Goal: Task Accomplishment & Management: Complete application form

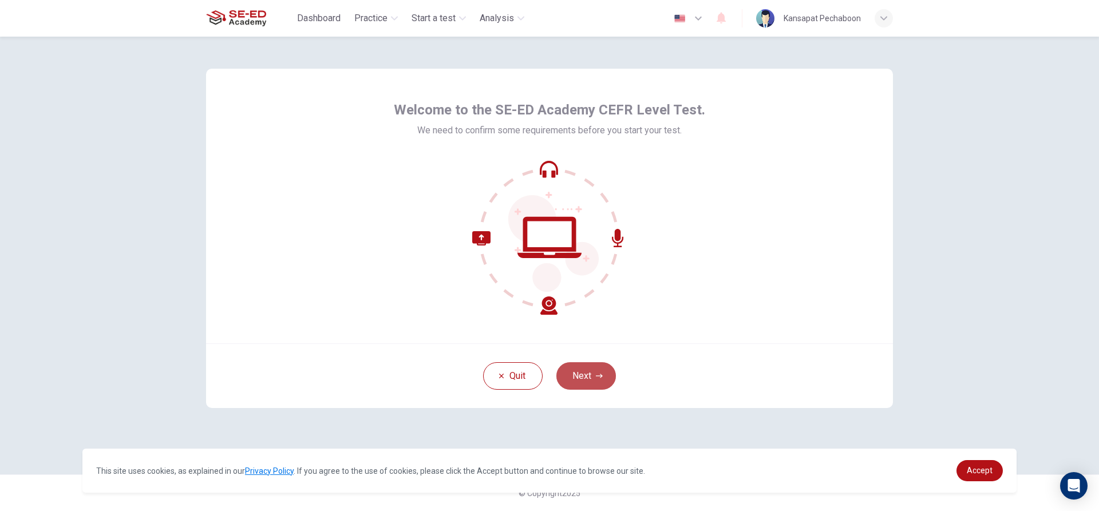
click at [584, 384] on button "Next" at bounding box center [587, 375] width 60 height 27
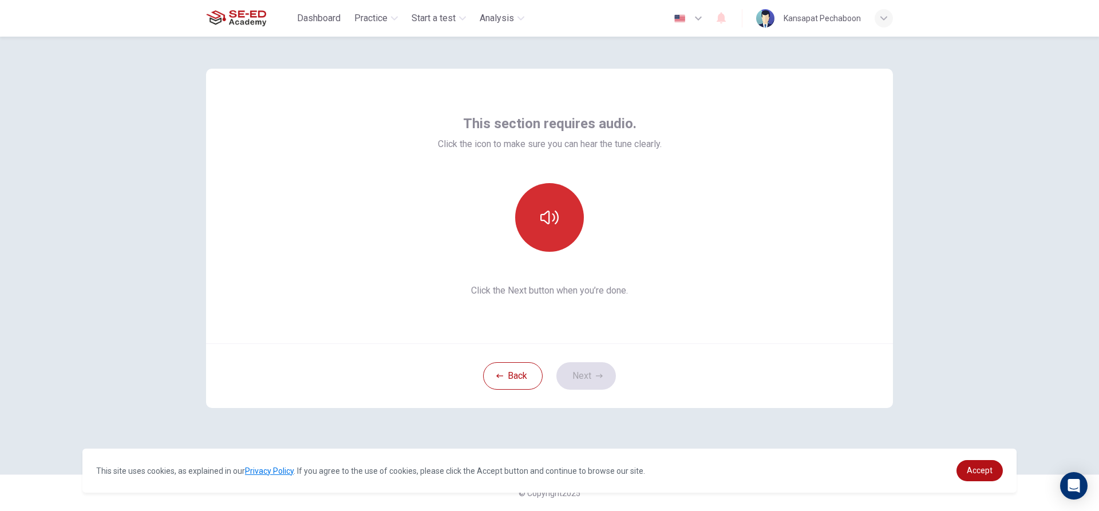
drag, startPoint x: 563, startPoint y: 183, endPoint x: 552, endPoint y: 199, distance: 18.9
click at [559, 186] on div at bounding box center [550, 217] width 124 height 69
click at [552, 206] on button "button" at bounding box center [549, 217] width 69 height 69
click at [586, 376] on button "Next" at bounding box center [587, 375] width 60 height 27
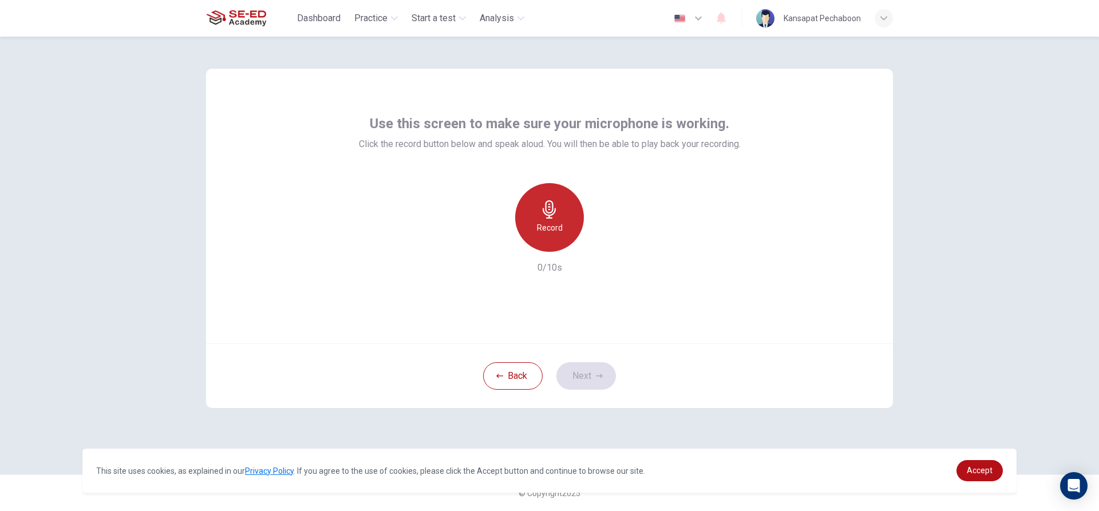
click at [548, 210] on icon "button" at bounding box center [549, 209] width 18 height 18
click at [551, 185] on div "Stop" at bounding box center [549, 217] width 69 height 69
click at [492, 244] on icon "button" at bounding box center [497, 243] width 10 height 10
click at [534, 227] on div "Record" at bounding box center [549, 217] width 69 height 69
click at [602, 372] on button "Next" at bounding box center [587, 375] width 60 height 27
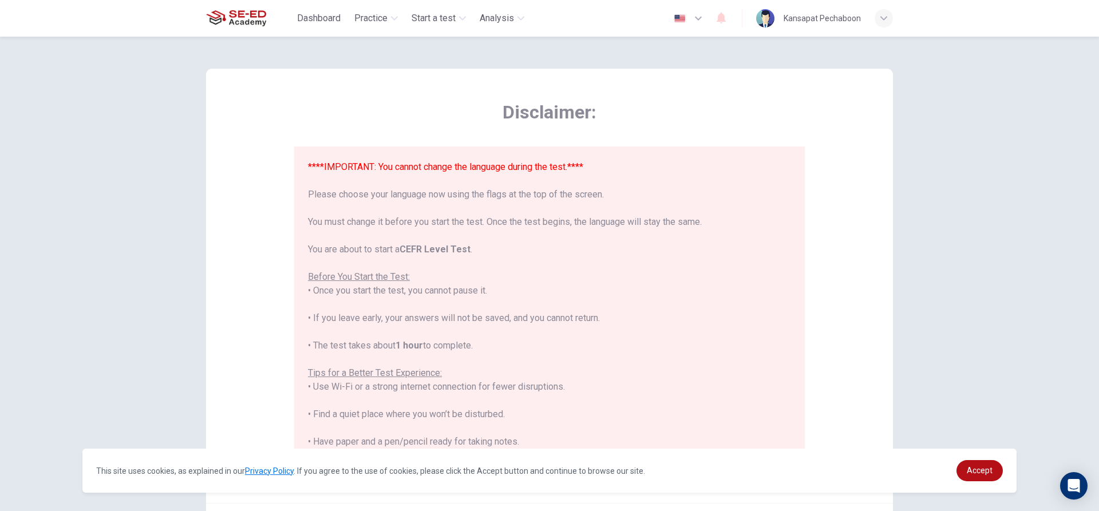
scroll to position [109, 0]
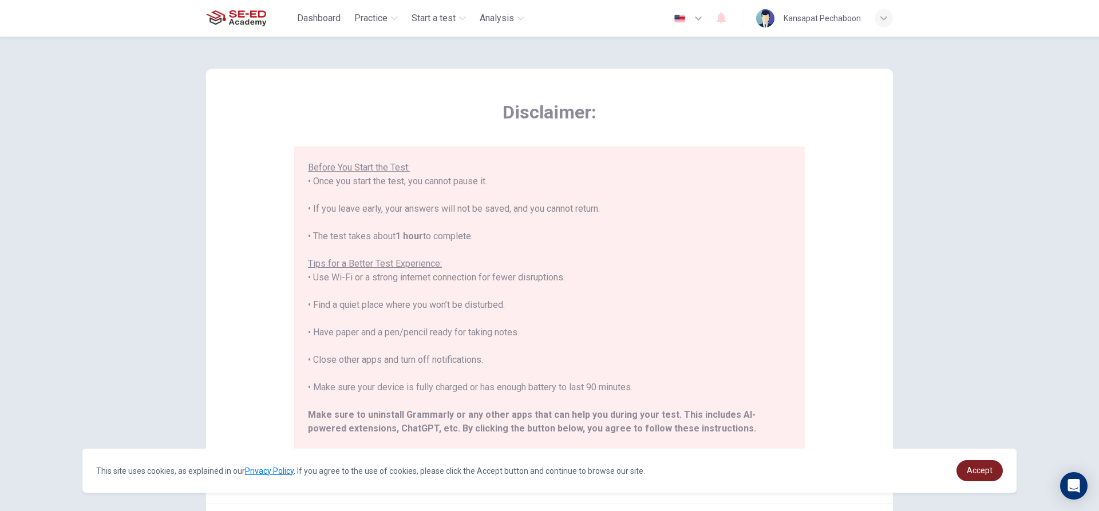
click at [964, 473] on link "Accept" at bounding box center [980, 470] width 46 height 21
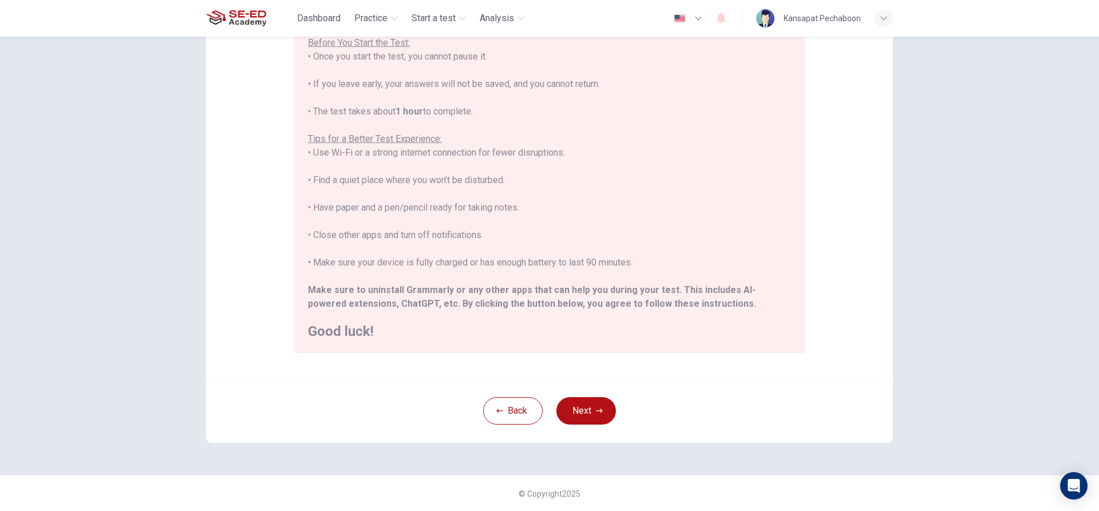
scroll to position [125, 0]
click at [583, 409] on button "Next" at bounding box center [587, 410] width 60 height 27
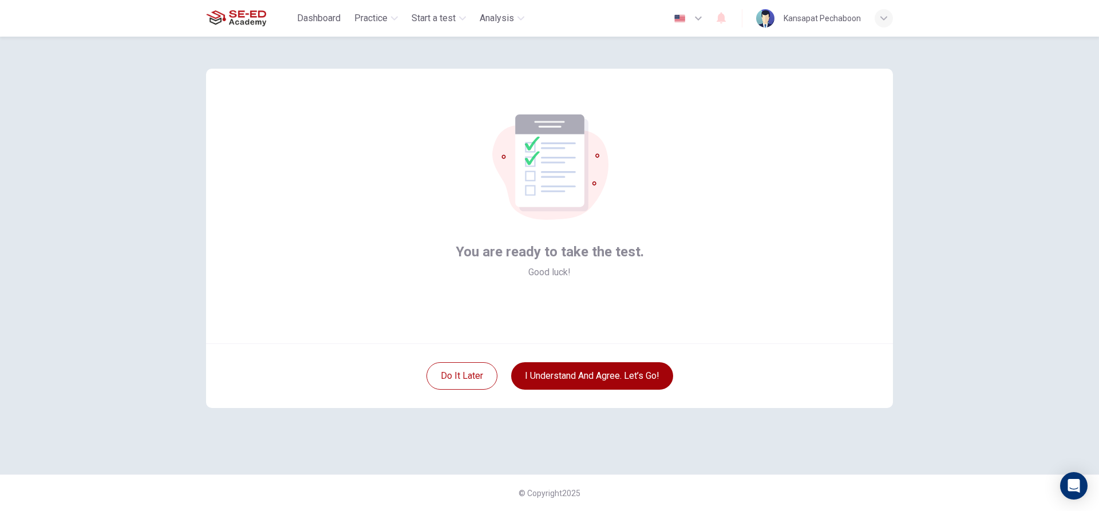
scroll to position [0, 0]
click at [618, 374] on button "I understand and agree. Let’s go!" at bounding box center [592, 375] width 162 height 27
click at [608, 378] on button "I understand and agree. Let’s go!" at bounding box center [592, 375] width 162 height 27
click at [584, 192] on icon at bounding box center [549, 161] width 69 height 93
click at [554, 372] on button "I understand and agree. Let’s go!" at bounding box center [592, 375] width 162 height 27
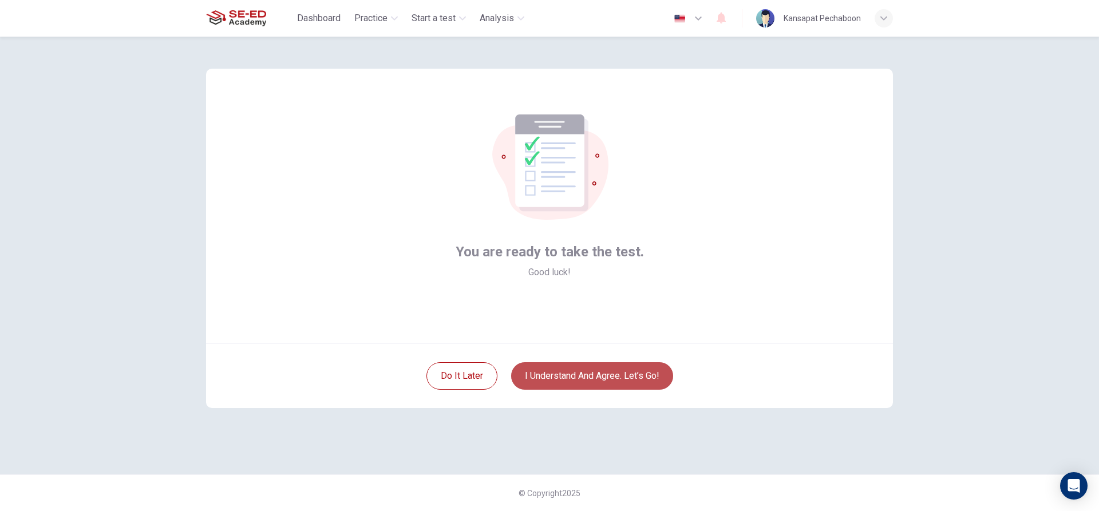
click at [574, 369] on button "I understand and agree. Let’s go!" at bounding box center [592, 375] width 162 height 27
click at [571, 373] on button "I understand and agree. Let’s go!" at bounding box center [592, 375] width 162 height 27
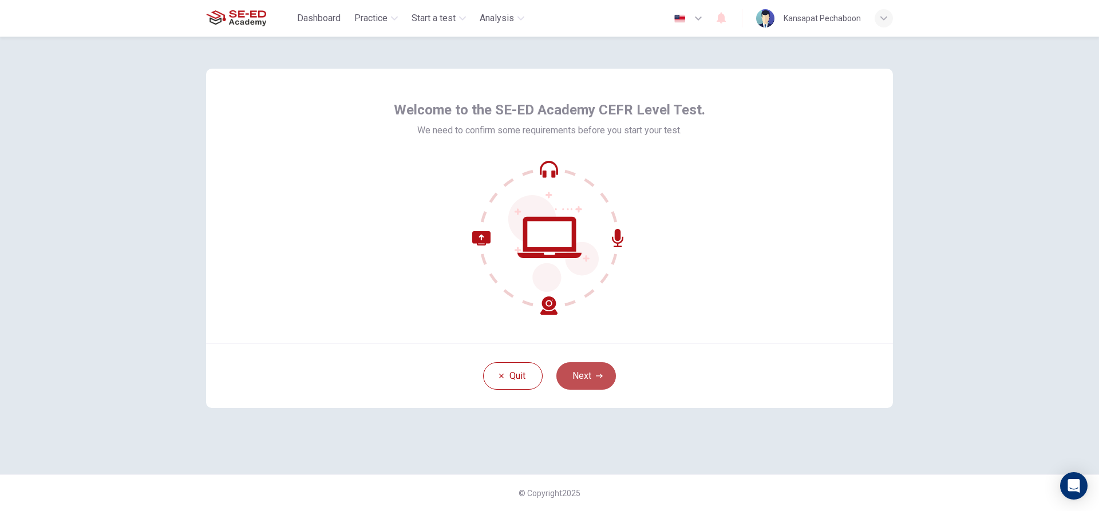
click at [586, 374] on button "Next" at bounding box center [587, 375] width 60 height 27
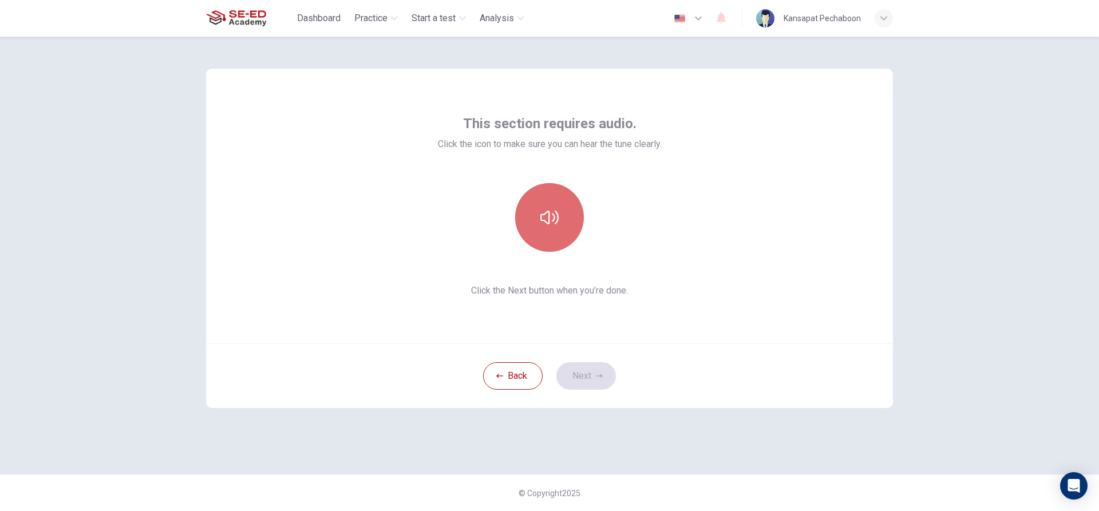
click at [561, 208] on button "button" at bounding box center [549, 217] width 69 height 69
click at [585, 365] on button "Next" at bounding box center [587, 375] width 60 height 27
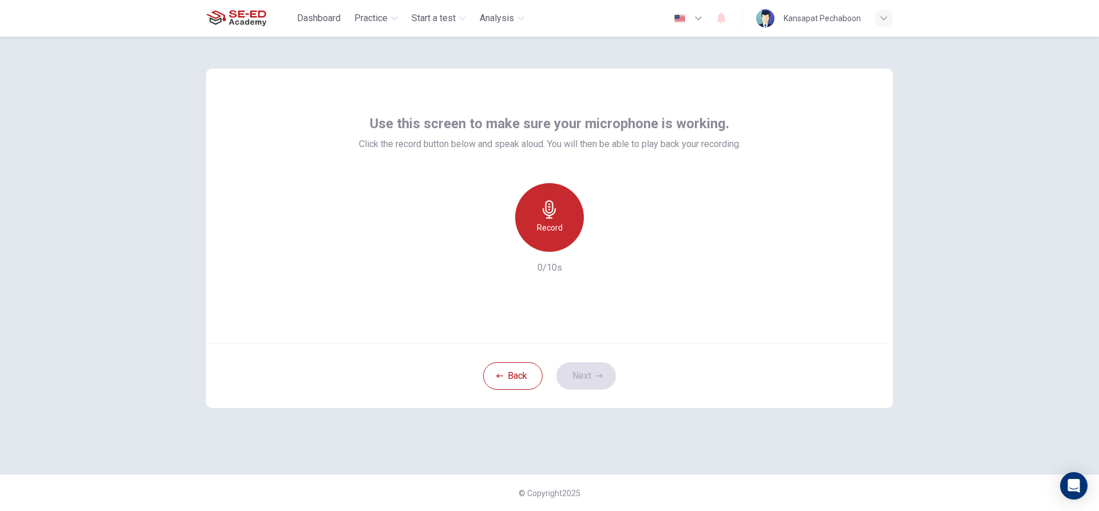
click at [540, 230] on h6 "Record" at bounding box center [550, 228] width 26 height 14
click at [561, 234] on h6 "Record" at bounding box center [550, 228] width 26 height 14
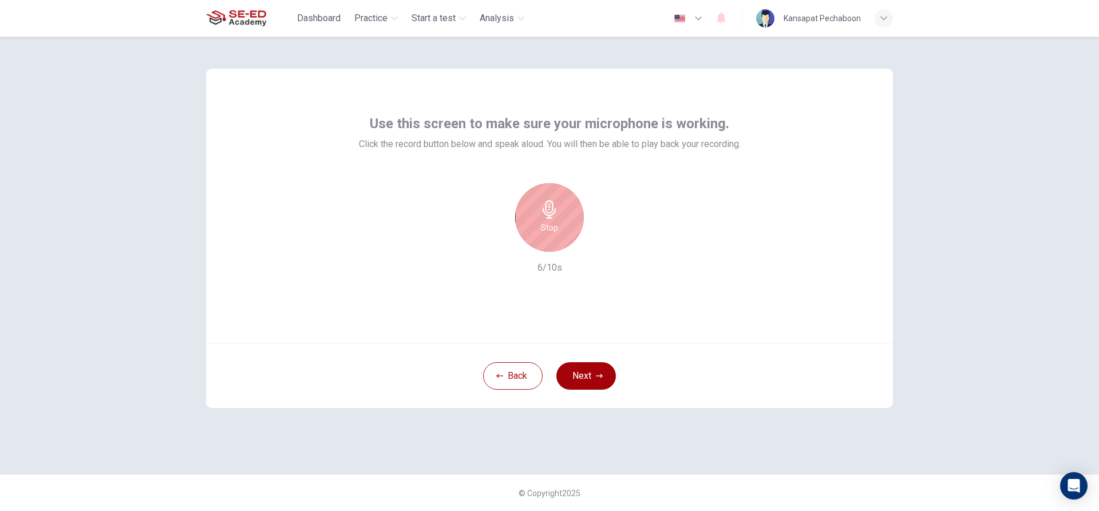
click at [565, 367] on button "Next" at bounding box center [587, 375] width 60 height 27
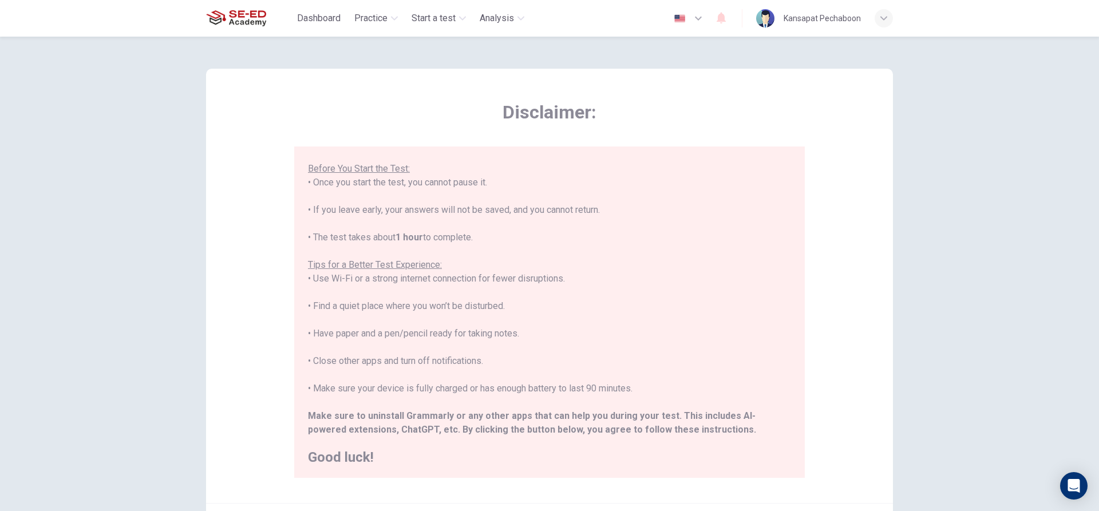
scroll to position [109, 0]
click at [576, 464] on div "****IMPORTANT: You cannot change the language during the test.**** Please choos…" at bounding box center [549, 312] width 511 height 331
click at [763, 456] on h2 "Good luck!" at bounding box center [549, 456] width 483 height 14
click at [793, 455] on div "****IMPORTANT: You cannot change the language during the test.**** Please choos…" at bounding box center [549, 312] width 511 height 331
click at [787, 459] on div "****IMPORTANT: You cannot change the language during the test.**** Please choos…" at bounding box center [552, 312] width 488 height 304
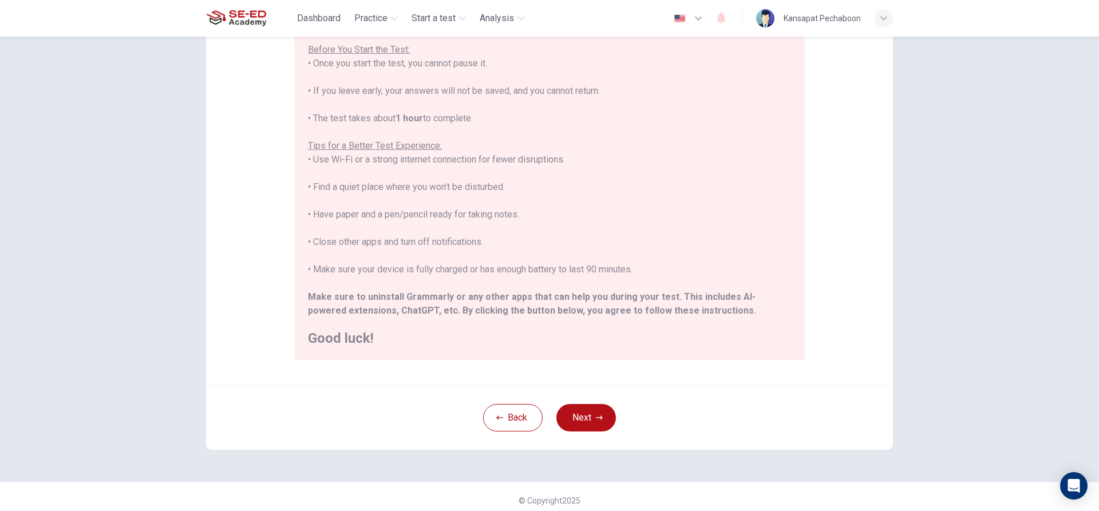
scroll to position [125, 0]
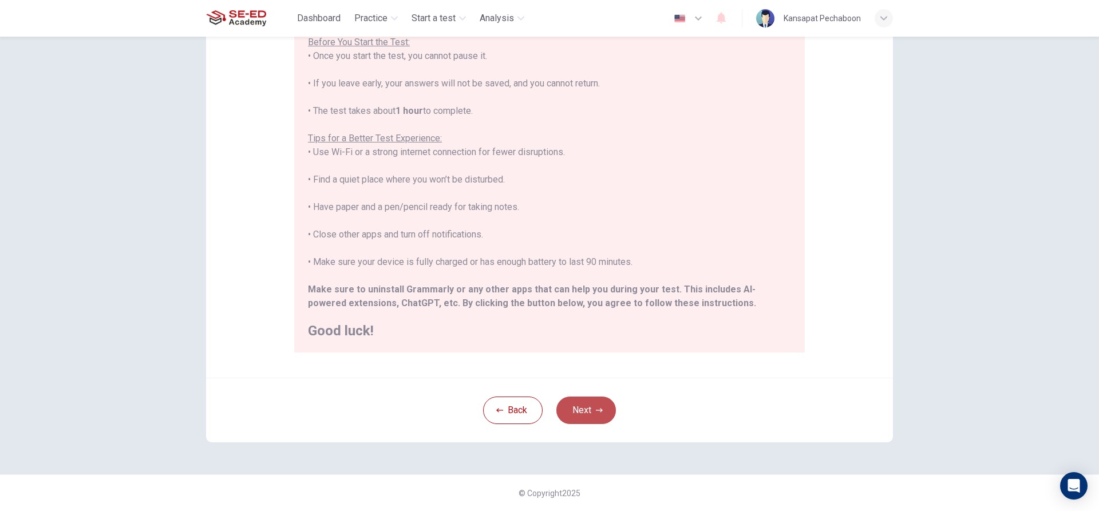
click at [571, 404] on button "Next" at bounding box center [587, 410] width 60 height 27
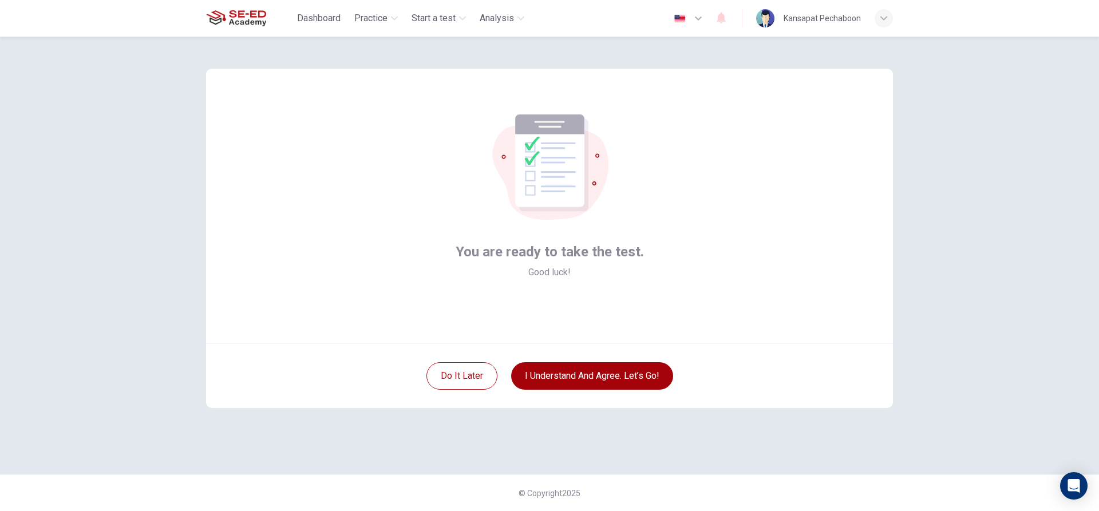
scroll to position [0, 0]
click at [599, 378] on button "I understand and agree. Let’s go!" at bounding box center [592, 375] width 162 height 27
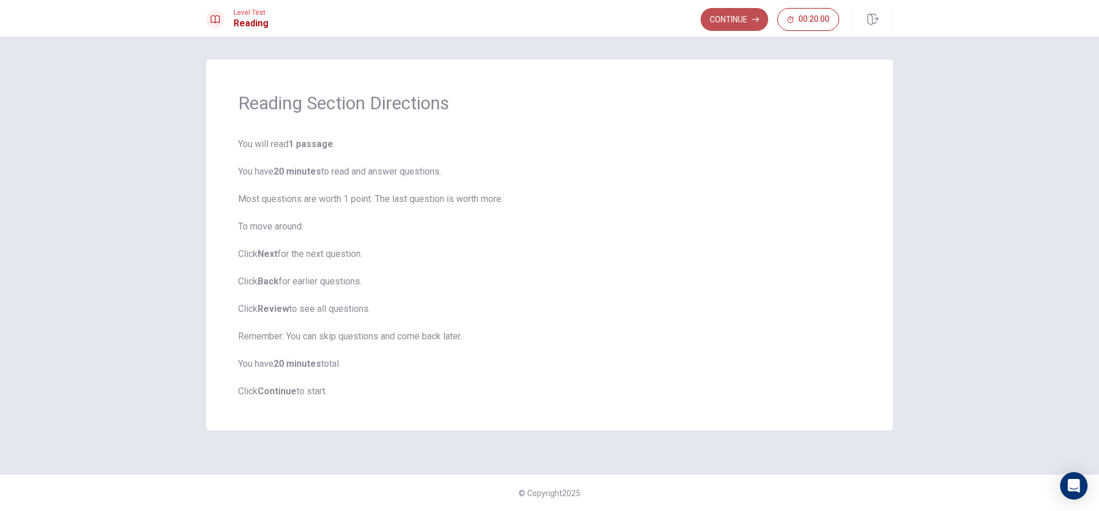
click at [717, 14] on button "Continue" at bounding box center [735, 19] width 68 height 23
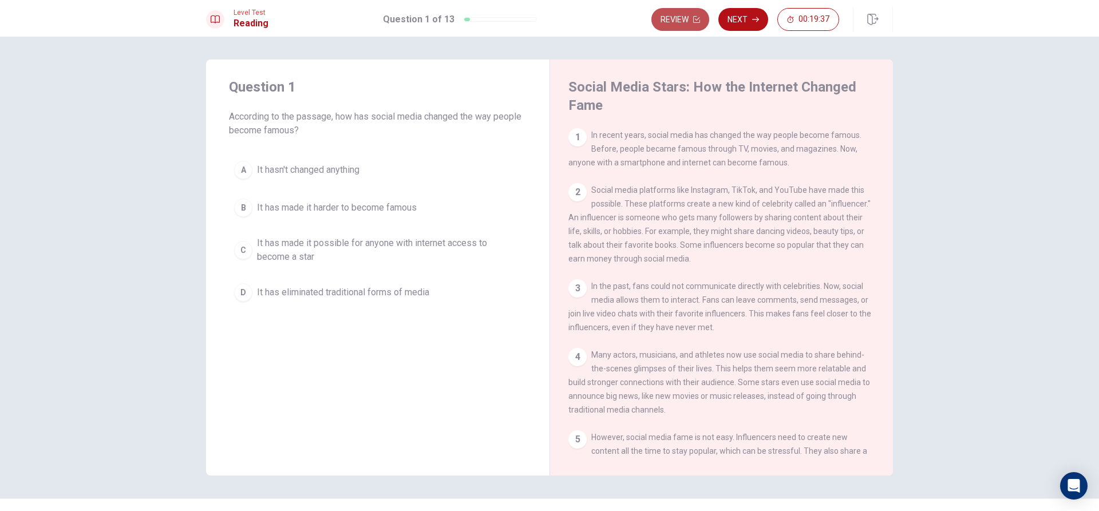
click at [670, 16] on button "Review" at bounding box center [681, 19] width 58 height 23
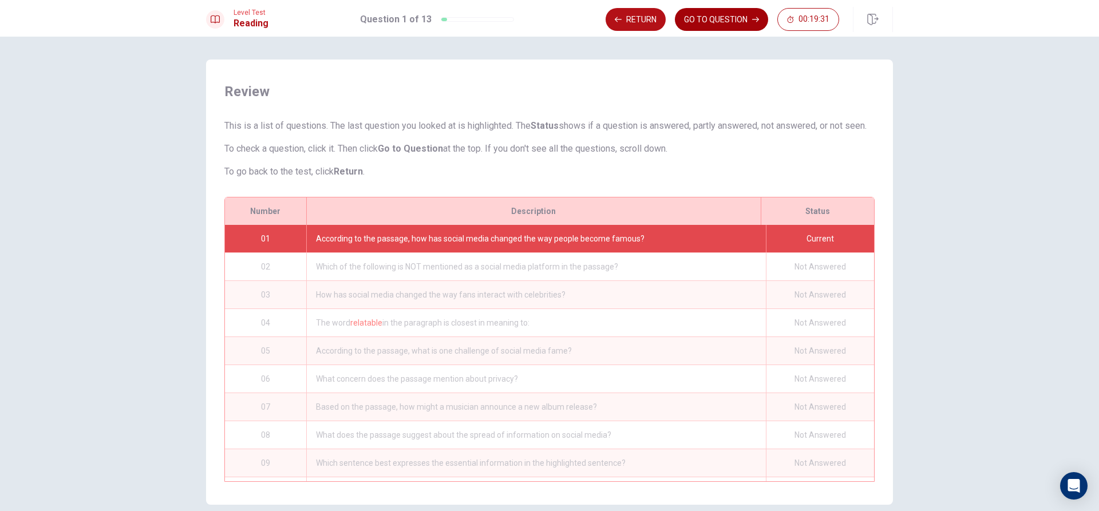
click at [721, 16] on button "GO TO QUESTION" at bounding box center [721, 19] width 93 height 23
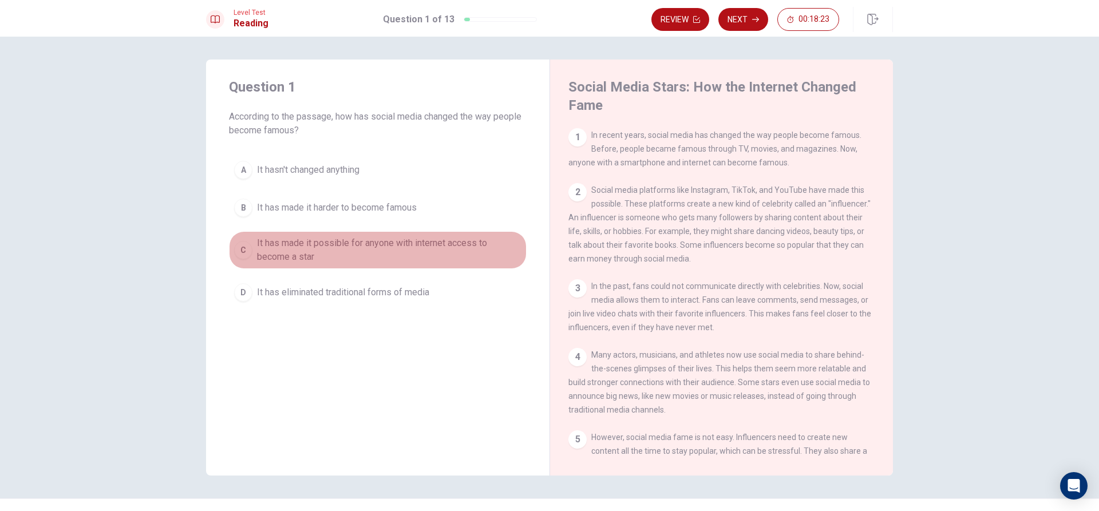
click at [232, 257] on button "C It has made it possible for anyone with internet access to become a star" at bounding box center [378, 250] width 298 height 38
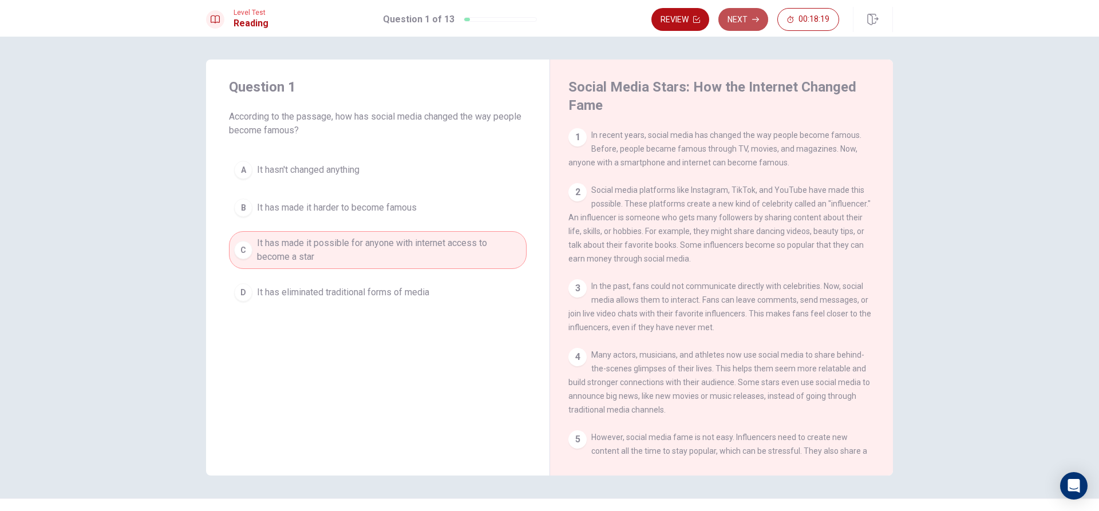
click at [748, 15] on button "Next" at bounding box center [744, 19] width 50 height 23
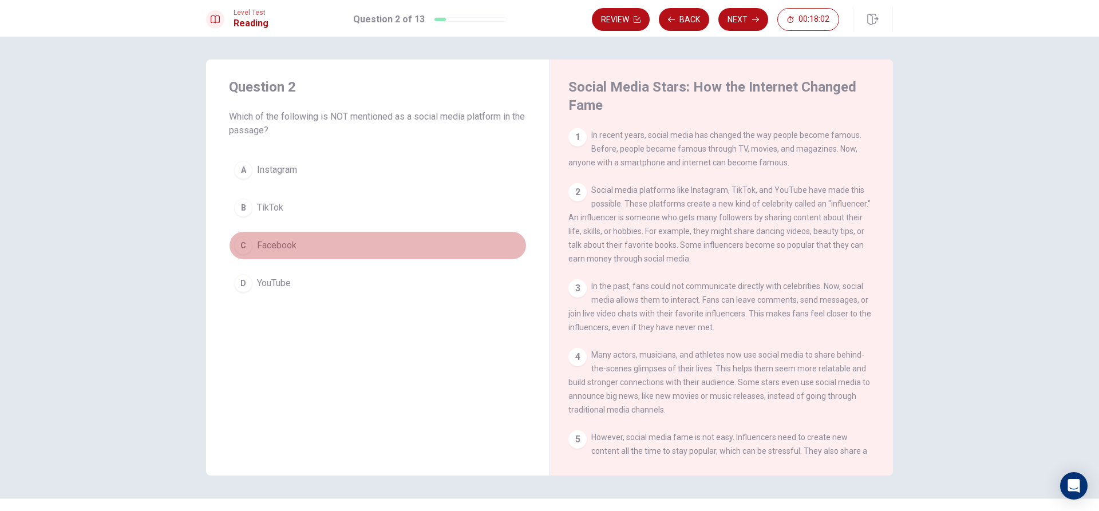
drag, startPoint x: 242, startPoint y: 244, endPoint x: 361, endPoint y: 113, distance: 177.5
click at [243, 244] on div "C" at bounding box center [243, 245] width 18 height 18
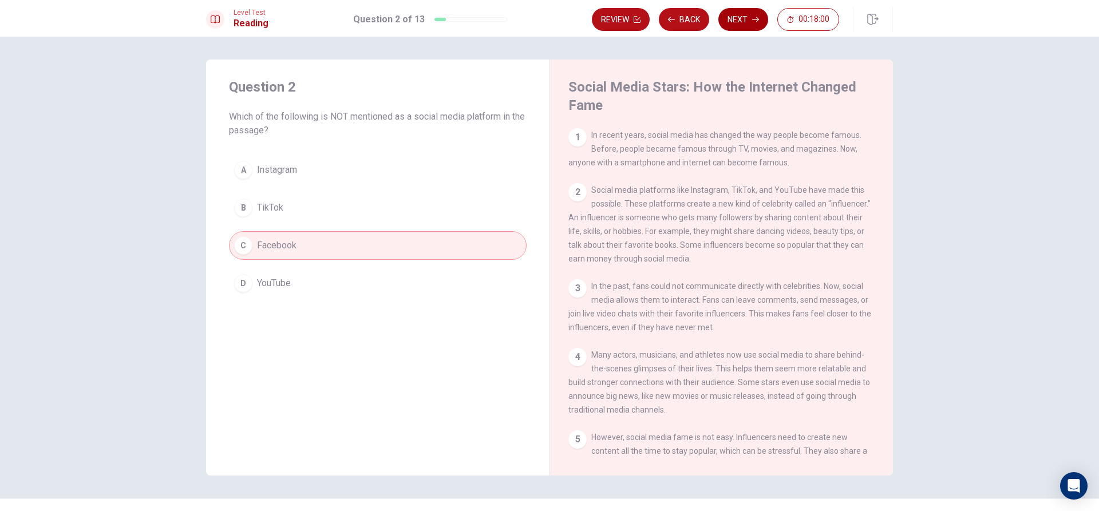
click at [747, 21] on button "Next" at bounding box center [744, 19] width 50 height 23
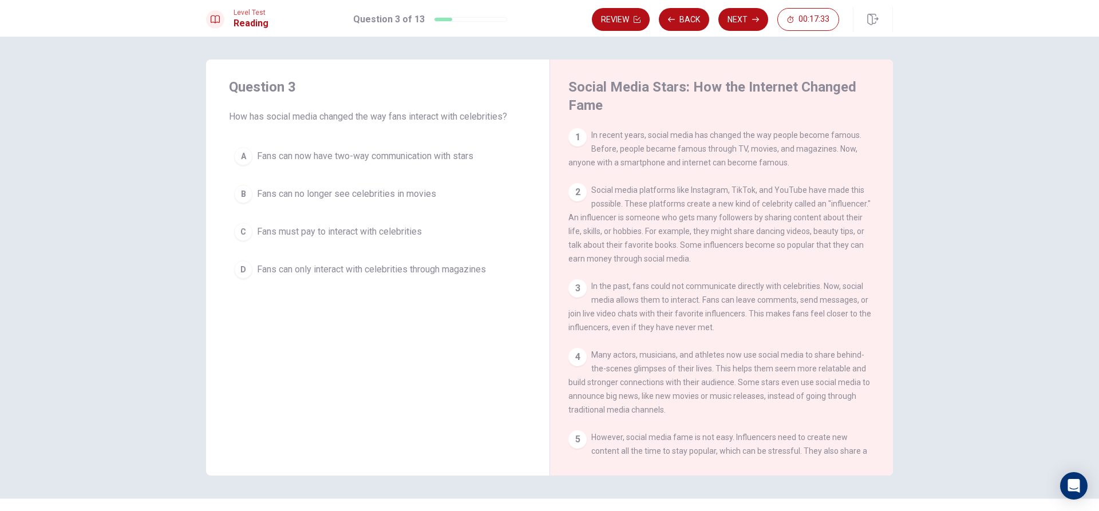
click at [249, 156] on div "A" at bounding box center [243, 156] width 18 height 18
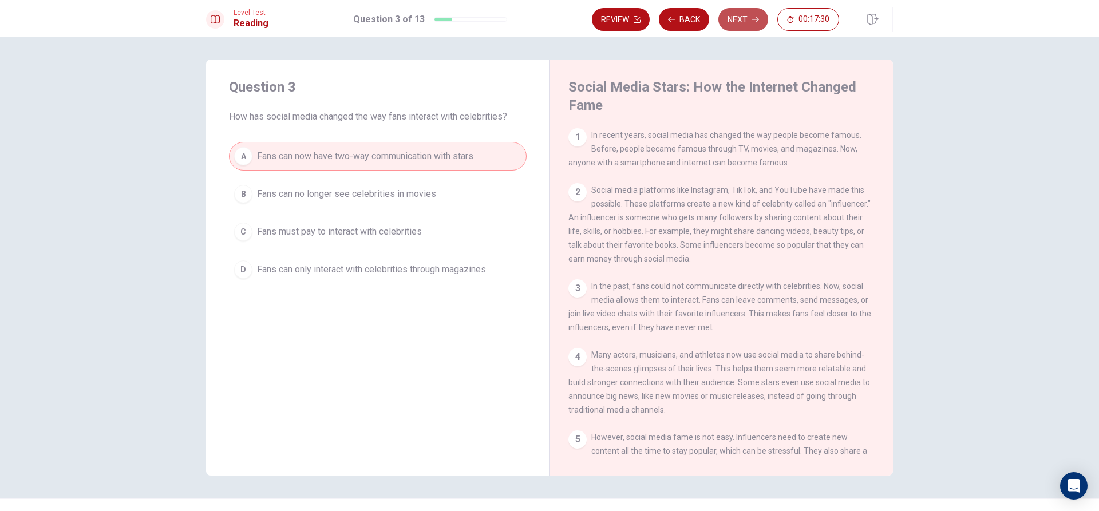
click at [734, 17] on button "Next" at bounding box center [744, 19] width 50 height 23
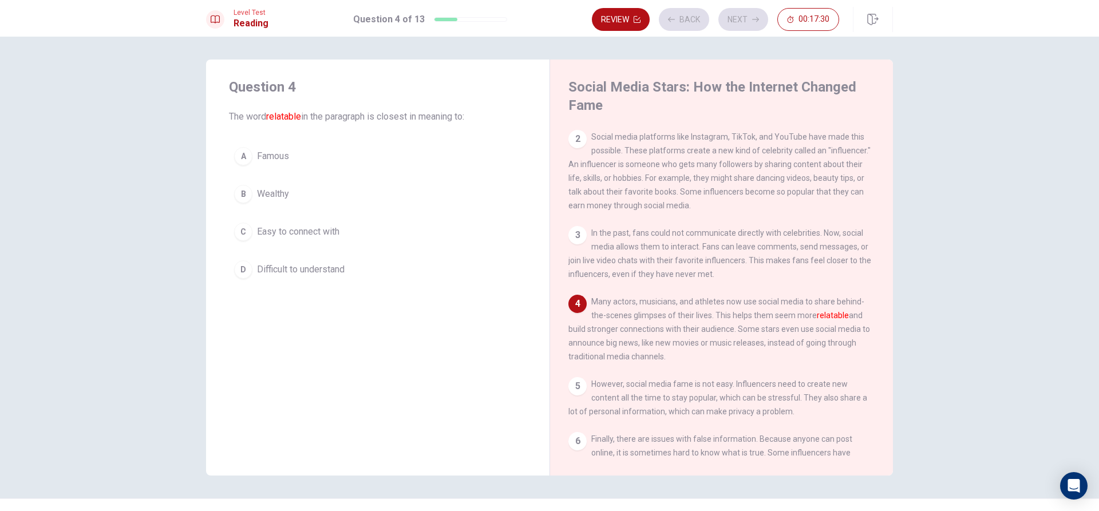
scroll to position [84, 0]
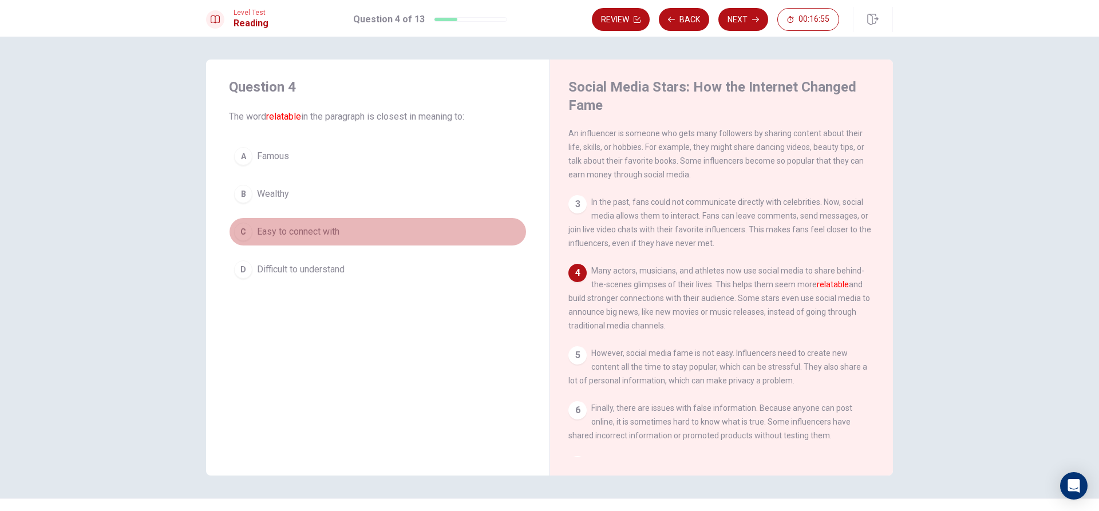
click at [239, 232] on div "C" at bounding box center [243, 232] width 18 height 18
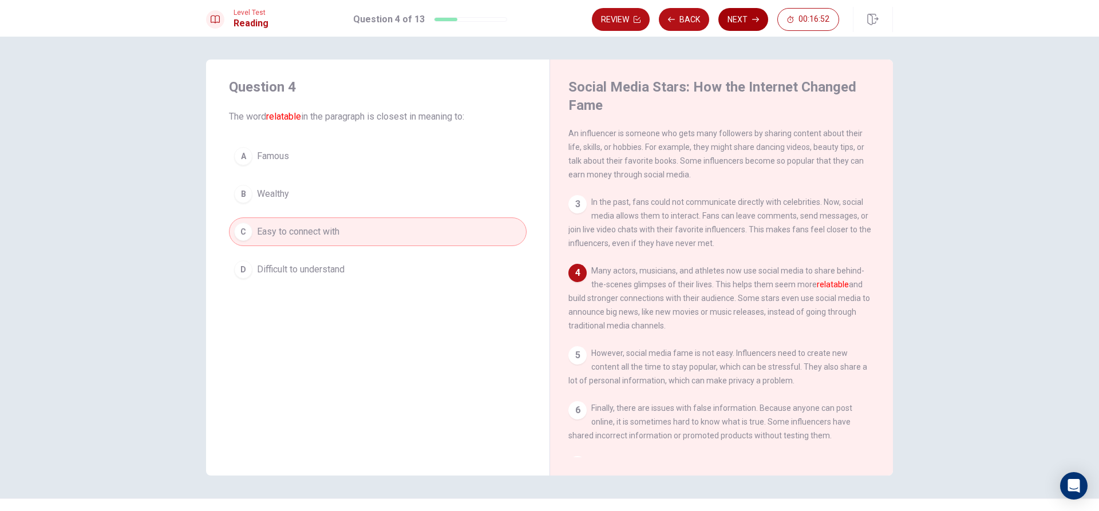
click at [743, 20] on button "Next" at bounding box center [744, 19] width 50 height 23
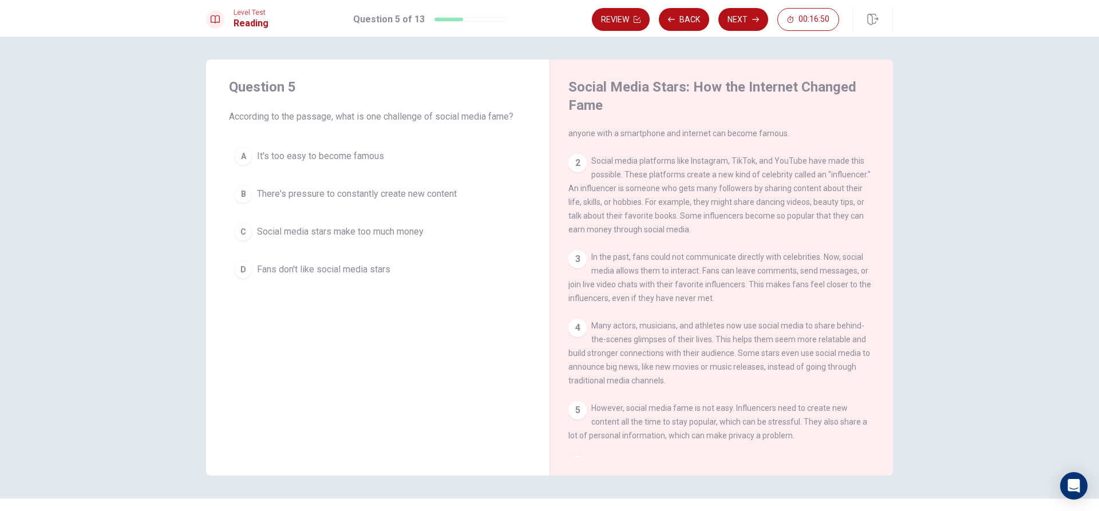
scroll to position [57, 0]
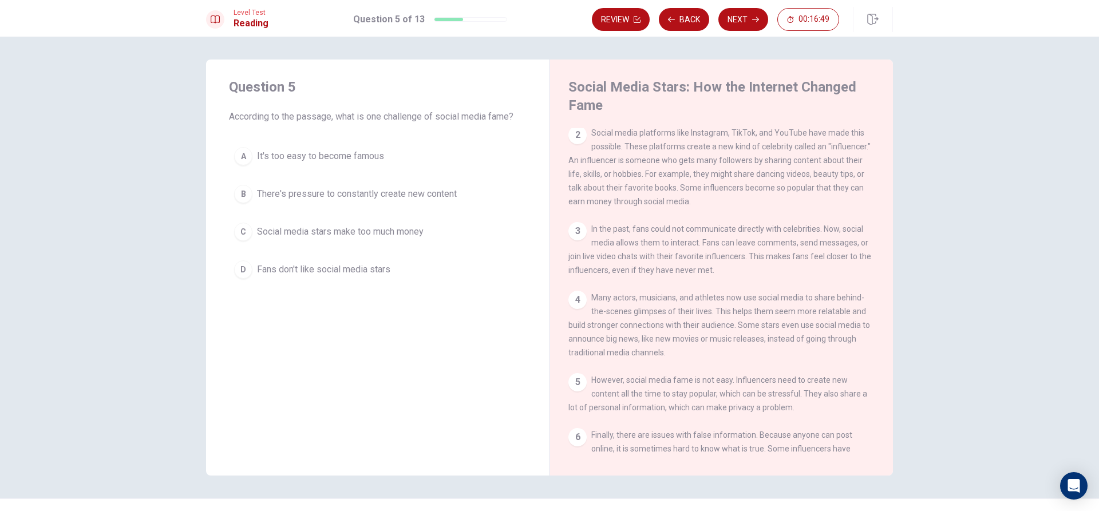
click at [576, 385] on div "5" at bounding box center [578, 382] width 18 height 18
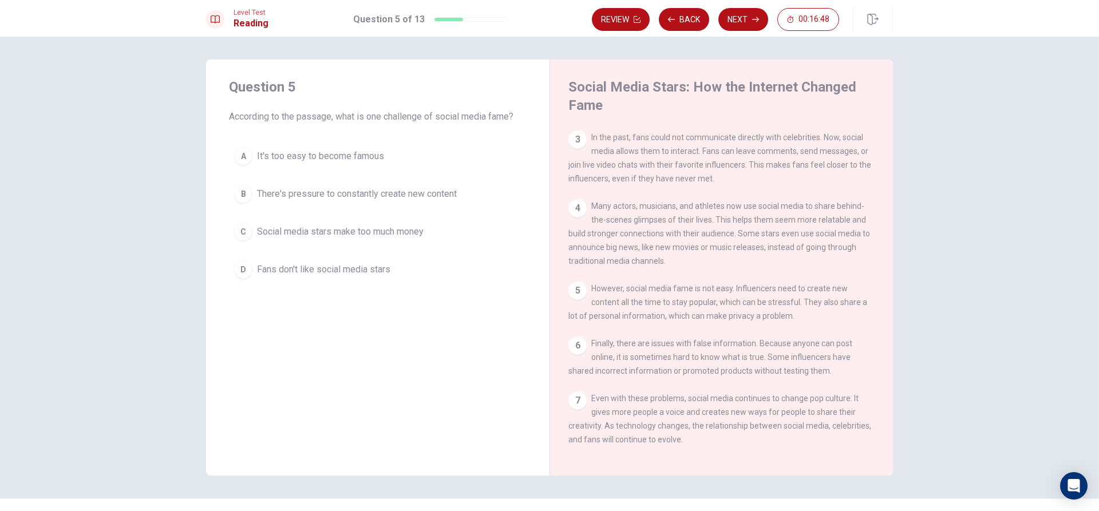
scroll to position [168, 0]
click at [247, 197] on div "B" at bounding box center [243, 194] width 18 height 18
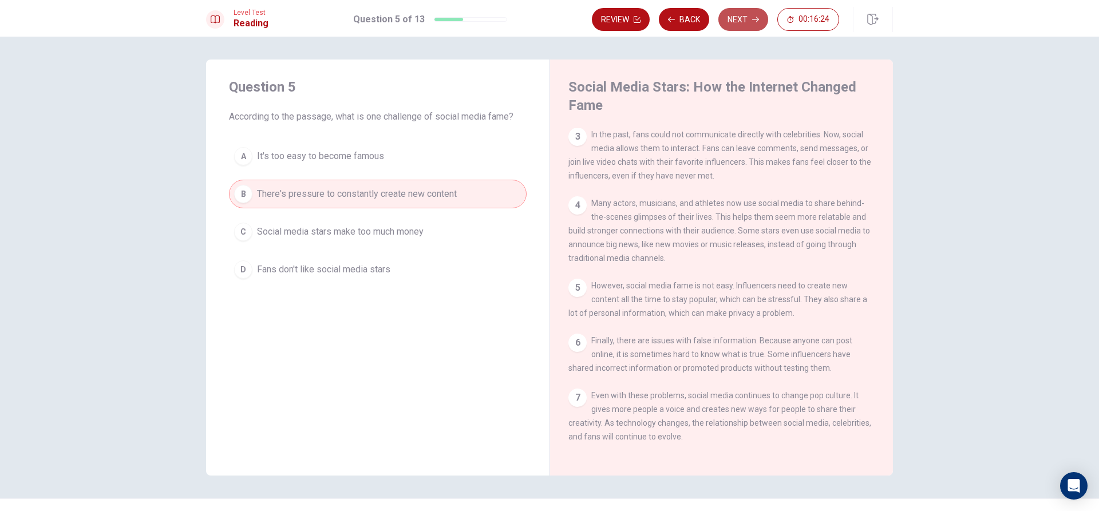
click at [755, 14] on button "Next" at bounding box center [744, 19] width 50 height 23
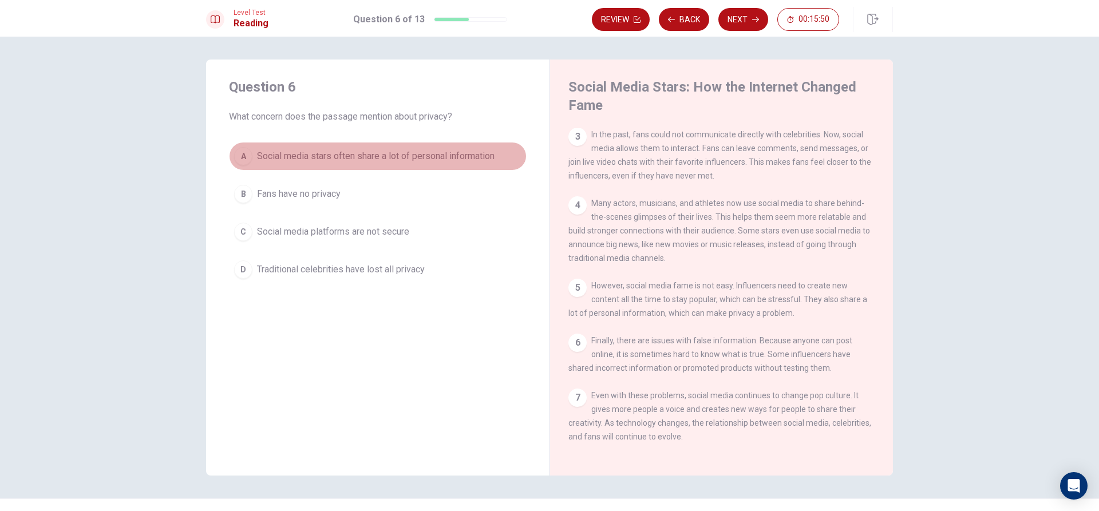
click at [231, 160] on button "A Social media stars often share a lot of personal information" at bounding box center [378, 156] width 298 height 29
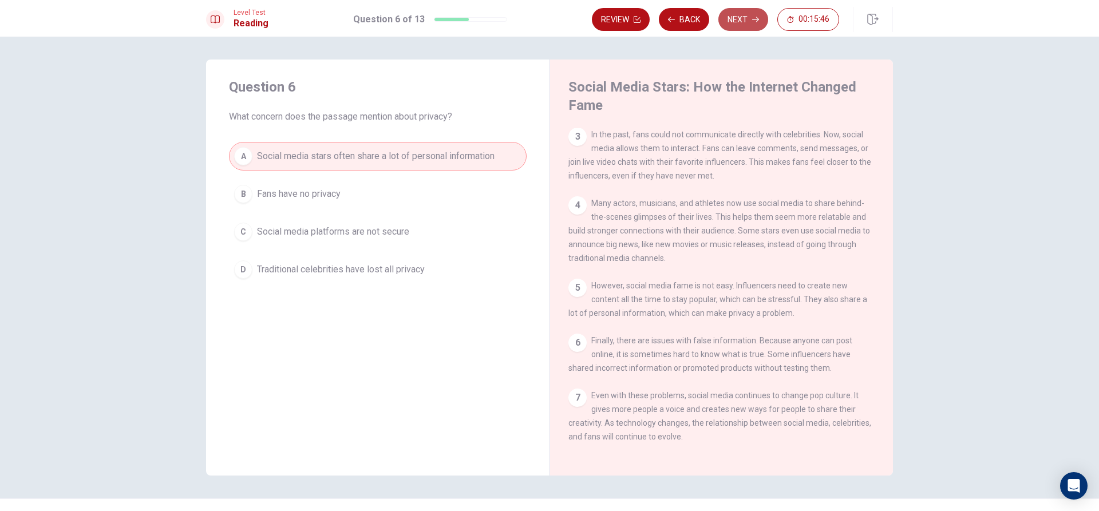
click at [741, 12] on button "Next" at bounding box center [744, 19] width 50 height 23
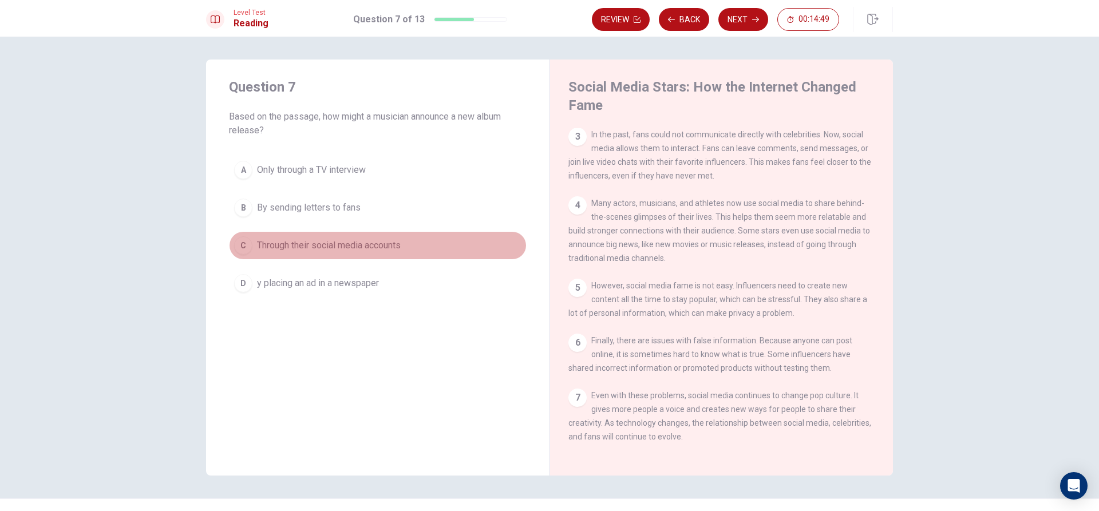
click at [243, 250] on div "C" at bounding box center [243, 245] width 18 height 18
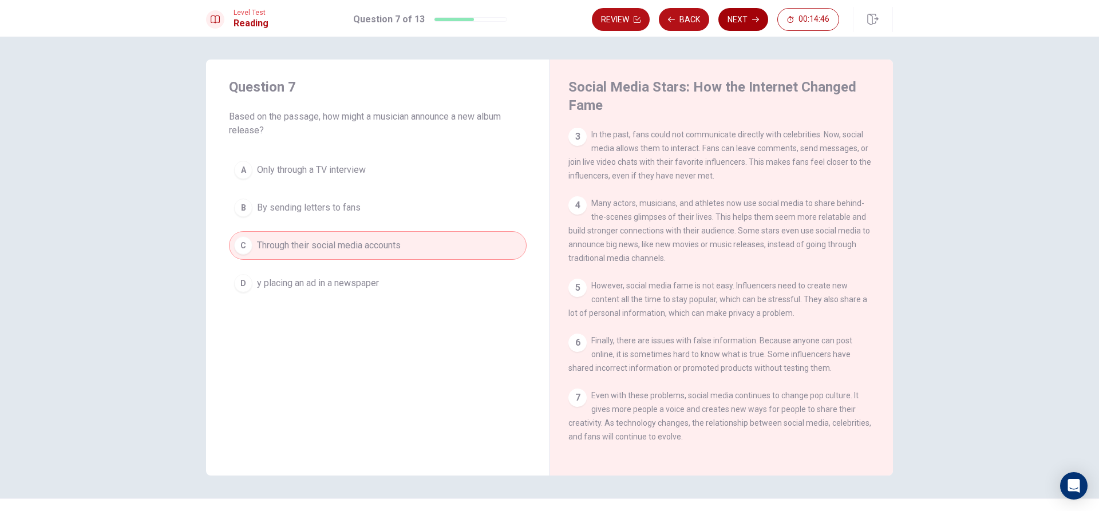
click at [743, 9] on button "Next" at bounding box center [744, 19] width 50 height 23
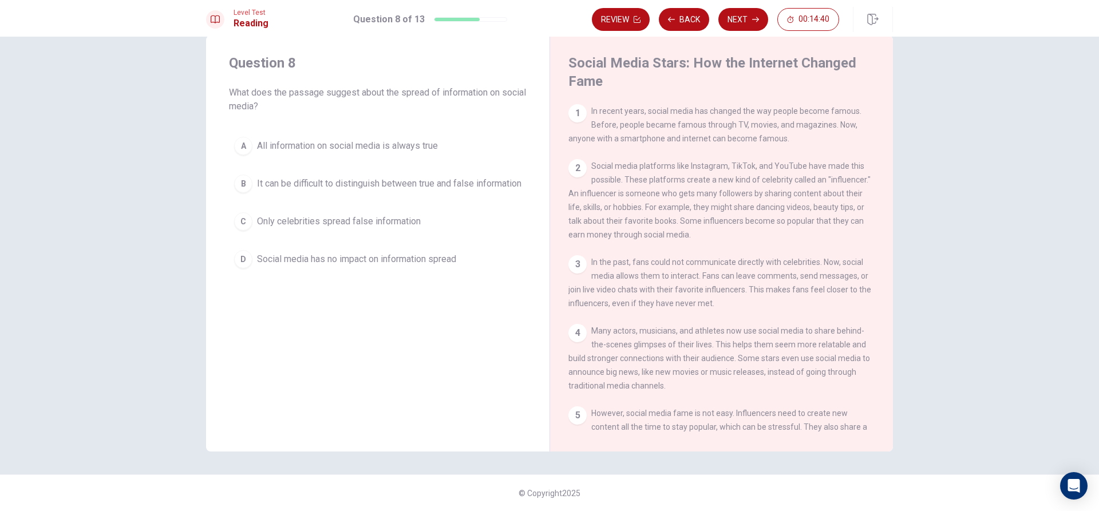
scroll to position [0, 0]
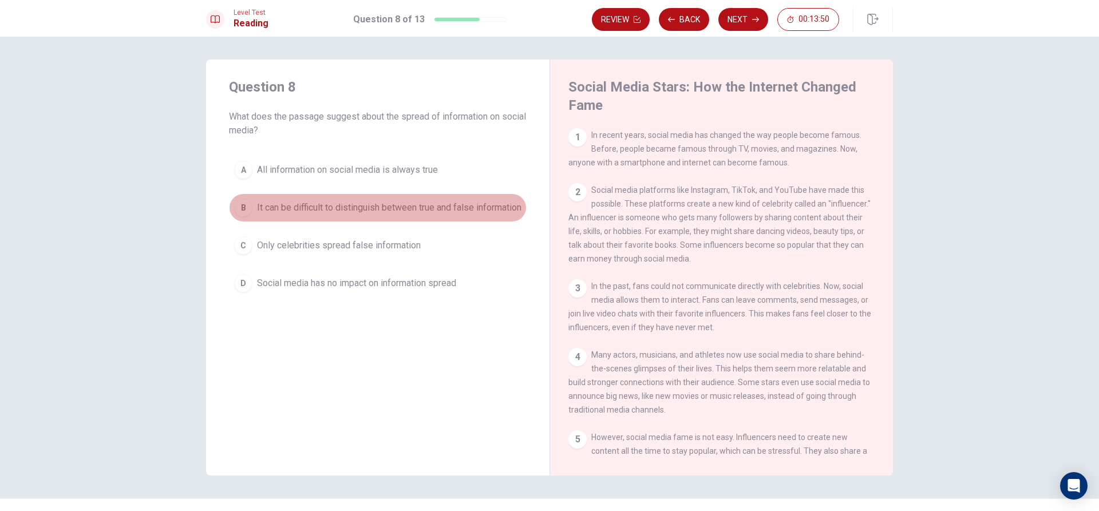
click at [239, 211] on div "B" at bounding box center [243, 208] width 18 height 18
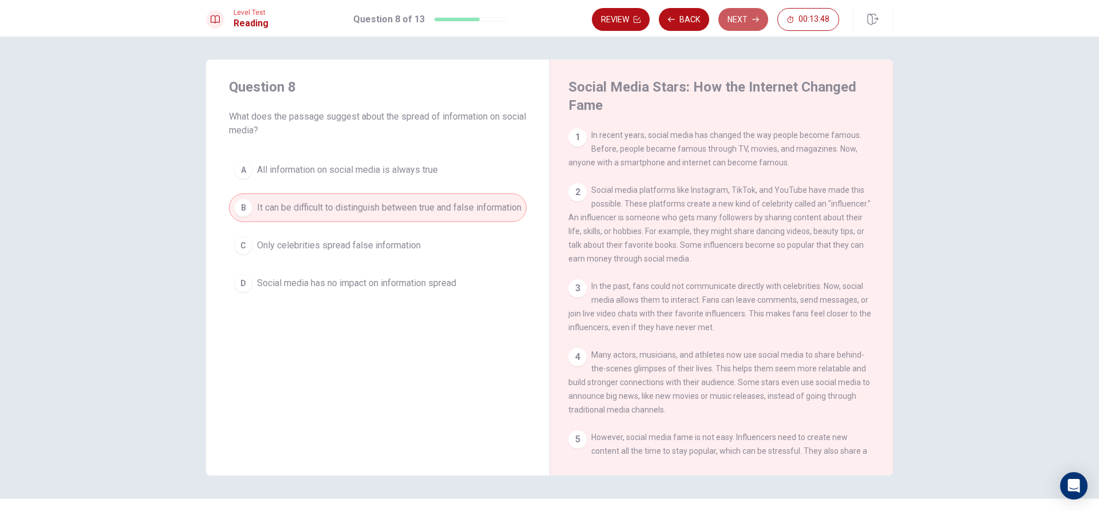
click at [746, 18] on button "Next" at bounding box center [744, 19] width 50 height 23
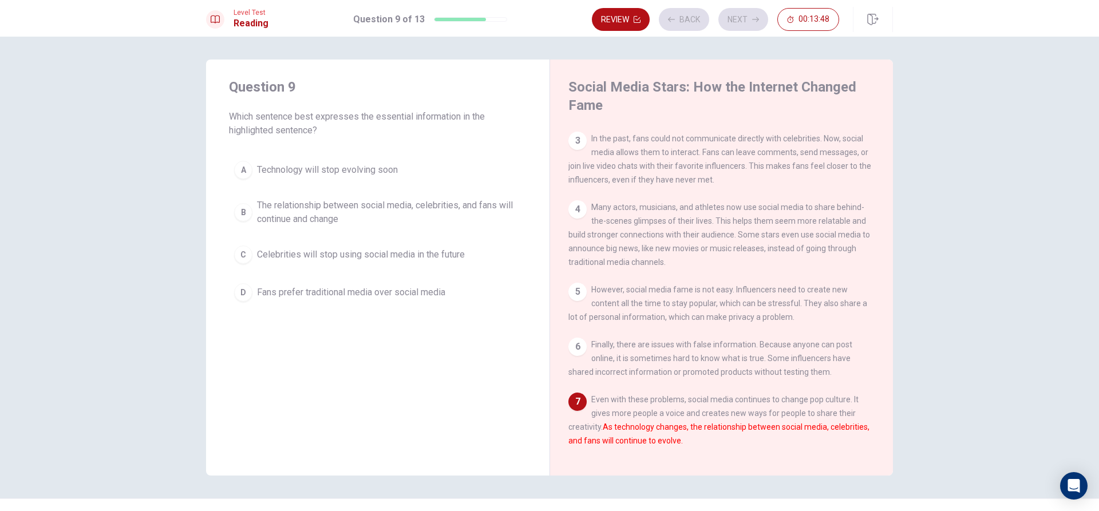
scroll to position [168, 0]
click at [689, 10] on button "Back" at bounding box center [684, 19] width 50 height 23
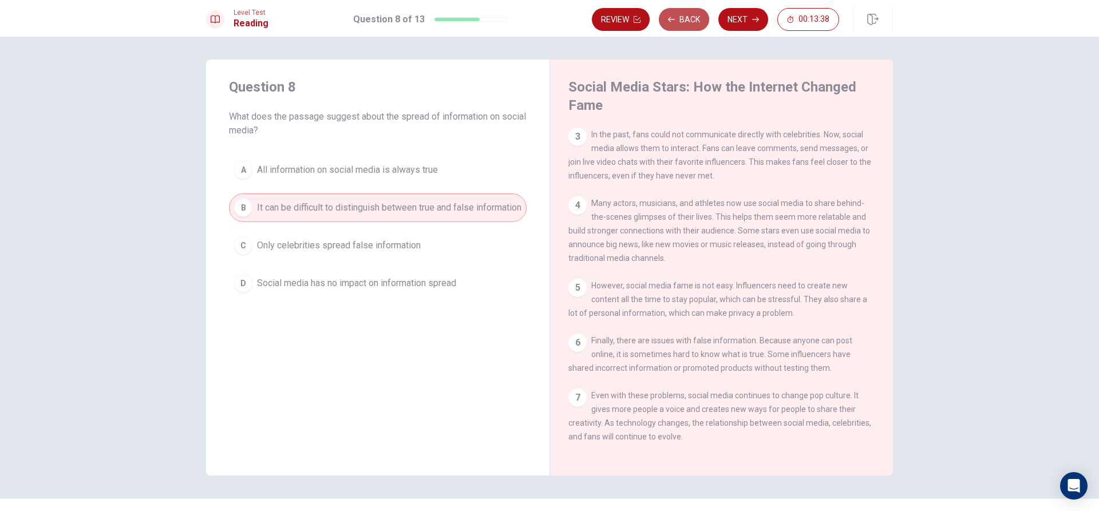
click at [689, 10] on button "Back" at bounding box center [684, 19] width 50 height 23
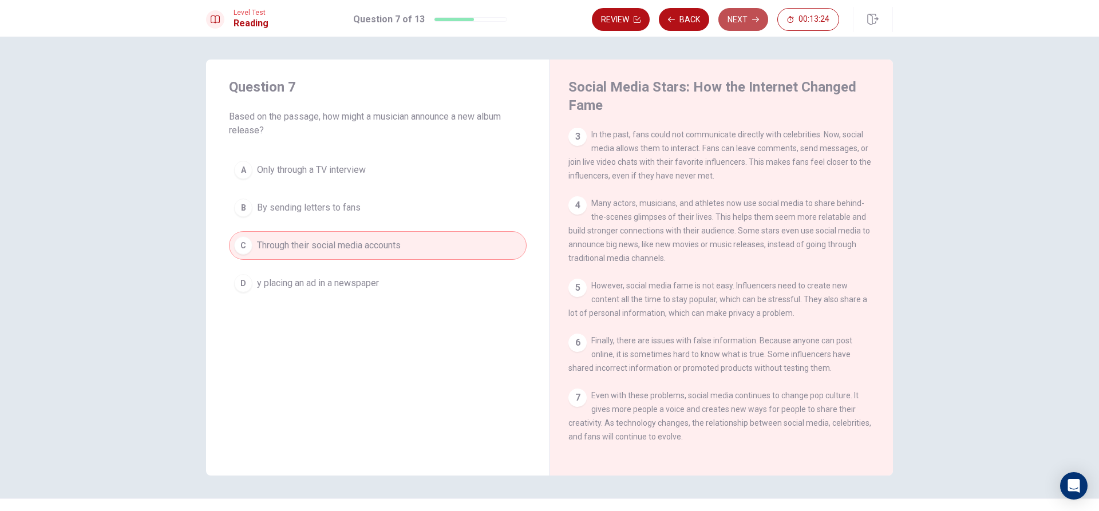
click at [749, 14] on button "Next" at bounding box center [744, 19] width 50 height 23
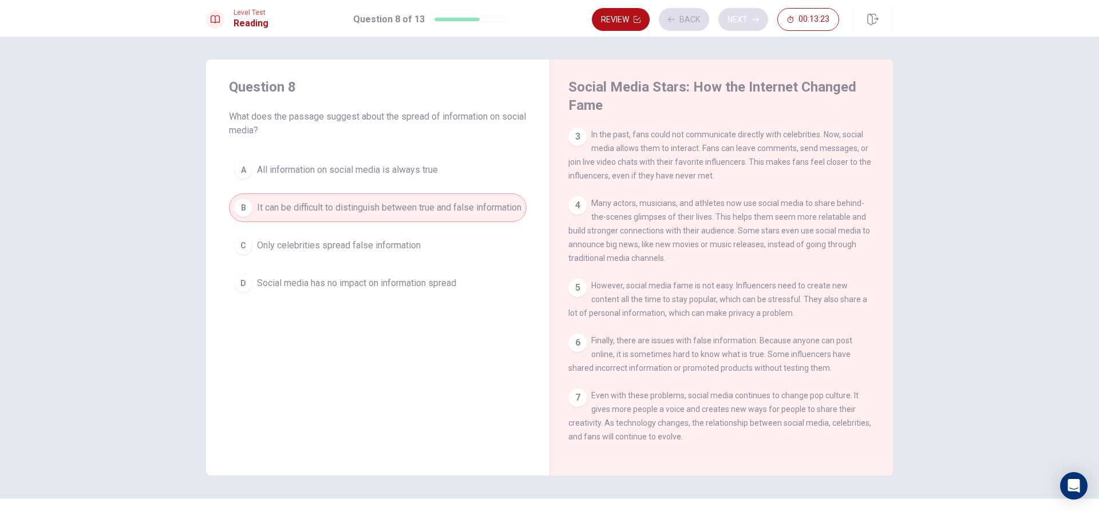
click at [749, 14] on div "Review Back Next 00:13:23" at bounding box center [715, 19] width 247 height 23
click at [749, 14] on button "Next" at bounding box center [744, 19] width 50 height 23
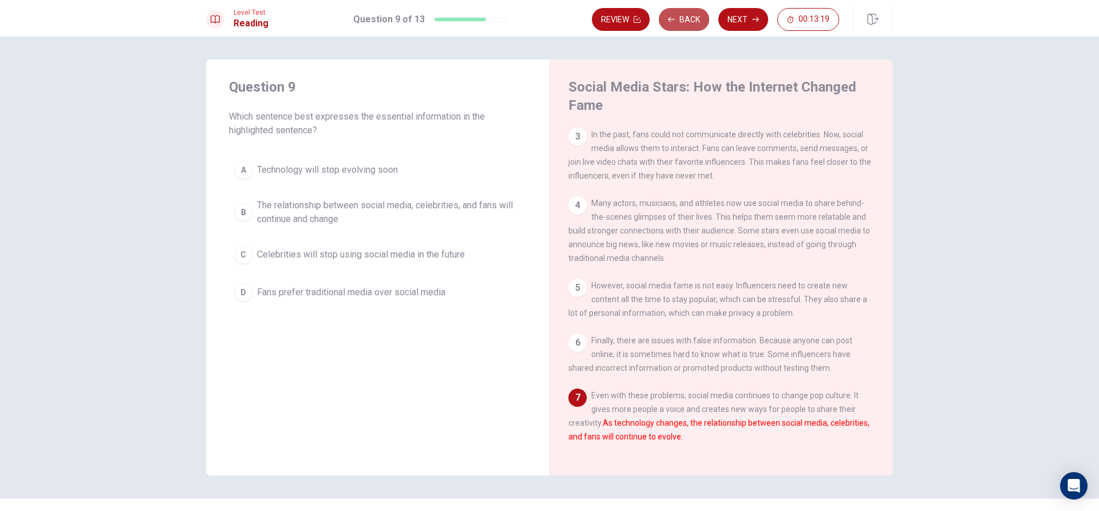
click at [665, 16] on button "Back" at bounding box center [684, 19] width 50 height 23
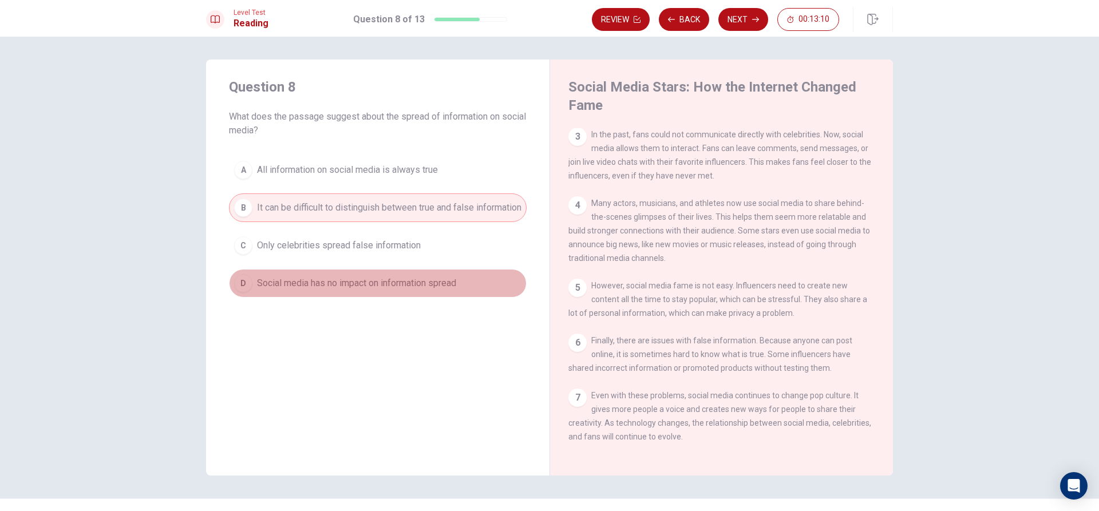
click at [241, 285] on div "D" at bounding box center [243, 283] width 18 height 18
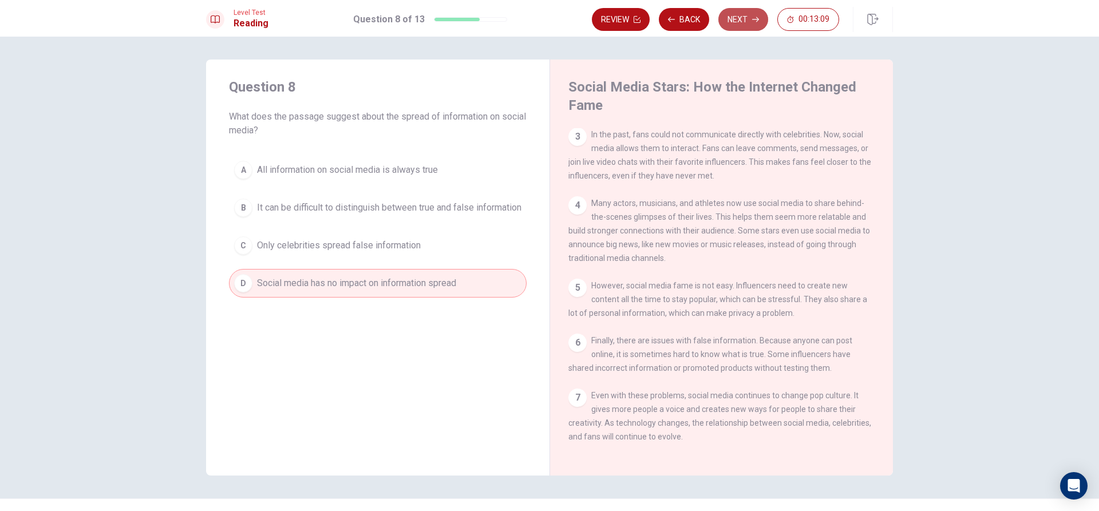
click at [747, 17] on button "Next" at bounding box center [744, 19] width 50 height 23
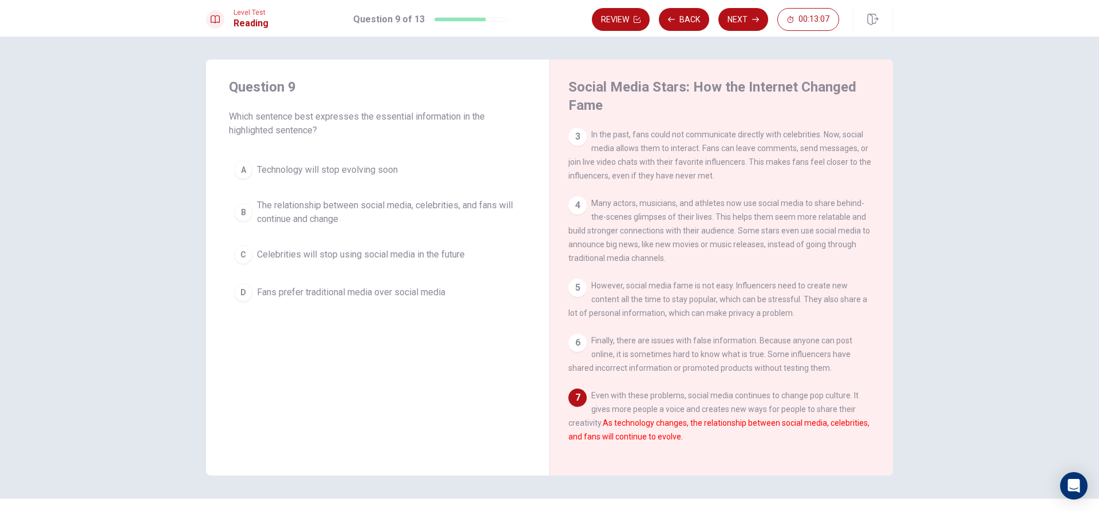
click at [579, 416] on div "7 Even with these problems, social media continues to change pop culture. It gi…" at bounding box center [722, 416] width 307 height 55
click at [677, 13] on button "Back" at bounding box center [684, 19] width 50 height 23
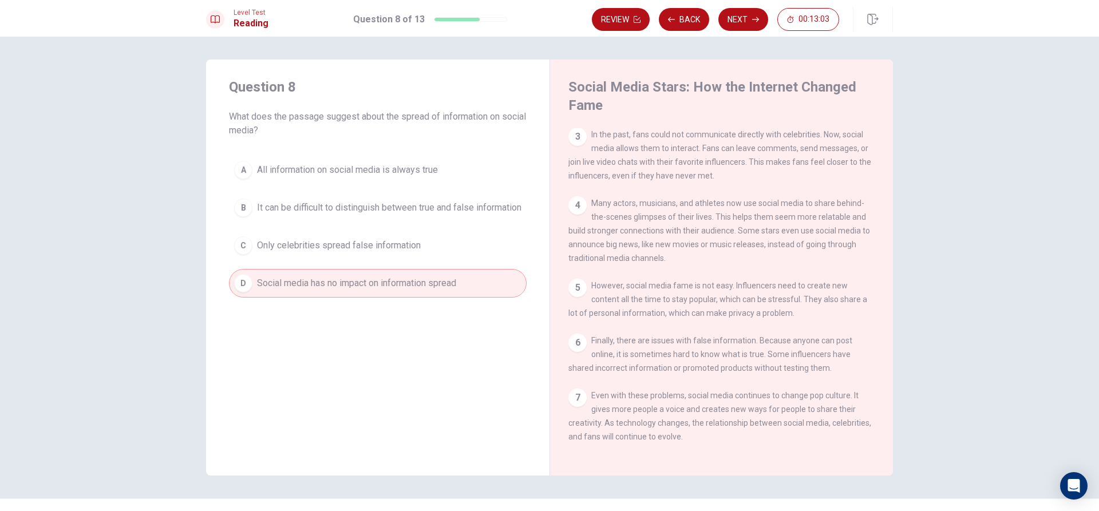
click at [241, 210] on div "A All information on social media is always true B It can be difficult to disti…" at bounding box center [378, 227] width 298 height 142
click at [241, 210] on div "B" at bounding box center [243, 208] width 18 height 18
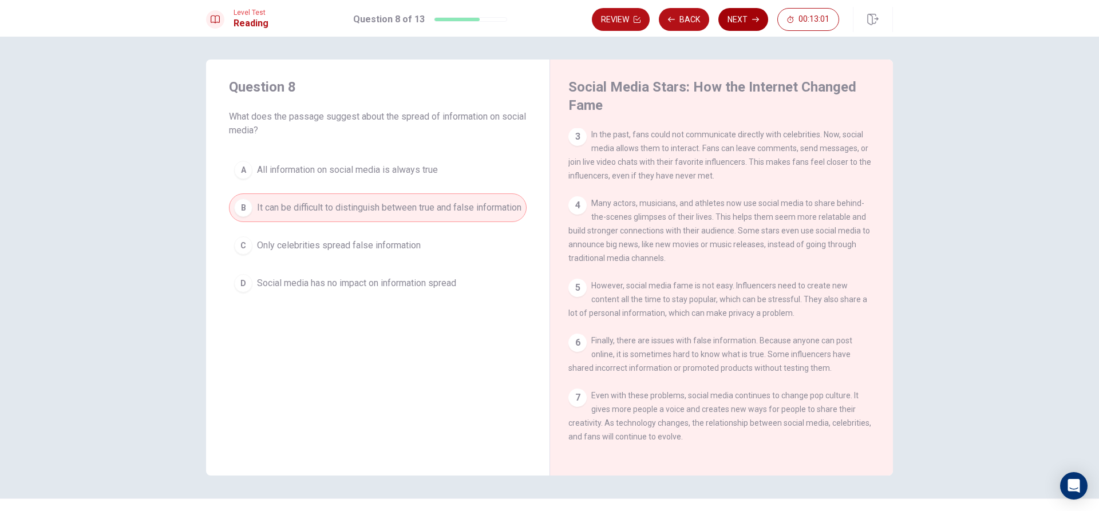
click at [753, 9] on div "Level Test Reading Question 8 of 13 Review Back Next 00:13:01" at bounding box center [549, 18] width 1099 height 37
click at [746, 25] on button "Next" at bounding box center [744, 19] width 50 height 23
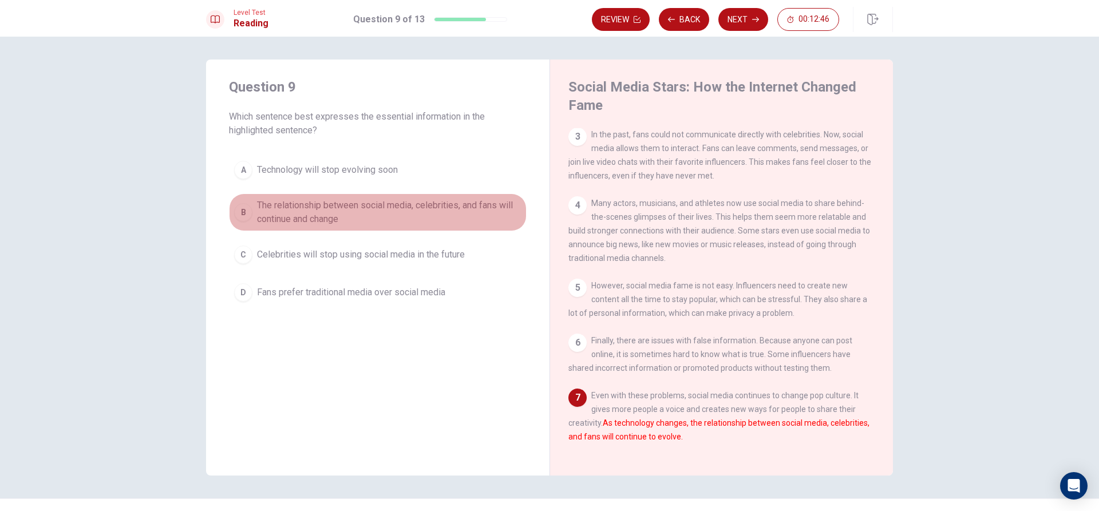
click at [241, 209] on div "B" at bounding box center [243, 212] width 18 height 18
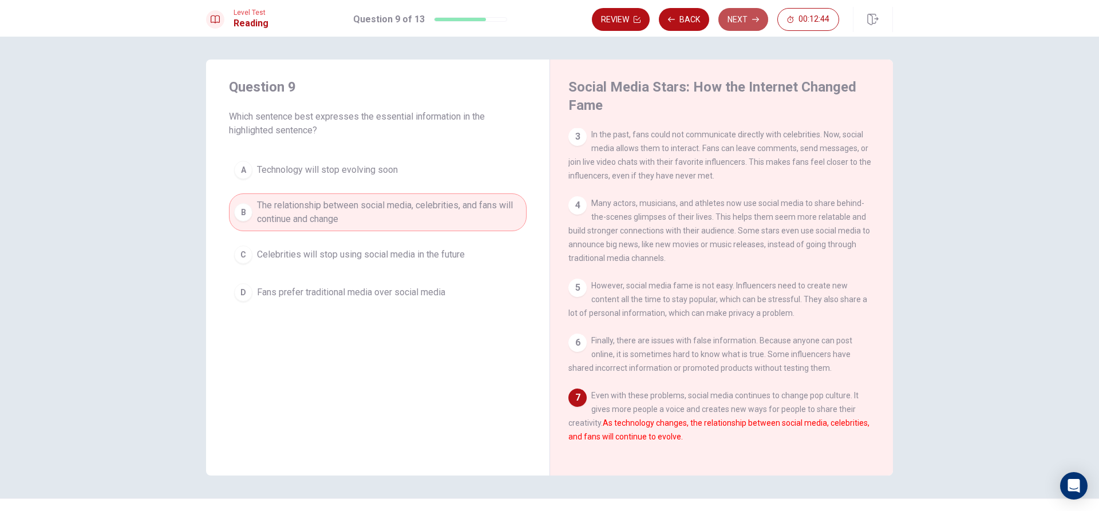
click at [727, 21] on button "Next" at bounding box center [744, 19] width 50 height 23
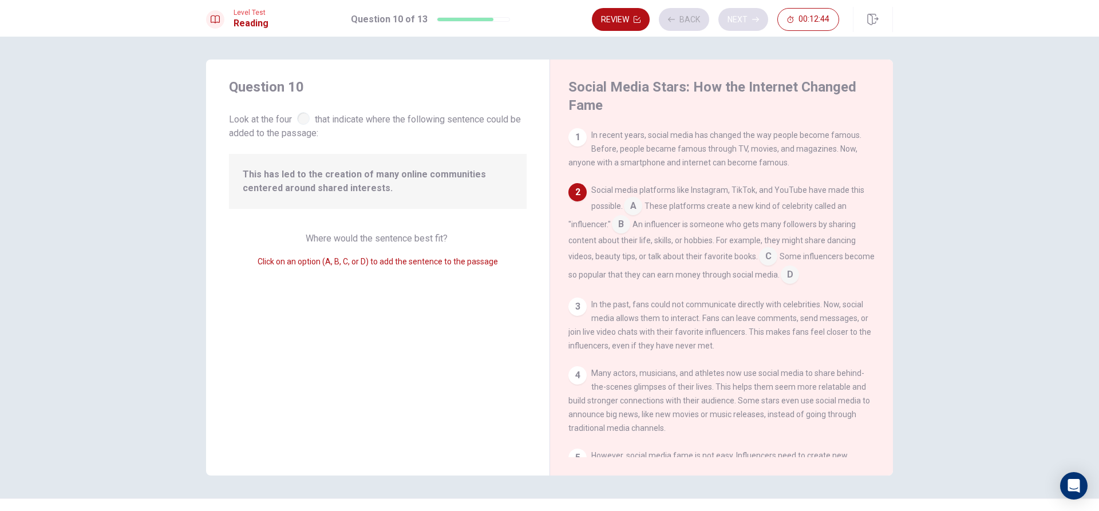
scroll to position [57, 0]
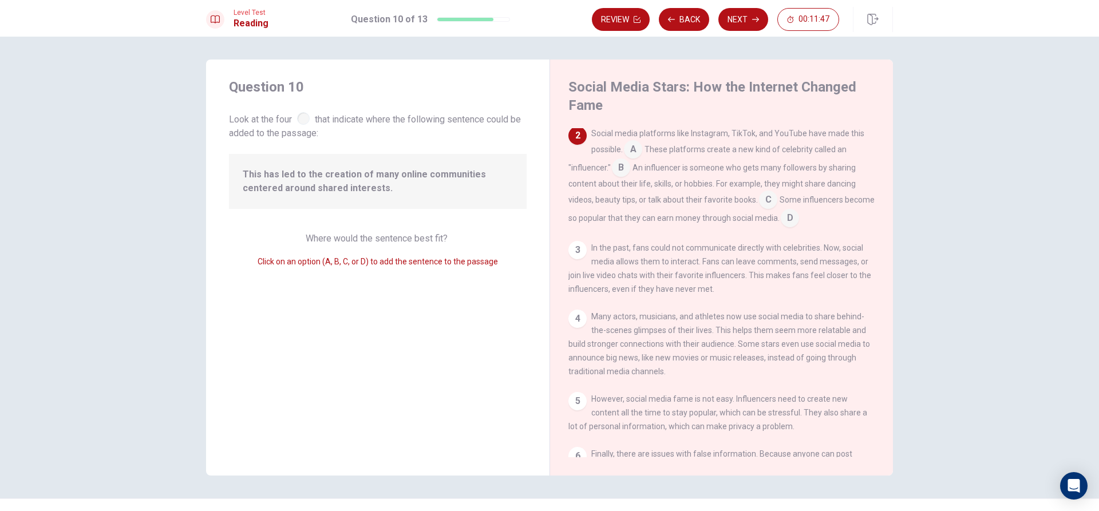
click at [635, 150] on input at bounding box center [633, 150] width 18 height 18
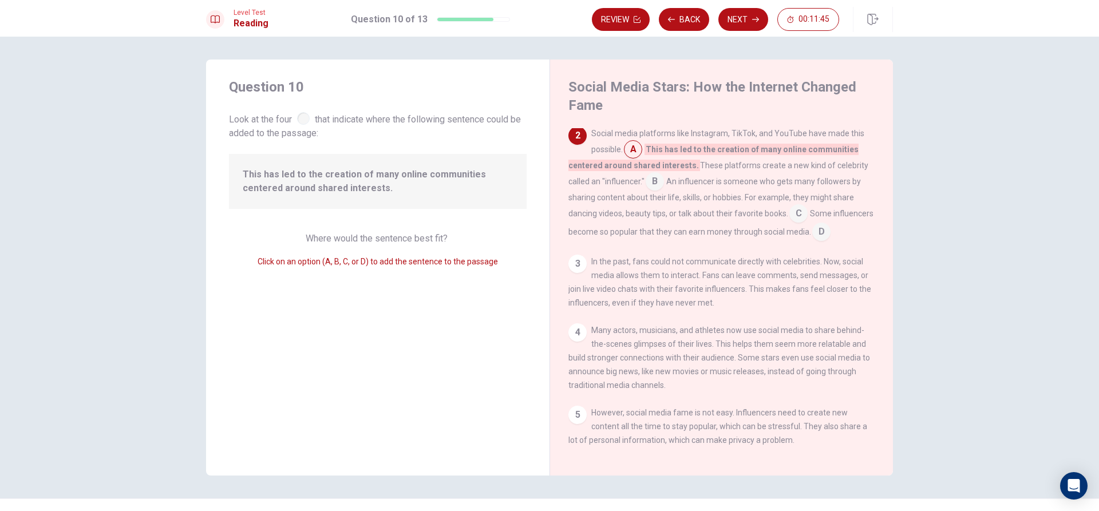
click at [658, 180] on input at bounding box center [655, 182] width 18 height 18
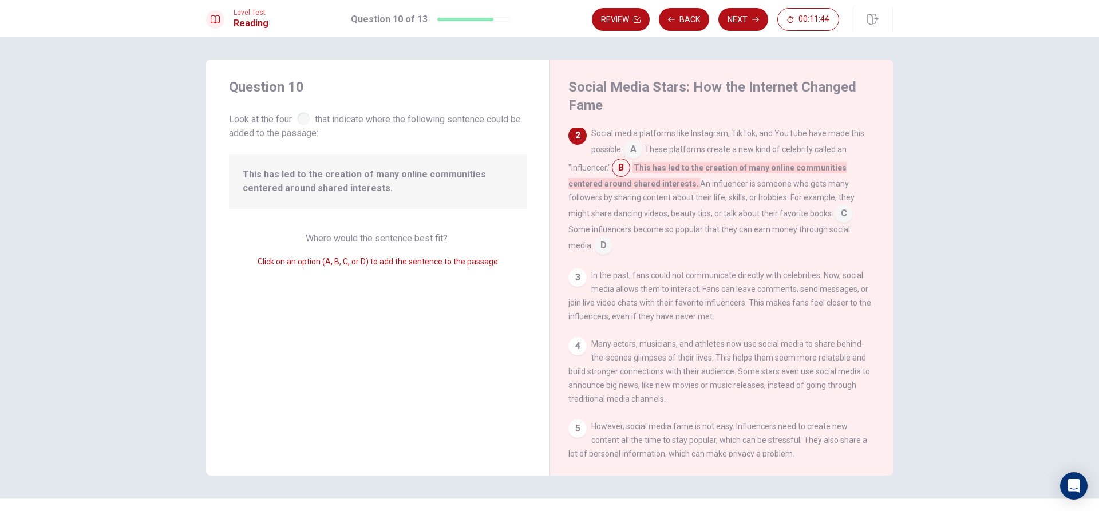
click at [839, 215] on input at bounding box center [844, 215] width 18 height 18
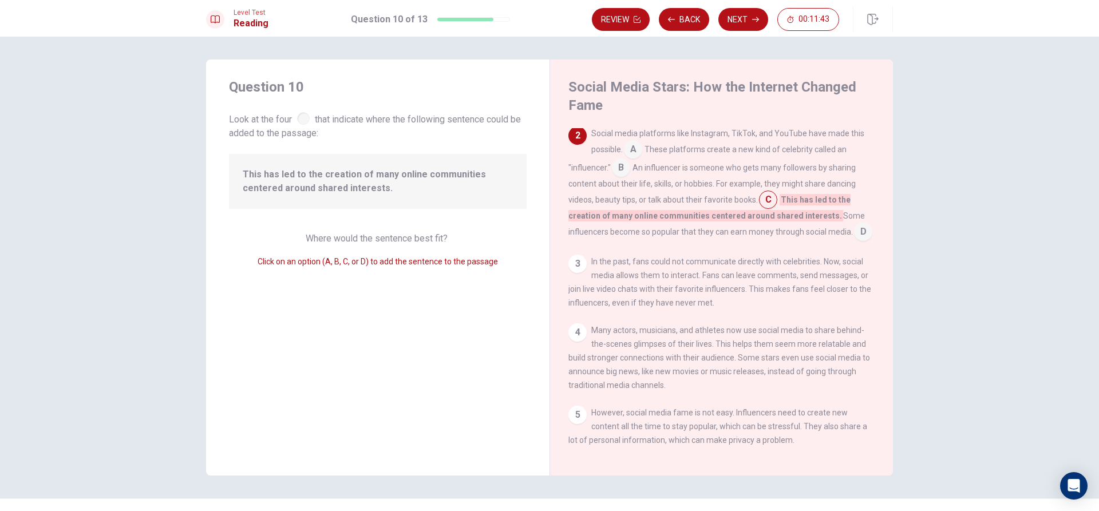
click at [854, 240] on input at bounding box center [863, 233] width 18 height 18
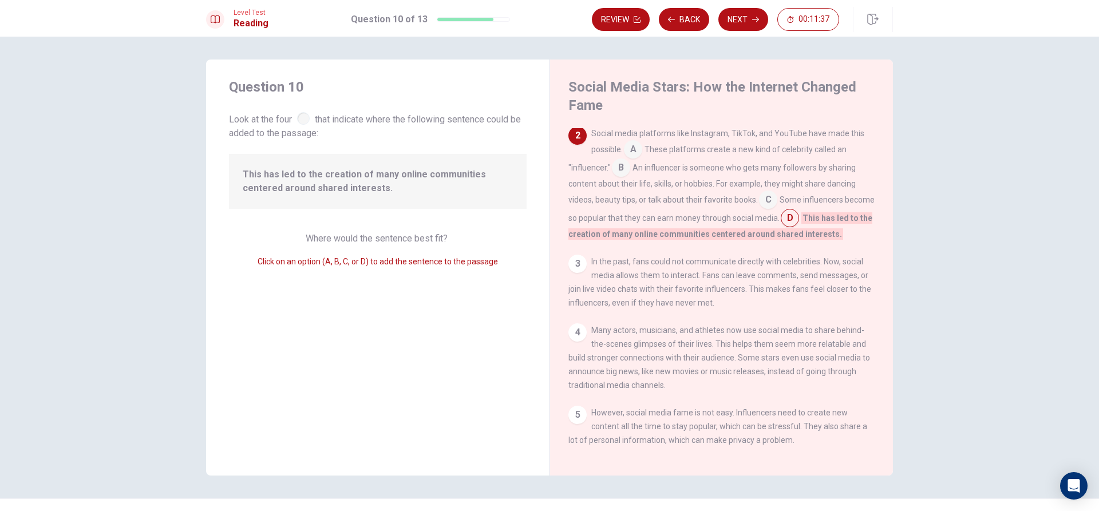
click at [768, 205] on input at bounding box center [768, 201] width 18 height 18
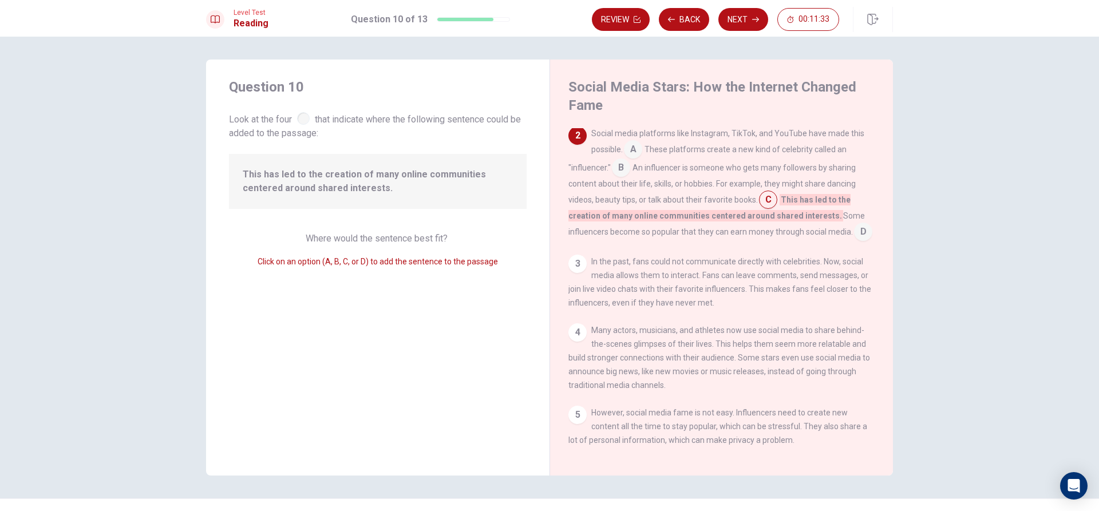
click at [640, 178] on div "Social media platforms like Instagram, TikTok, and YouTube have made this possi…" at bounding box center [722, 184] width 307 height 115
click at [624, 172] on input at bounding box center [621, 169] width 18 height 18
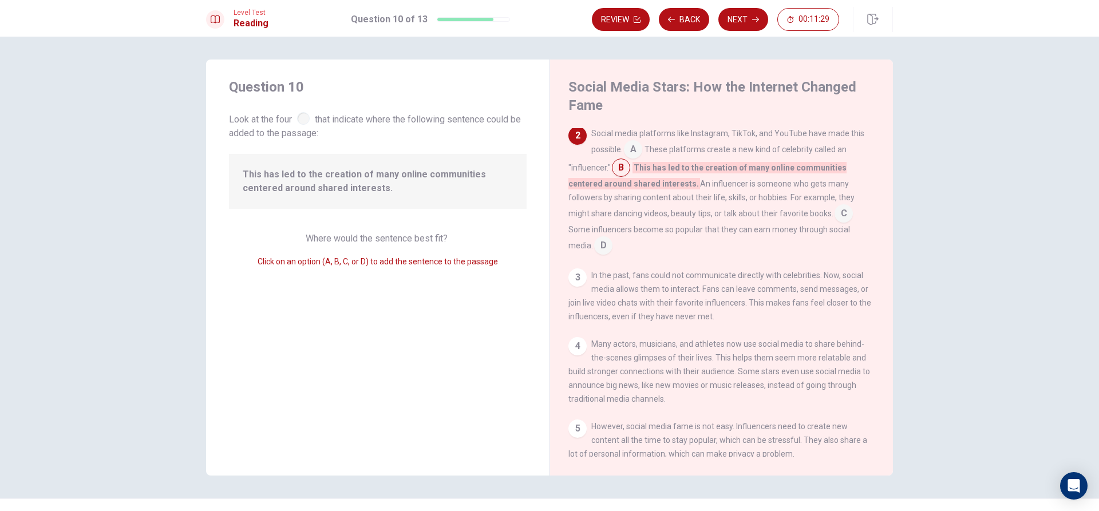
drag, startPoint x: 624, startPoint y: 172, endPoint x: 578, endPoint y: 225, distance: 70.2
click at [578, 225] on div "Social media platforms like Instagram, TikTok, and YouTube have made this possi…" at bounding box center [722, 191] width 307 height 128
click at [629, 141] on div "Social media platforms like Instagram, TikTok, and YouTube have made this possi…" at bounding box center [722, 191] width 307 height 128
click at [629, 145] on input at bounding box center [633, 150] width 18 height 18
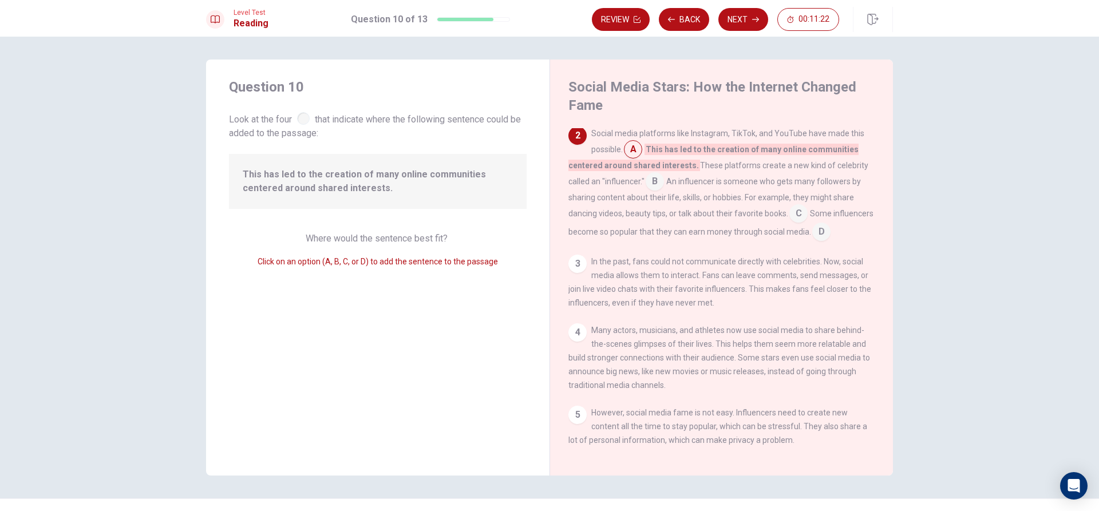
click at [648, 180] on input at bounding box center [655, 182] width 18 height 18
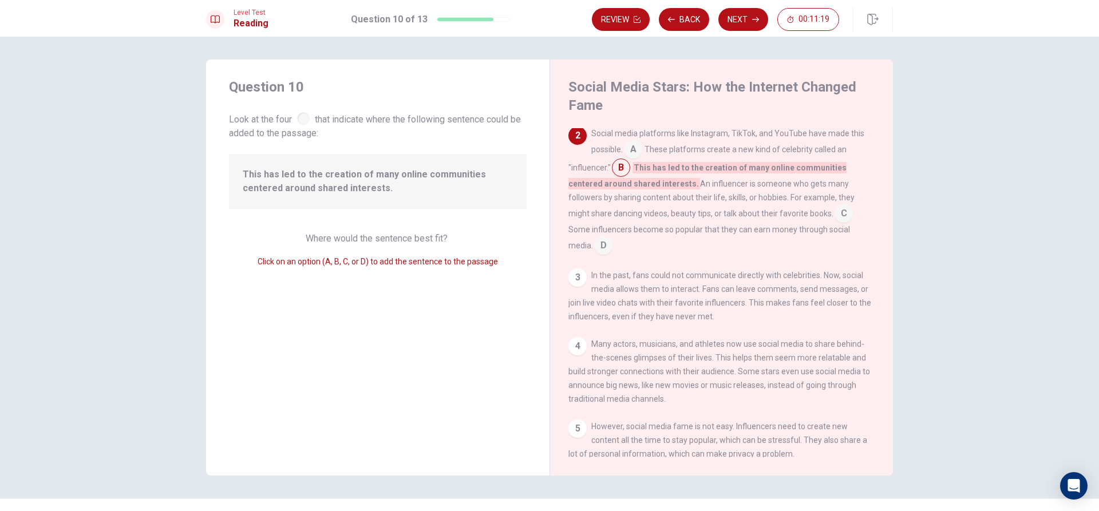
click at [640, 153] on input at bounding box center [633, 150] width 18 height 18
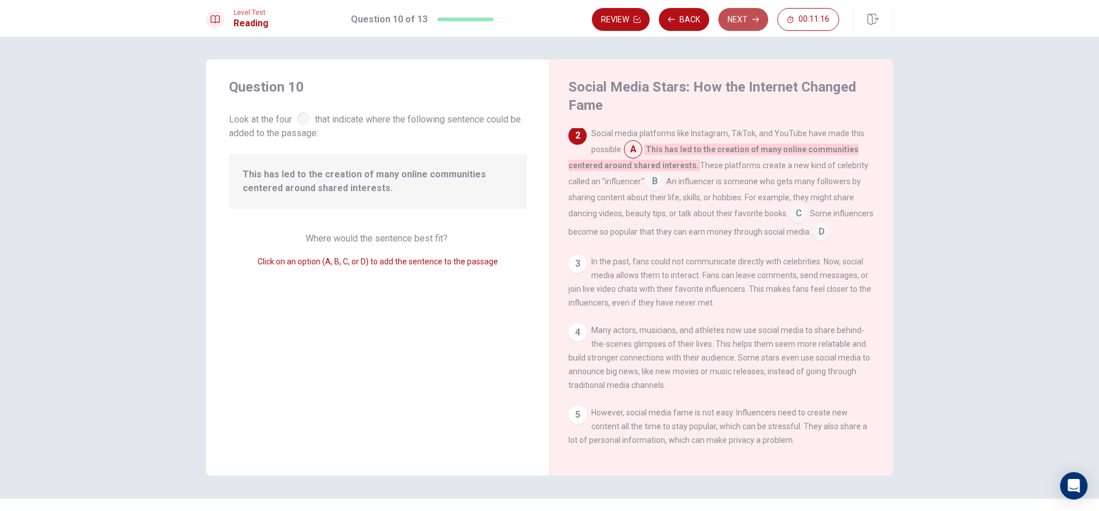
click at [742, 15] on button "Next" at bounding box center [744, 19] width 50 height 23
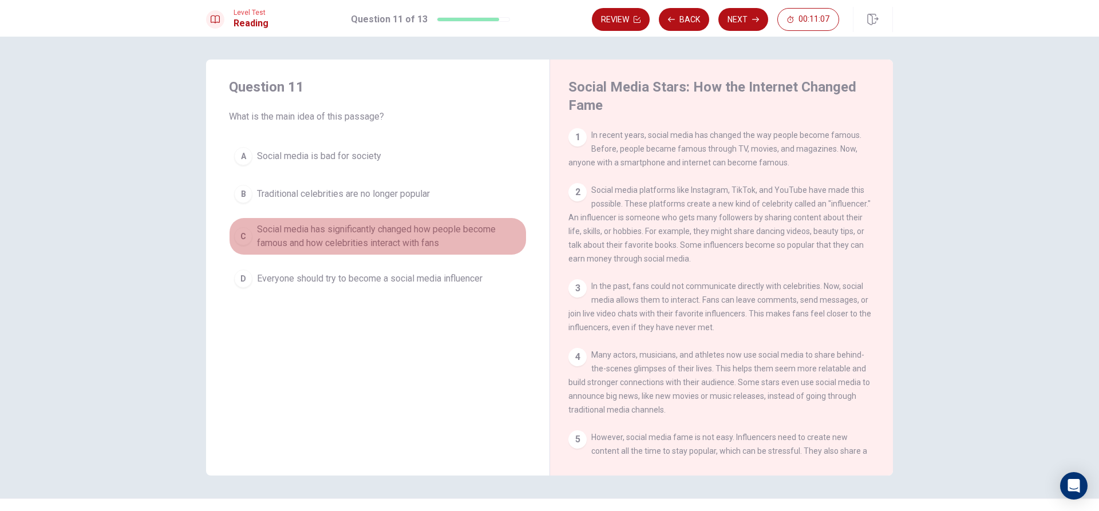
click at [232, 244] on button "C Social media has significantly changed how people become famous and how celeb…" at bounding box center [378, 237] width 298 height 38
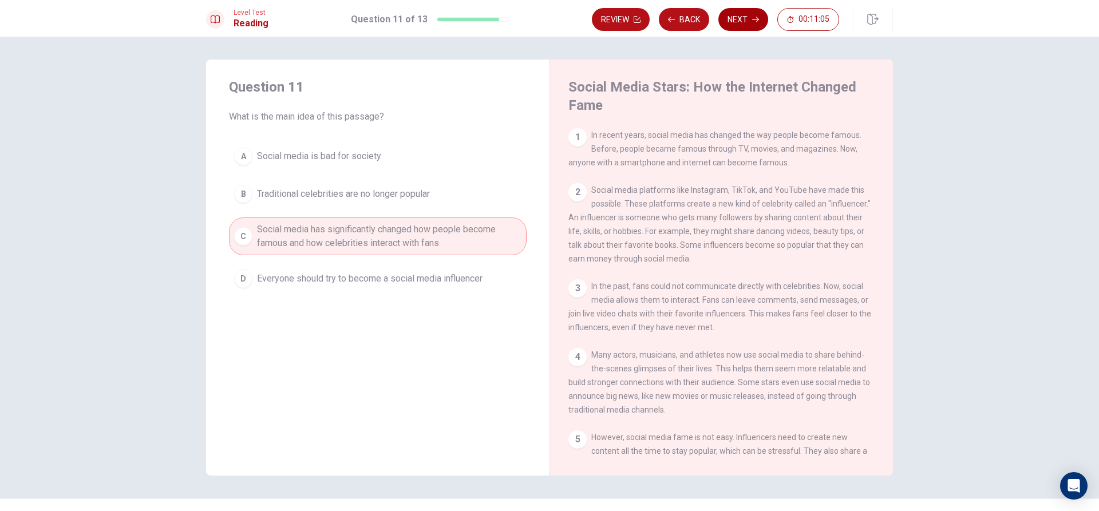
click at [746, 11] on button "Next" at bounding box center [744, 19] width 50 height 23
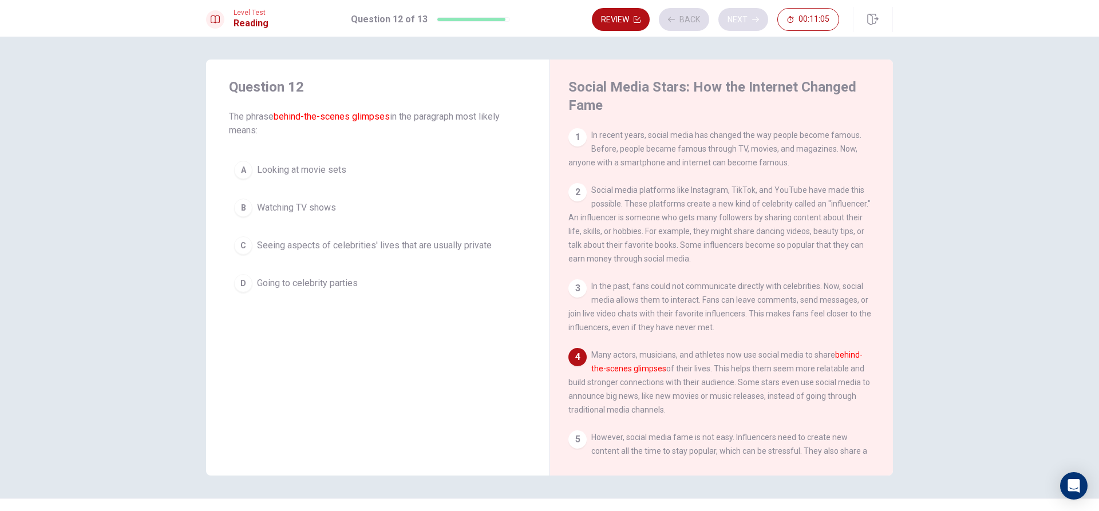
scroll to position [84, 0]
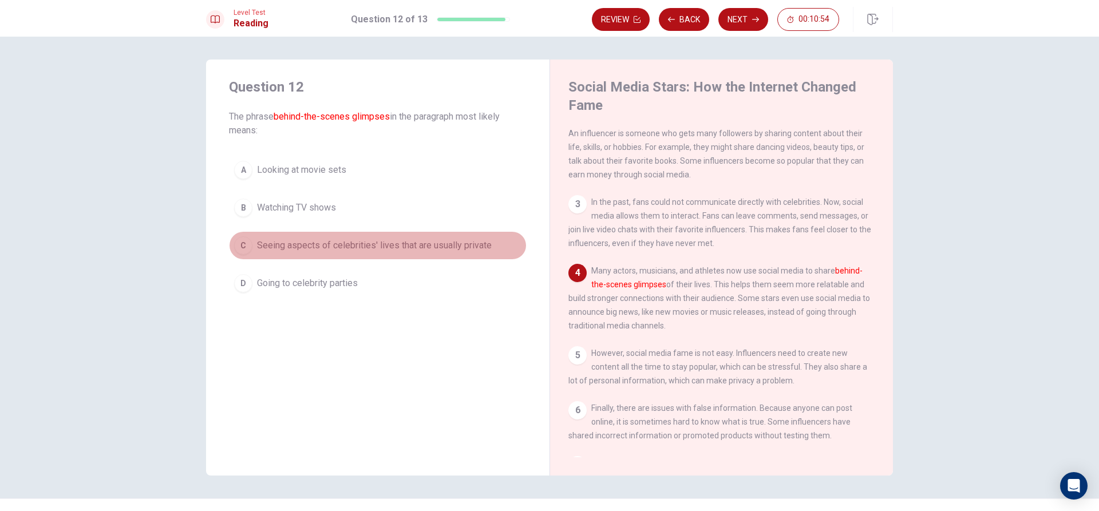
click at [243, 249] on div "C" at bounding box center [243, 245] width 18 height 18
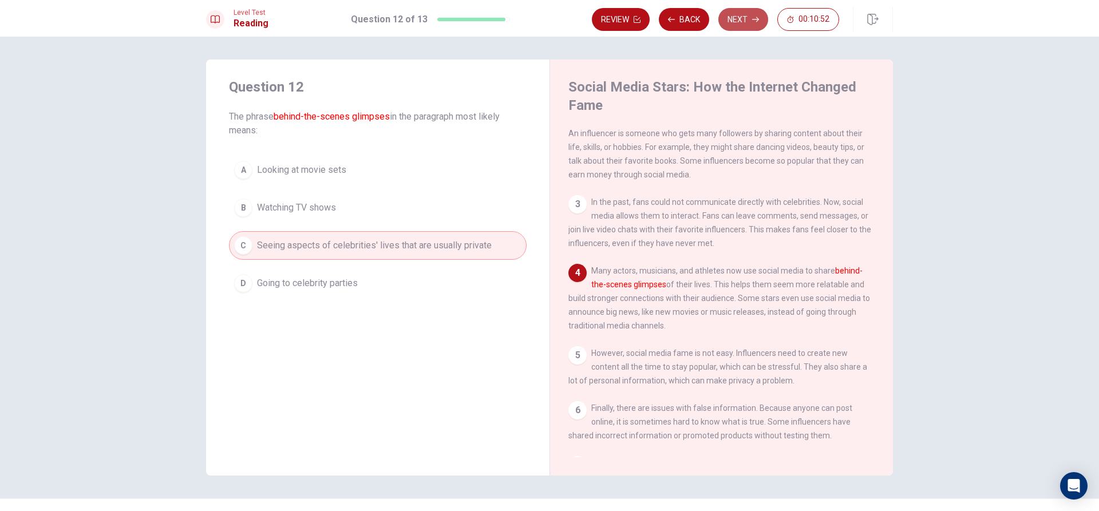
click at [733, 19] on button "Next" at bounding box center [744, 19] width 50 height 23
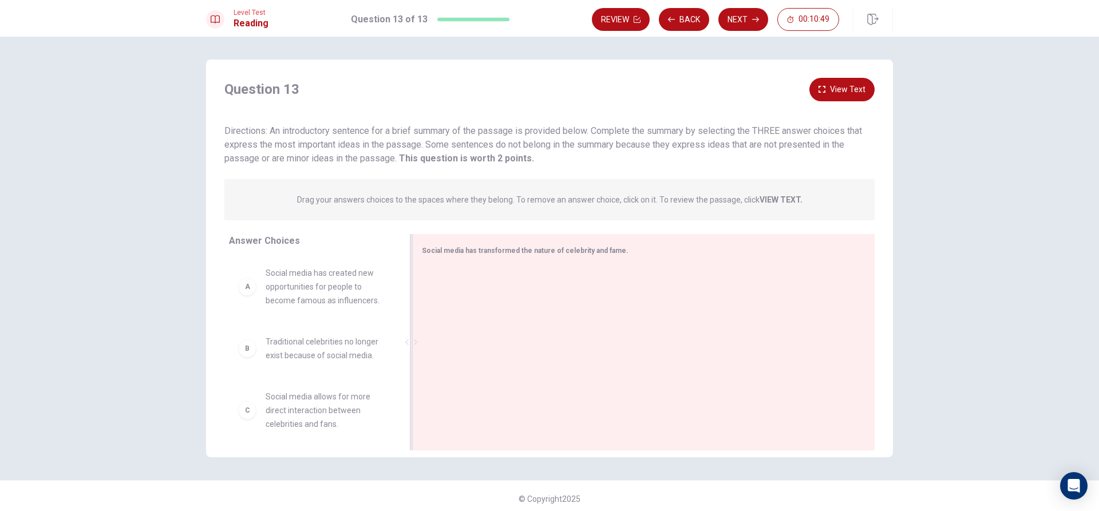
scroll to position [6, 0]
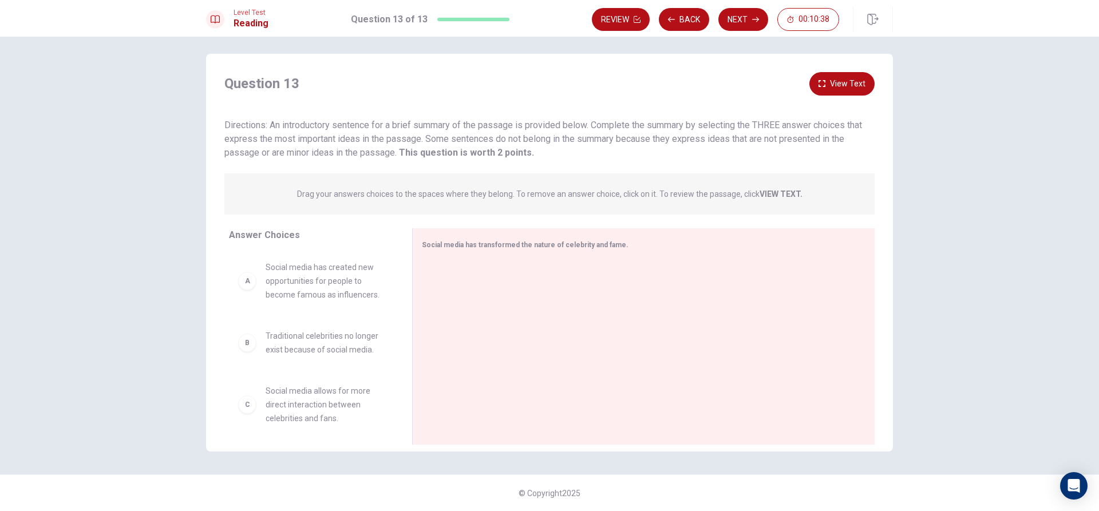
click at [248, 276] on div "A" at bounding box center [247, 281] width 18 height 18
click at [248, 285] on div "A" at bounding box center [247, 281] width 18 height 18
click at [242, 291] on div "A Social media has created new opportunities for people to become famous as inf…" at bounding box center [311, 281] width 147 height 41
drag, startPoint x: 244, startPoint y: 283, endPoint x: 508, endPoint y: 325, distance: 267.9
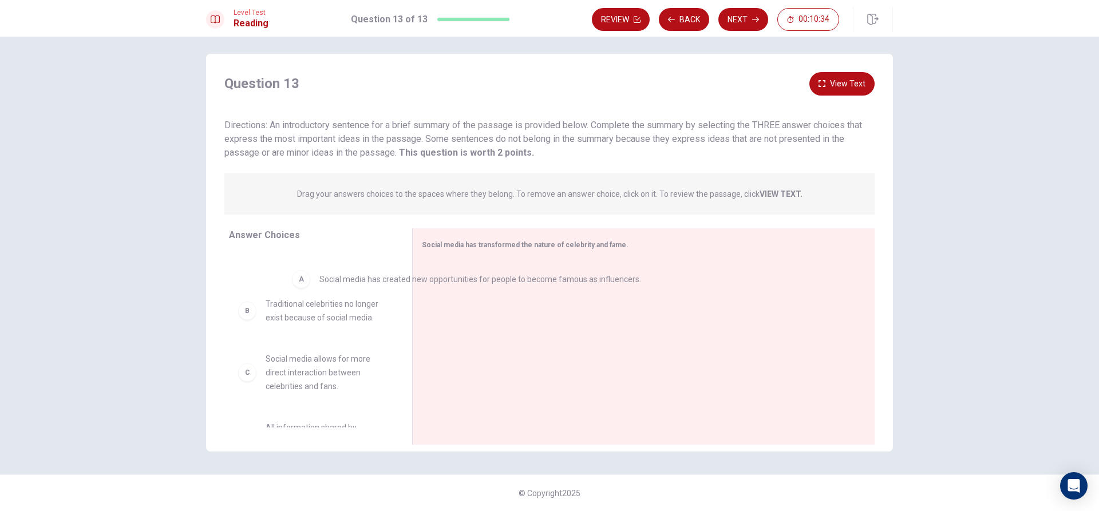
drag, startPoint x: 433, startPoint y: 288, endPoint x: 234, endPoint y: 277, distance: 199.5
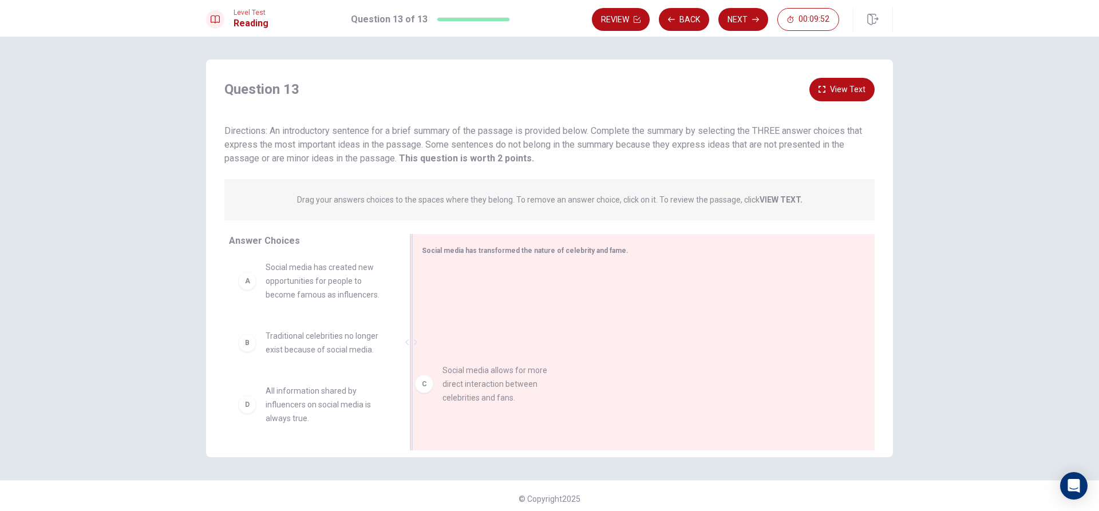
drag, startPoint x: 271, startPoint y: 413, endPoint x: 493, endPoint y: 365, distance: 227.2
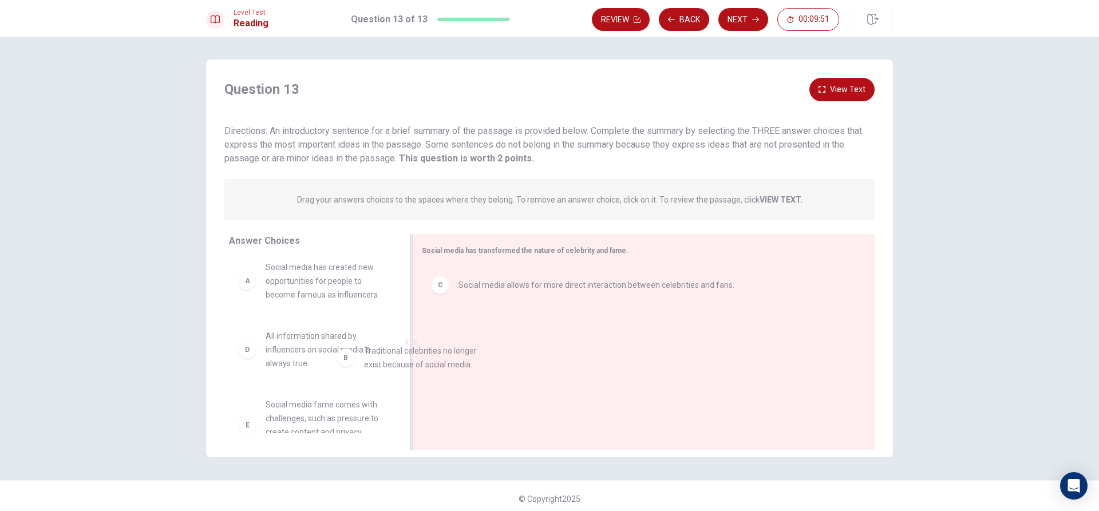
drag, startPoint x: 251, startPoint y: 345, endPoint x: 487, endPoint y: 380, distance: 237.9
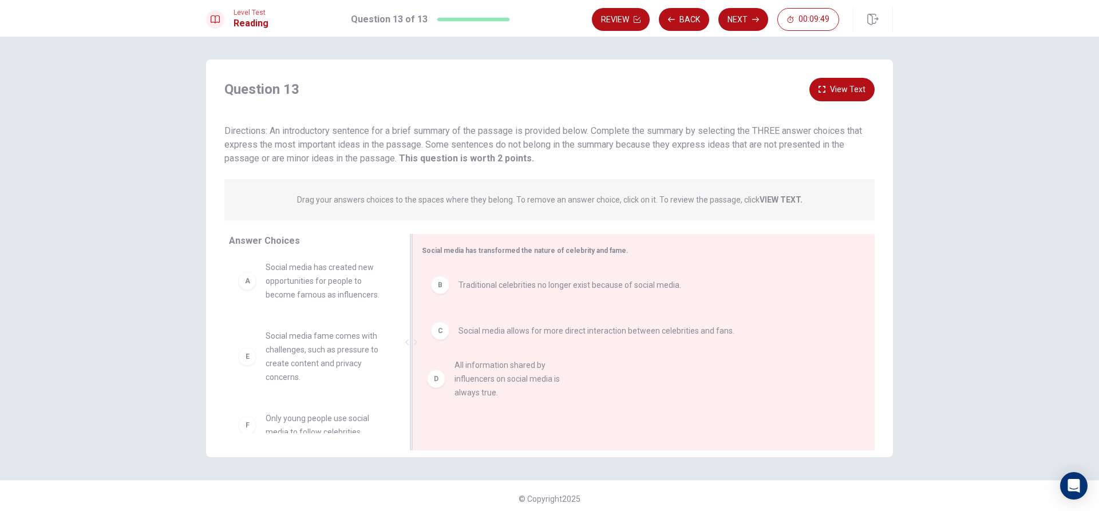
drag, startPoint x: 242, startPoint y: 353, endPoint x: 440, endPoint y: 382, distance: 200.8
drag, startPoint x: 251, startPoint y: 362, endPoint x: 460, endPoint y: 388, distance: 210.6
drag, startPoint x: 221, startPoint y: 341, endPoint x: 300, endPoint y: 364, distance: 82.4
click at [287, 362] on div "Answer Choices A Social media has created new opportunities for people to becom…" at bounding box center [309, 345] width 206 height 222
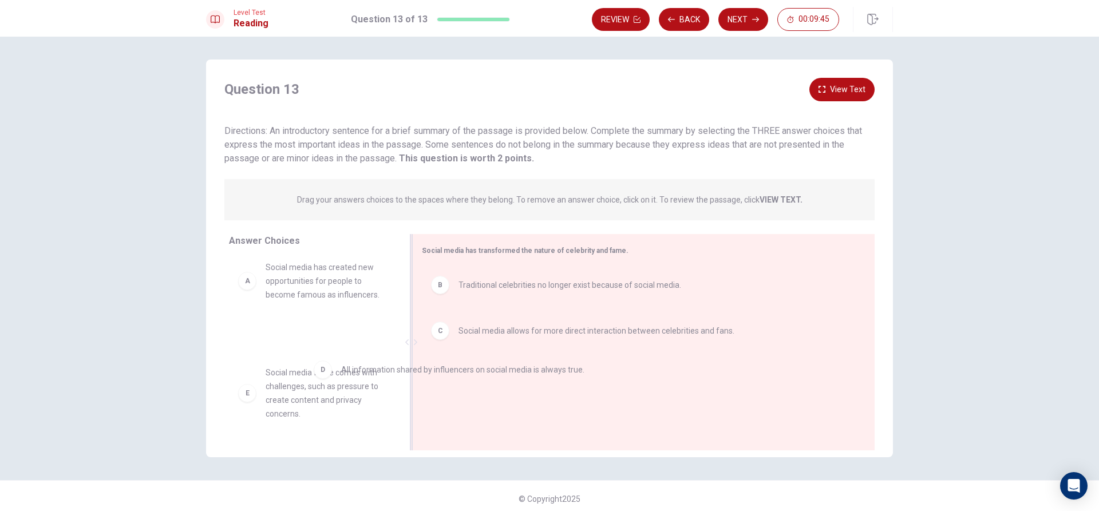
drag, startPoint x: 459, startPoint y: 391, endPoint x: 308, endPoint y: 383, distance: 150.8
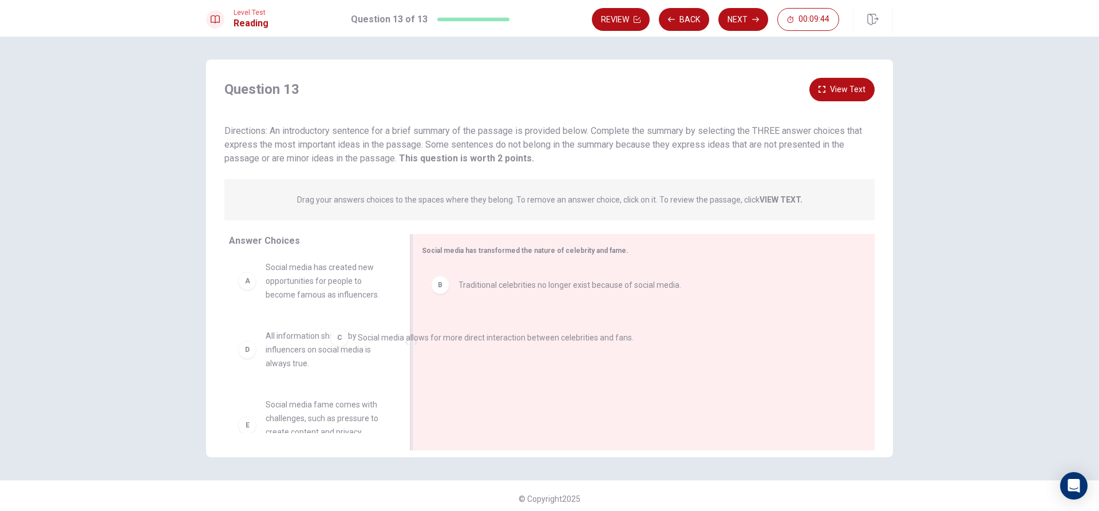
drag, startPoint x: 463, startPoint y: 337, endPoint x: 381, endPoint y: 336, distance: 81.9
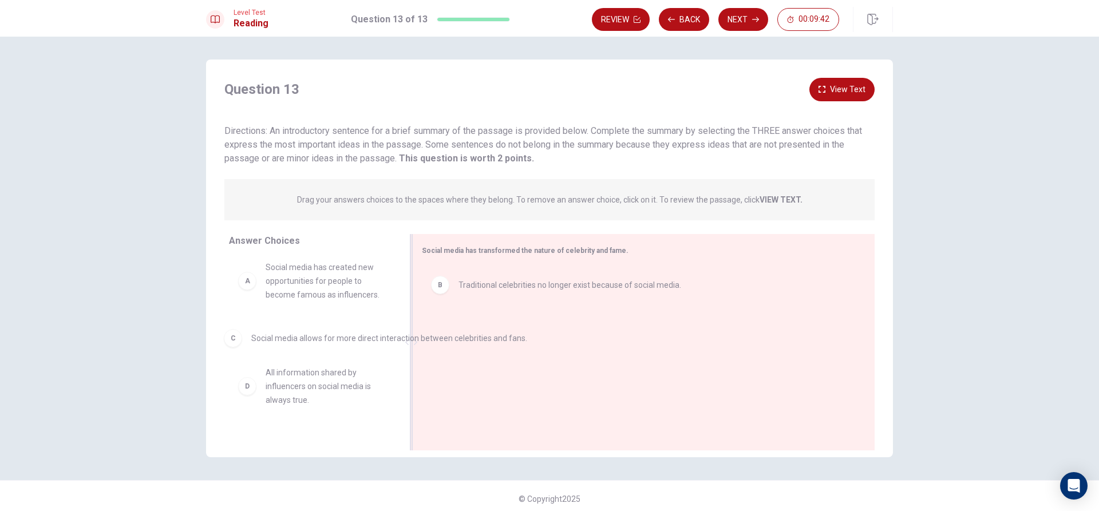
drag, startPoint x: 488, startPoint y: 340, endPoint x: 265, endPoint y: 342, distance: 223.9
drag, startPoint x: 438, startPoint y: 297, endPoint x: 210, endPoint y: 340, distance: 232.4
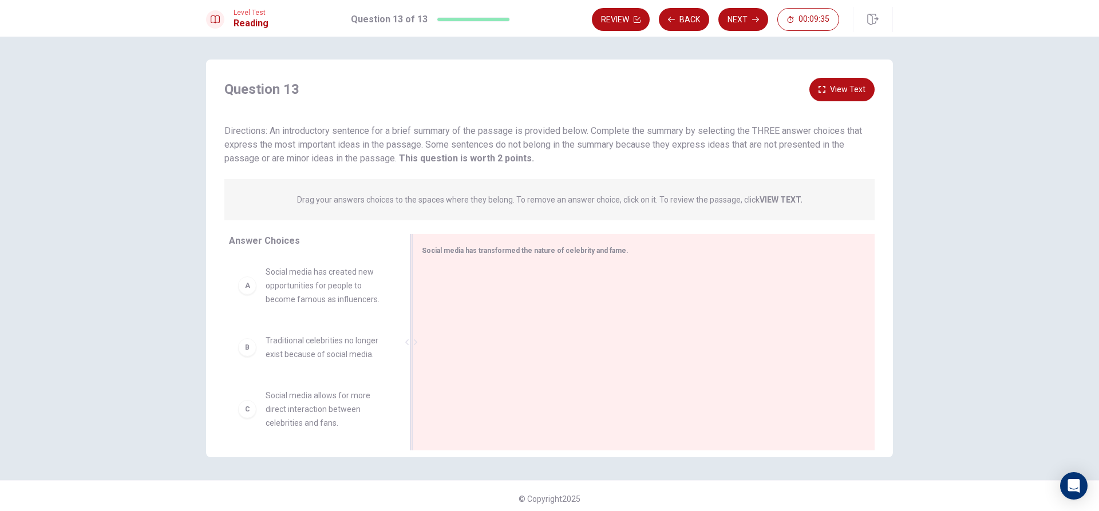
scroll to position [0, 0]
drag, startPoint x: 330, startPoint y: 288, endPoint x: 504, endPoint y: 290, distance: 174.1
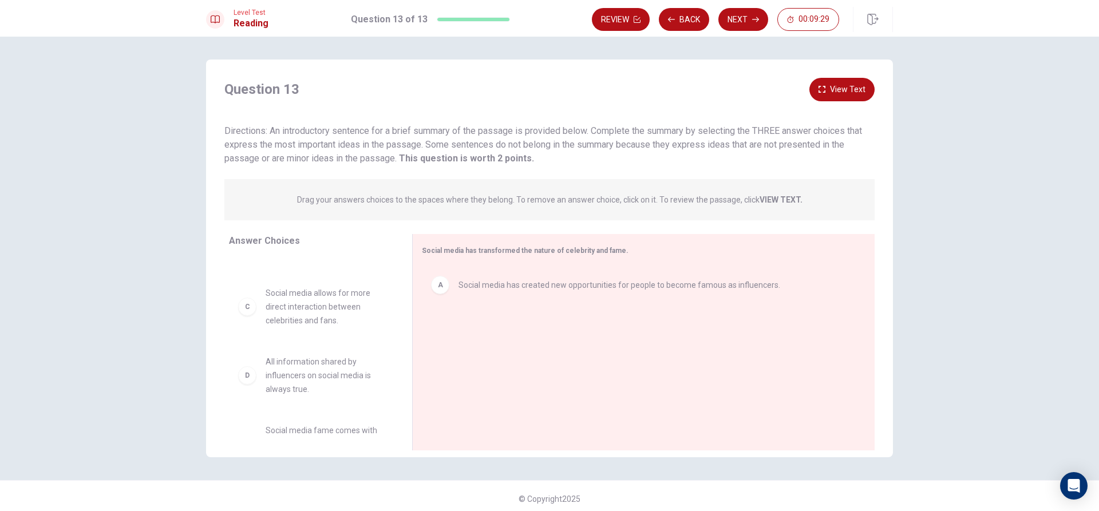
scroll to position [30, 0]
drag, startPoint x: 319, startPoint y: 322, endPoint x: 496, endPoint y: 344, distance: 178.2
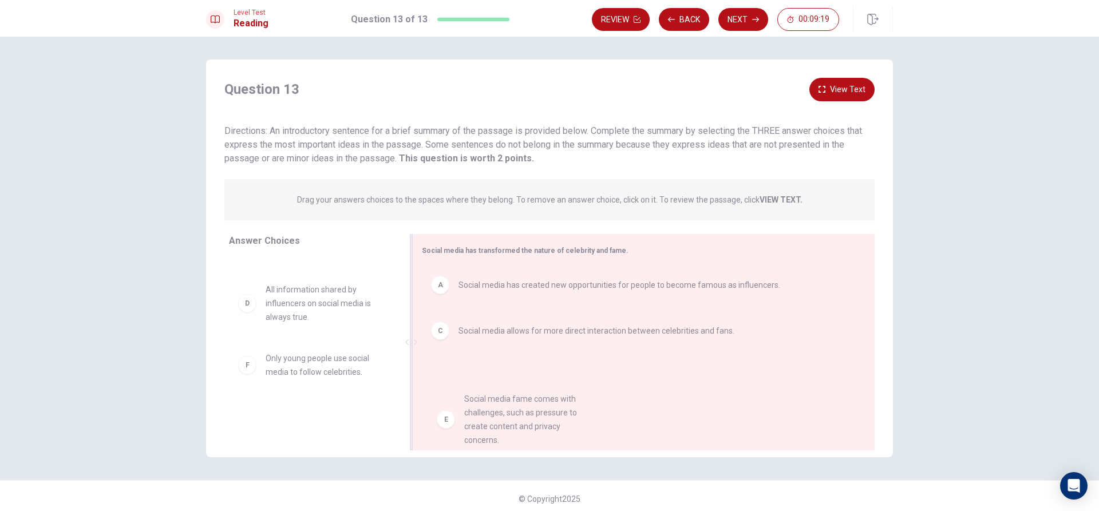
drag, startPoint x: 320, startPoint y: 392, endPoint x: 540, endPoint y: 425, distance: 222.9
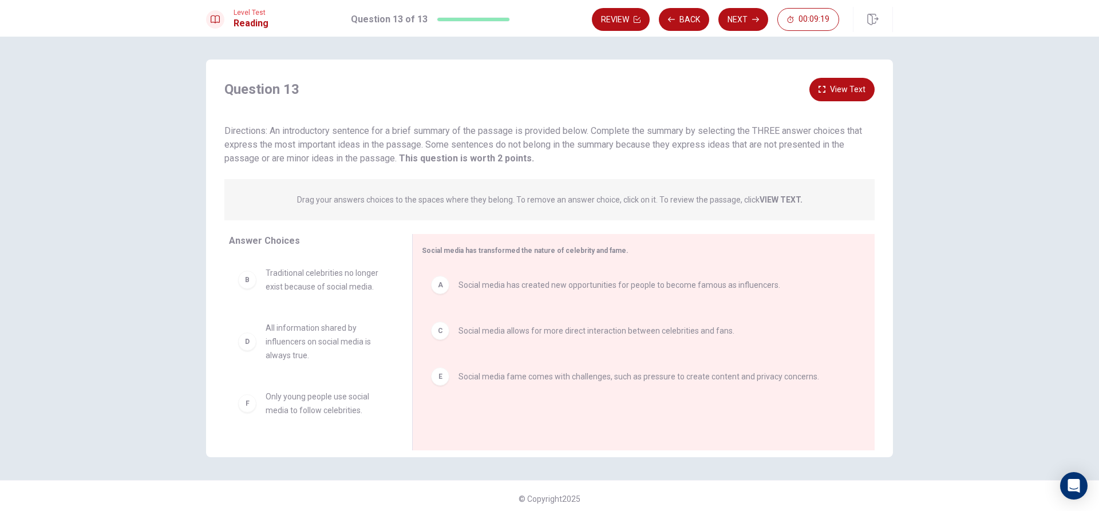
scroll to position [0, 0]
click at [744, 21] on button "Next" at bounding box center [744, 19] width 50 height 23
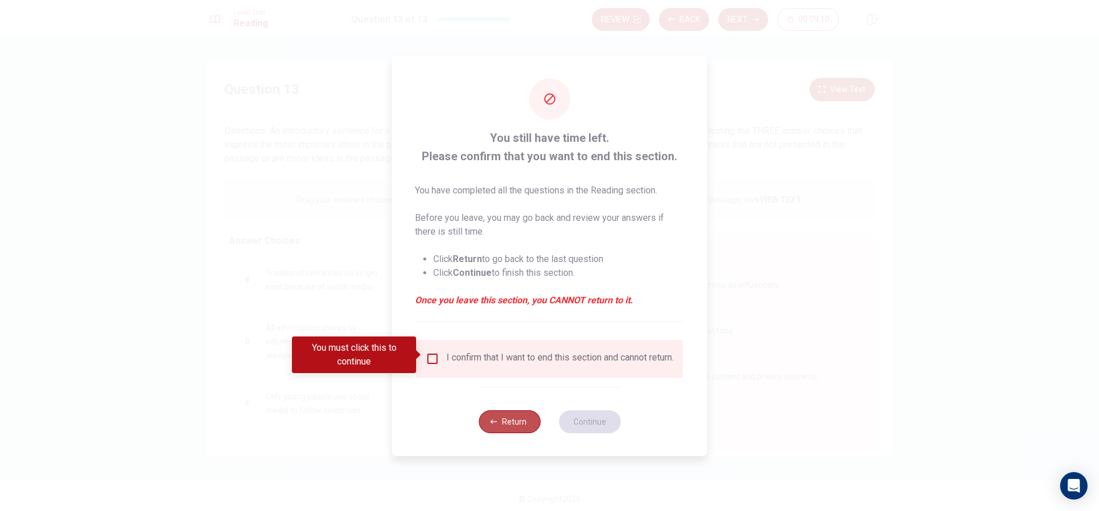
click at [500, 423] on button "Return" at bounding box center [510, 422] width 62 height 23
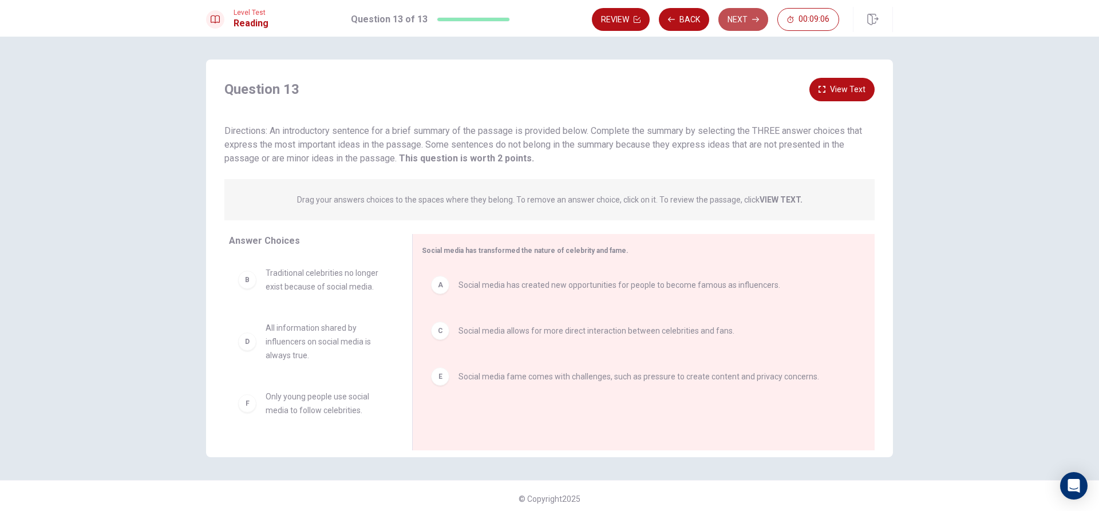
click at [751, 21] on button "Next" at bounding box center [744, 19] width 50 height 23
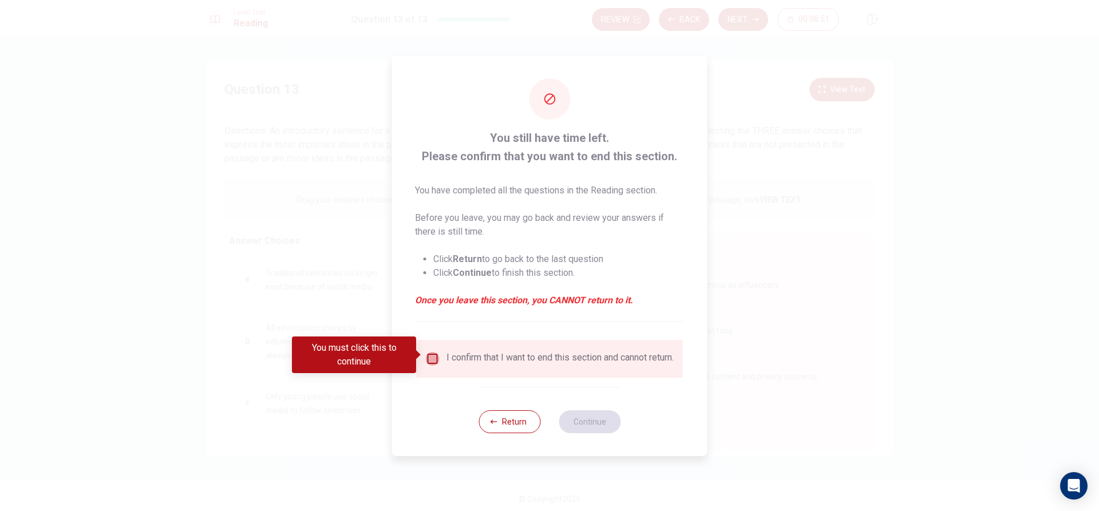
click at [429, 353] on input "You must click this to continue" at bounding box center [433, 359] width 14 height 14
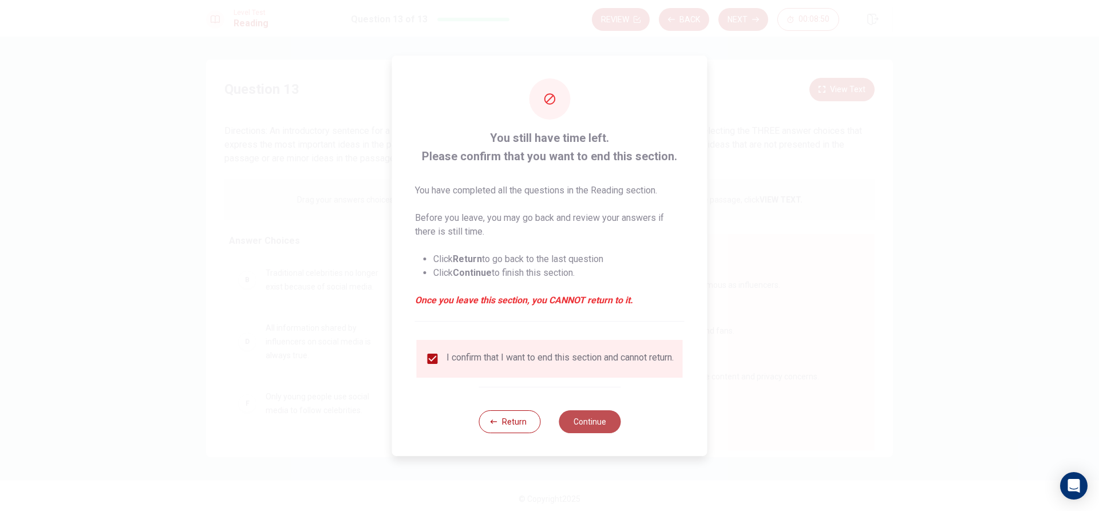
click at [571, 424] on button "Continue" at bounding box center [590, 422] width 62 height 23
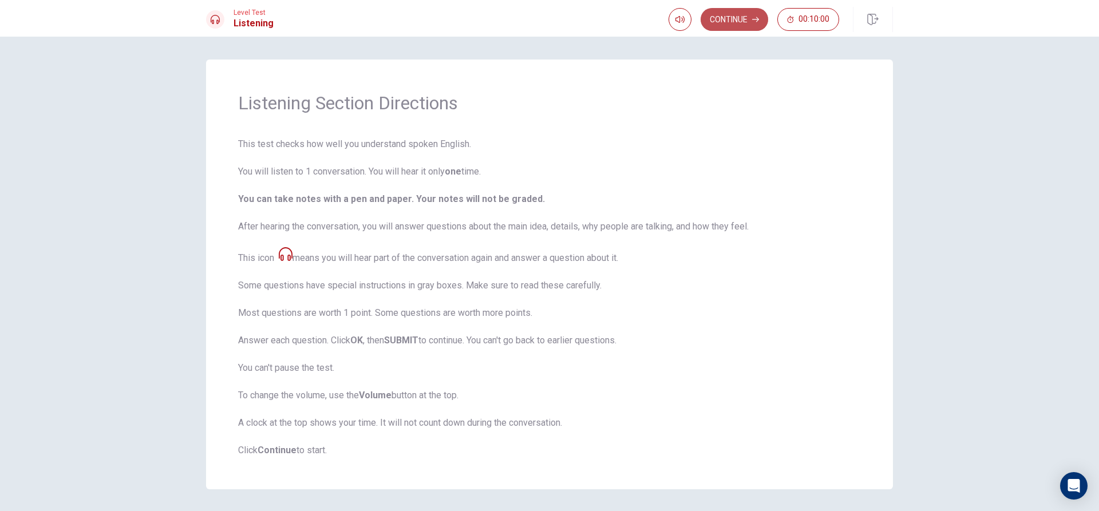
click at [728, 17] on button "Continue" at bounding box center [735, 19] width 68 height 23
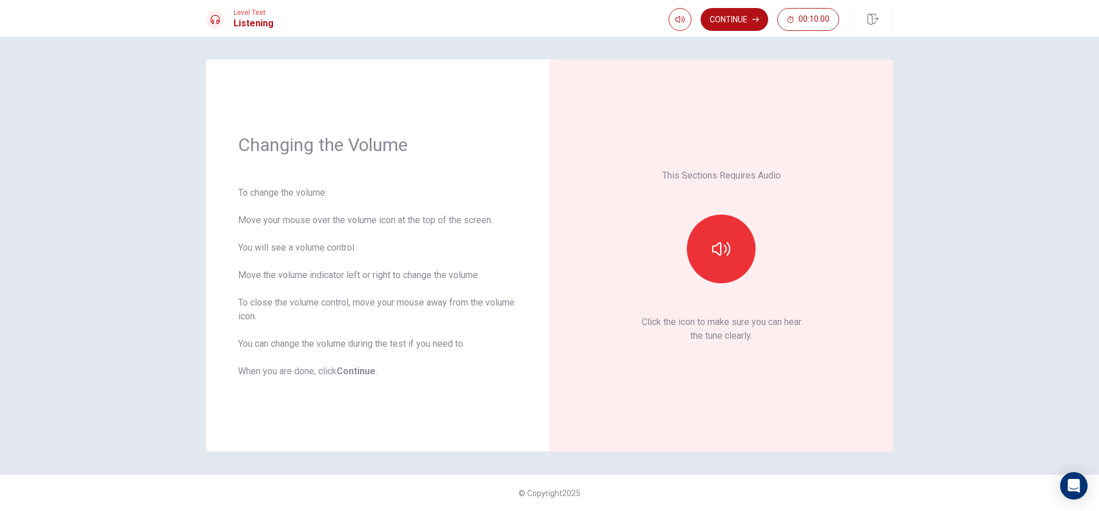
drag, startPoint x: 447, startPoint y: 149, endPoint x: 539, endPoint y: 156, distance: 91.8
click at [526, 154] on div "Changing the Volume To change the volume: Move your mouse over the volume icon …" at bounding box center [378, 256] width 344 height 392
click at [732, 268] on button "button" at bounding box center [721, 249] width 69 height 69
click at [730, 271] on button "button" at bounding box center [721, 249] width 69 height 69
click at [729, 19] on button "Continue" at bounding box center [735, 19] width 68 height 23
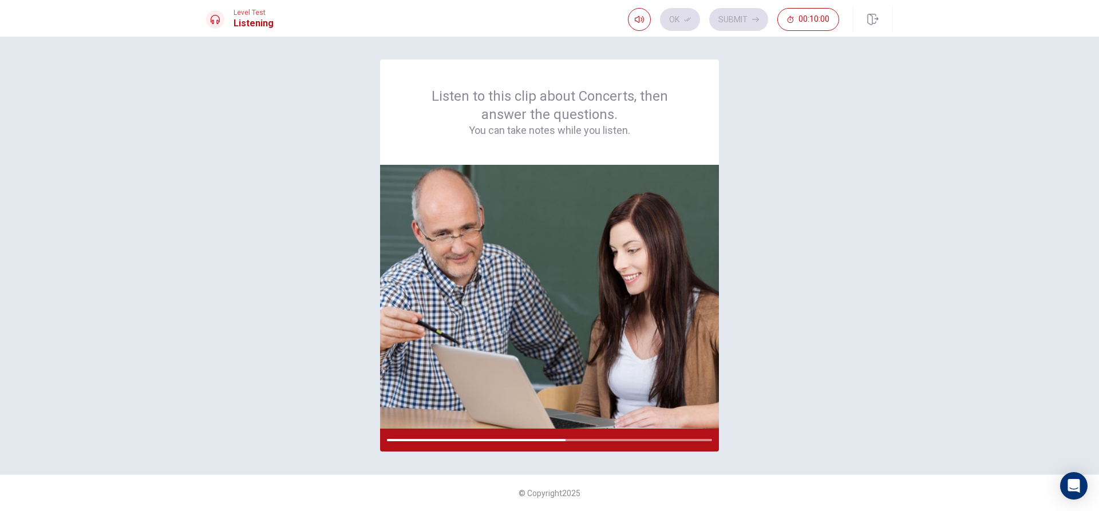
click at [811, 233] on div "Listen to this clip about Concerts, then answer the questions. You can take not…" at bounding box center [549, 256] width 687 height 392
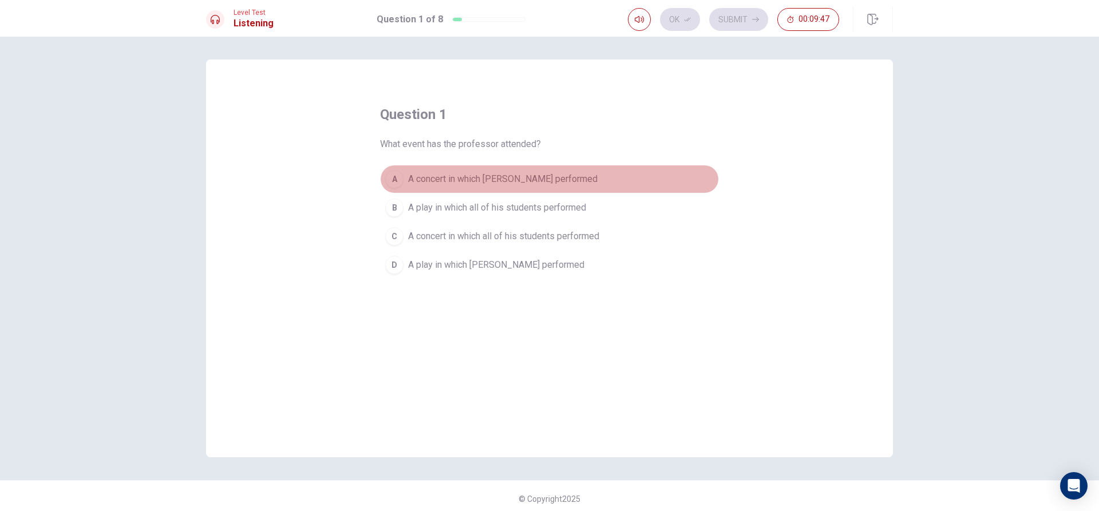
click at [392, 178] on div "A" at bounding box center [394, 179] width 18 height 18
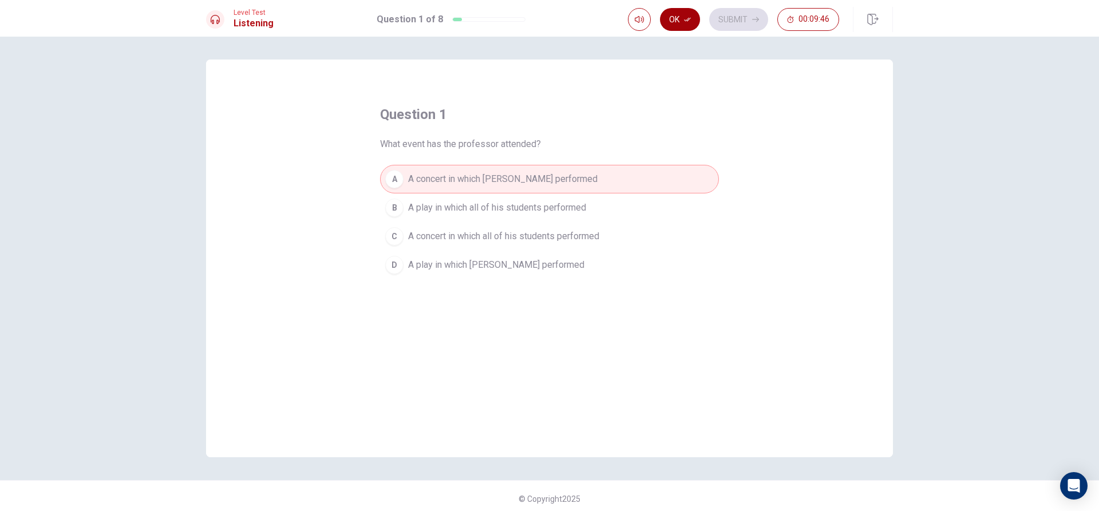
click at [674, 10] on button "Ok" at bounding box center [680, 19] width 40 height 23
click at [736, 14] on button "Submit" at bounding box center [738, 19] width 59 height 23
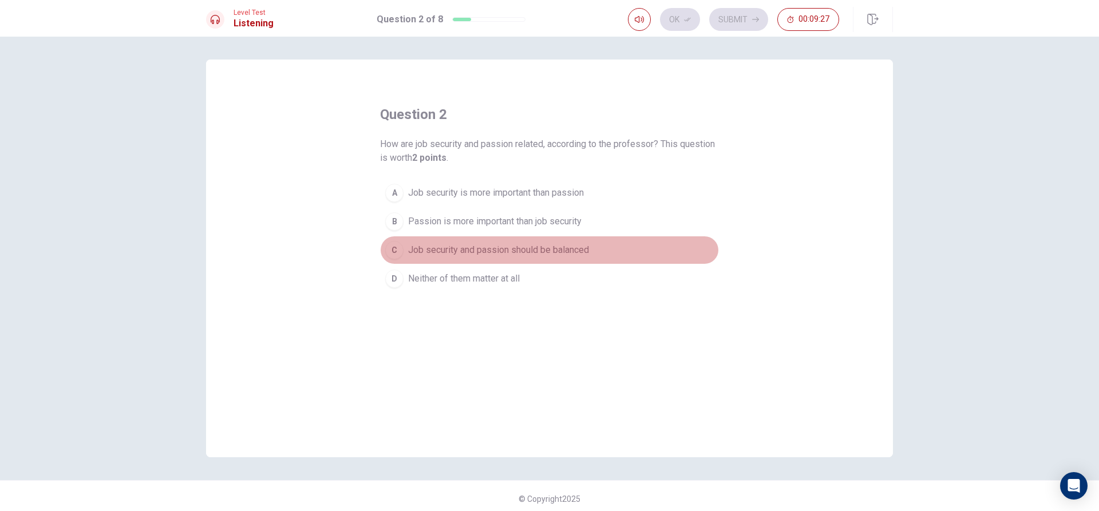
click at [392, 252] on div "C" at bounding box center [394, 250] width 18 height 18
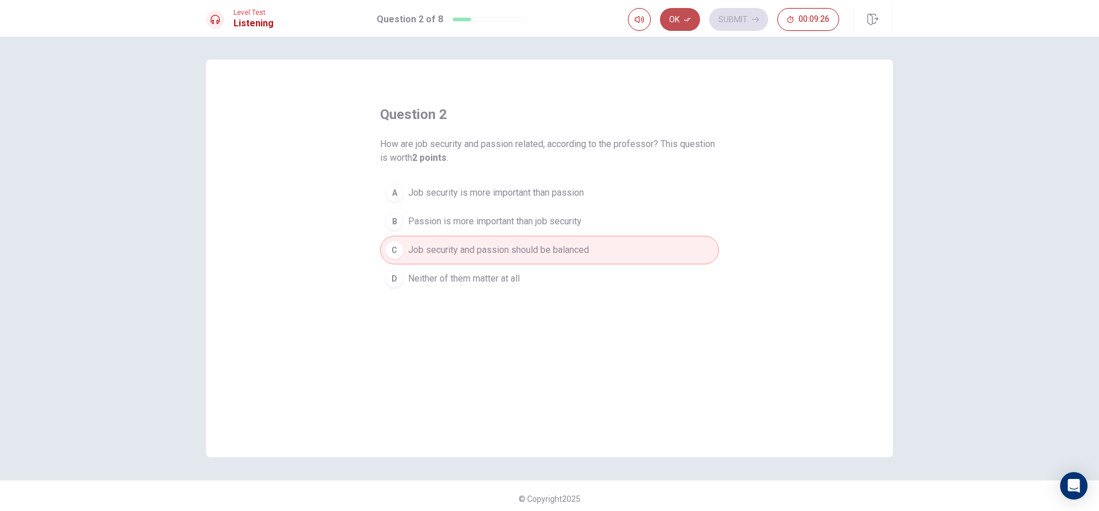
click at [692, 17] on button "Ok" at bounding box center [680, 19] width 40 height 23
click at [716, 13] on button "Submit" at bounding box center [738, 19] width 59 height 23
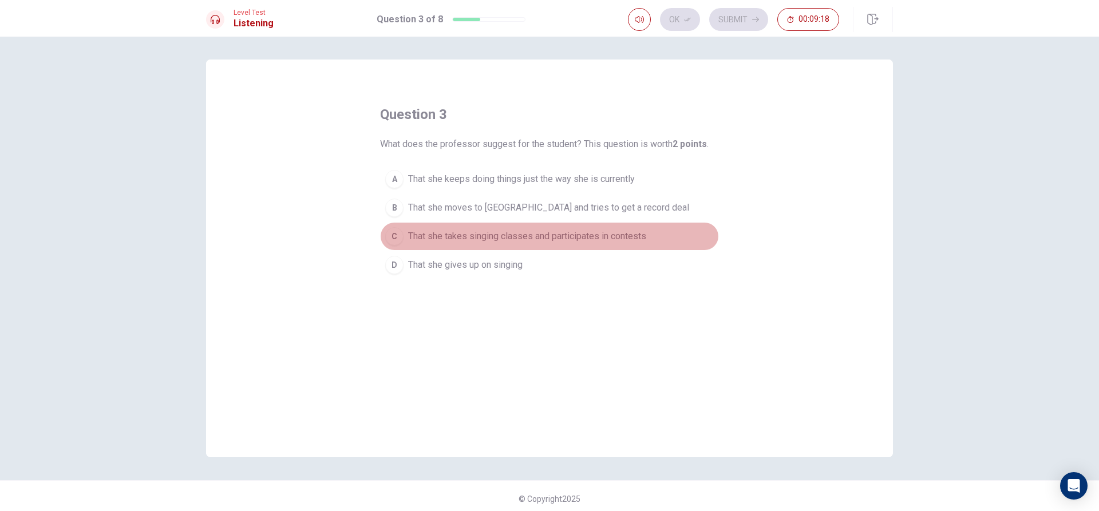
click at [388, 240] on div "C" at bounding box center [394, 236] width 18 height 18
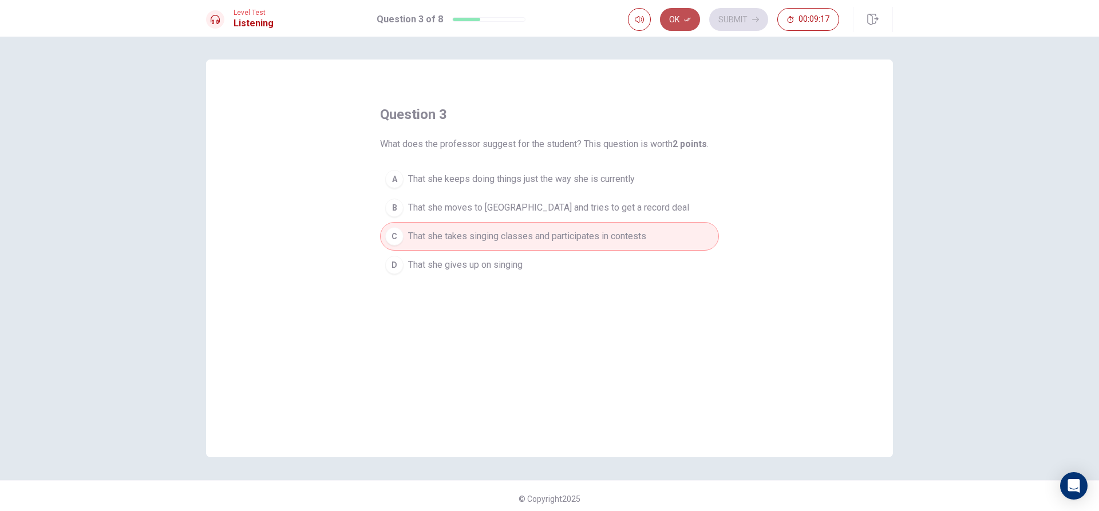
click at [687, 10] on button "Ok" at bounding box center [680, 19] width 40 height 23
click at [738, 10] on button "Submit" at bounding box center [738, 19] width 59 height 23
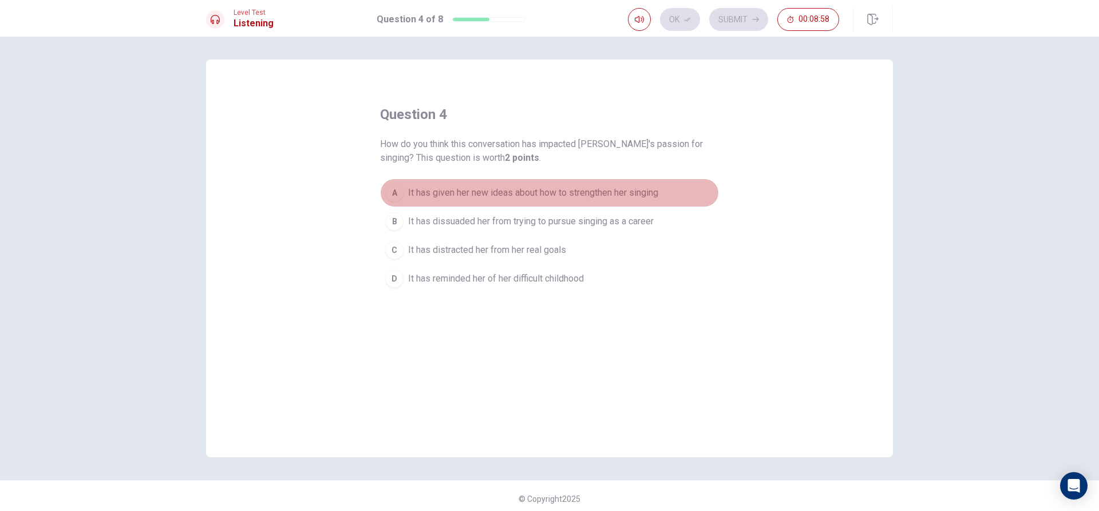
click at [404, 187] on button "A It has given her new ideas about how to strengthen her singing" at bounding box center [549, 193] width 339 height 29
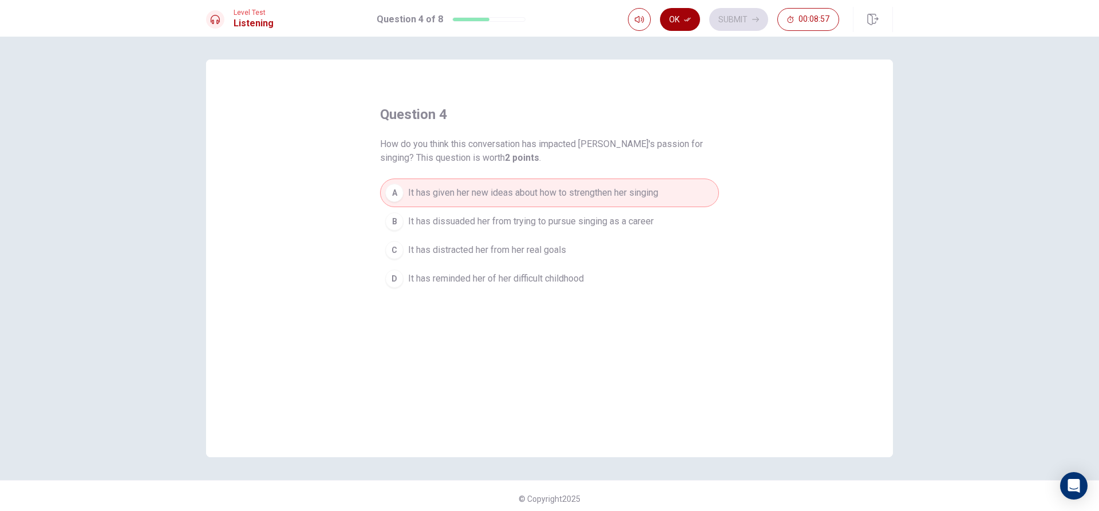
click at [672, 19] on button "Ok" at bounding box center [680, 19] width 40 height 23
click at [743, 7] on div "Ok Submit 00:08:56" at bounding box center [760, 19] width 265 height 25
click at [745, 17] on button "Submit" at bounding box center [738, 19] width 59 height 23
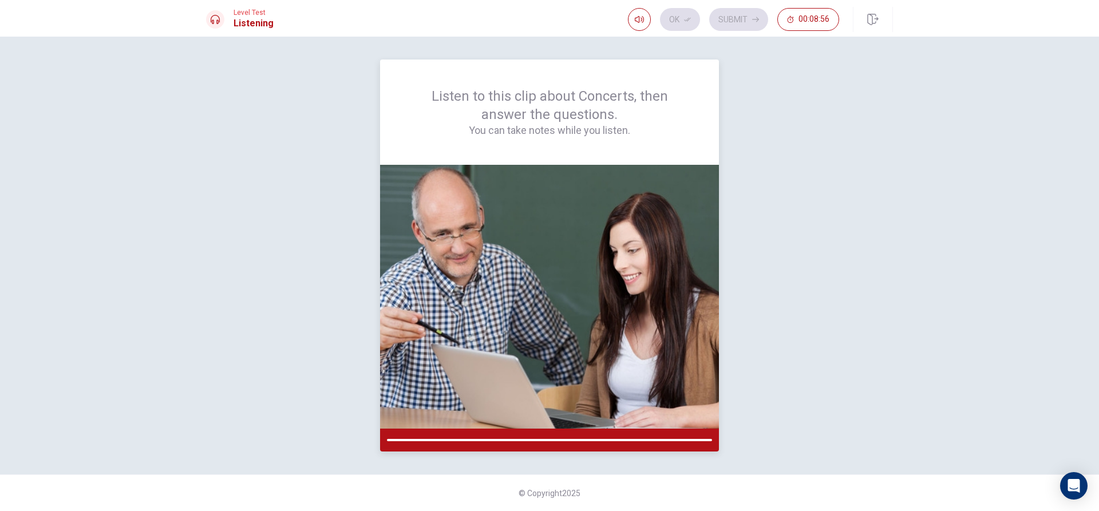
click at [507, 367] on img at bounding box center [549, 297] width 339 height 264
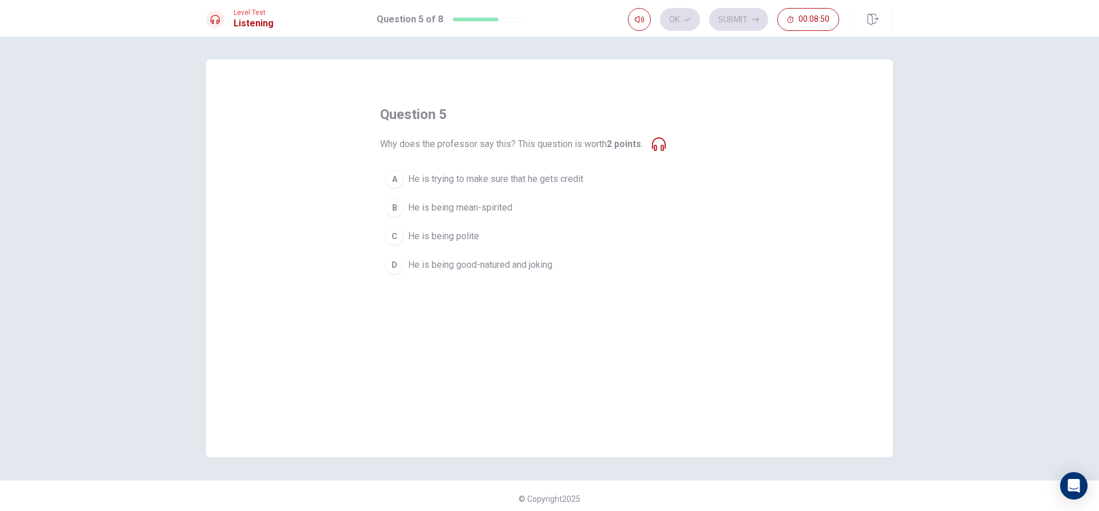
click at [408, 262] on span "He is being good-natured and joking" at bounding box center [480, 265] width 144 height 14
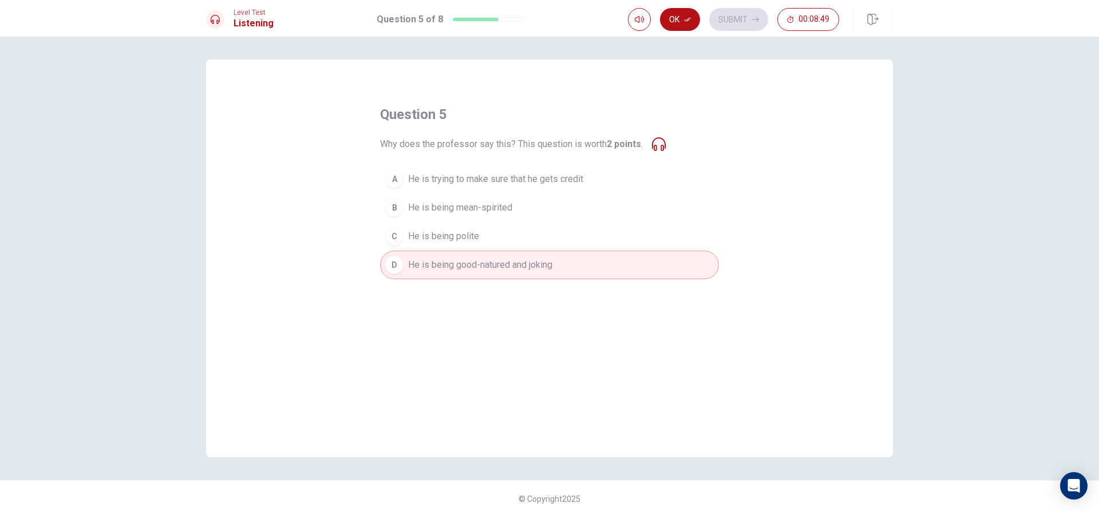
click at [681, 7] on div "Ok Submit 00:08:49" at bounding box center [760, 19] width 265 height 25
click at [684, 11] on div "Ok Submit 00:08:48" at bounding box center [760, 19] width 265 height 25
click at [690, 21] on icon "button" at bounding box center [687, 19] width 7 height 7
click at [731, 24] on button "Submit" at bounding box center [738, 19] width 59 height 23
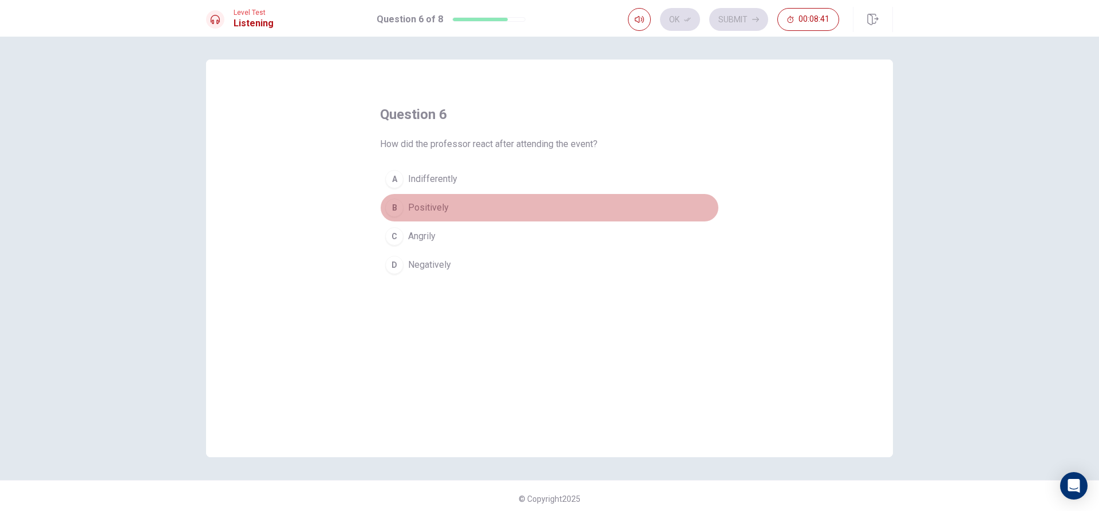
click at [390, 198] on button "B Positively" at bounding box center [549, 208] width 339 height 29
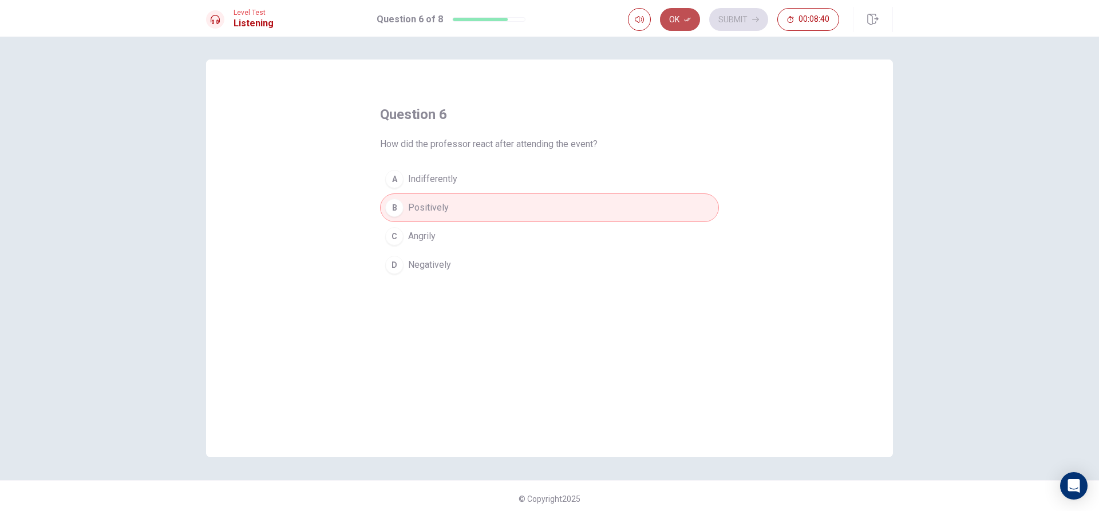
click at [679, 15] on button "Ok" at bounding box center [680, 19] width 40 height 23
click at [715, 16] on button "Submit" at bounding box center [738, 19] width 59 height 23
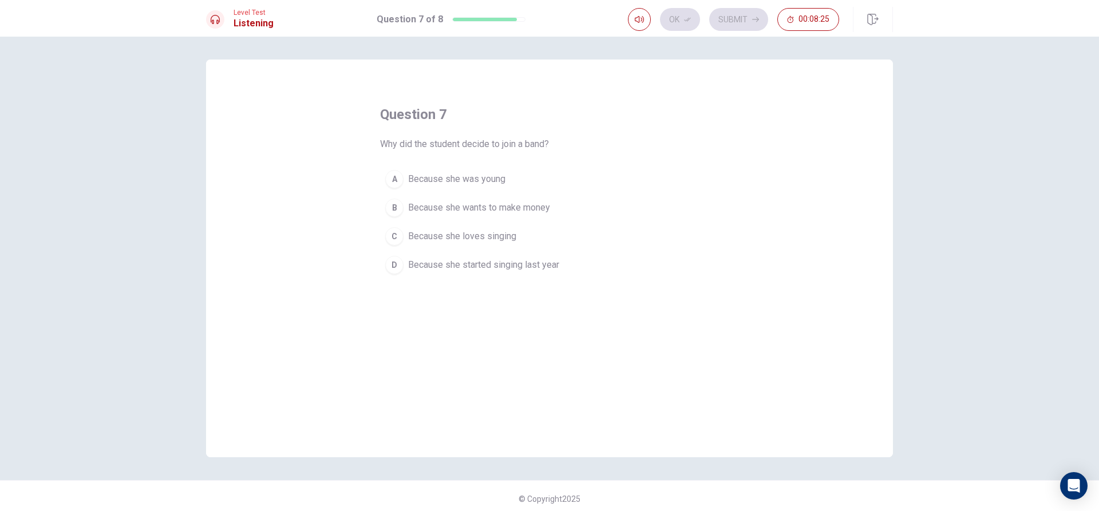
click at [408, 236] on span "Because she loves singing" at bounding box center [462, 237] width 108 height 14
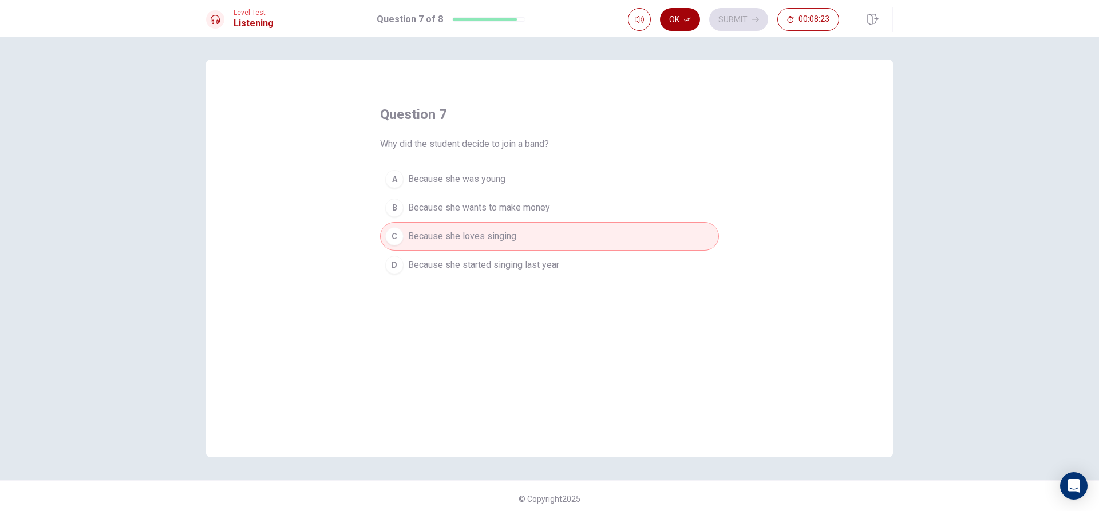
click at [689, 15] on button "Ok" at bounding box center [680, 19] width 40 height 23
click at [729, 18] on button "Submit" at bounding box center [738, 19] width 59 height 23
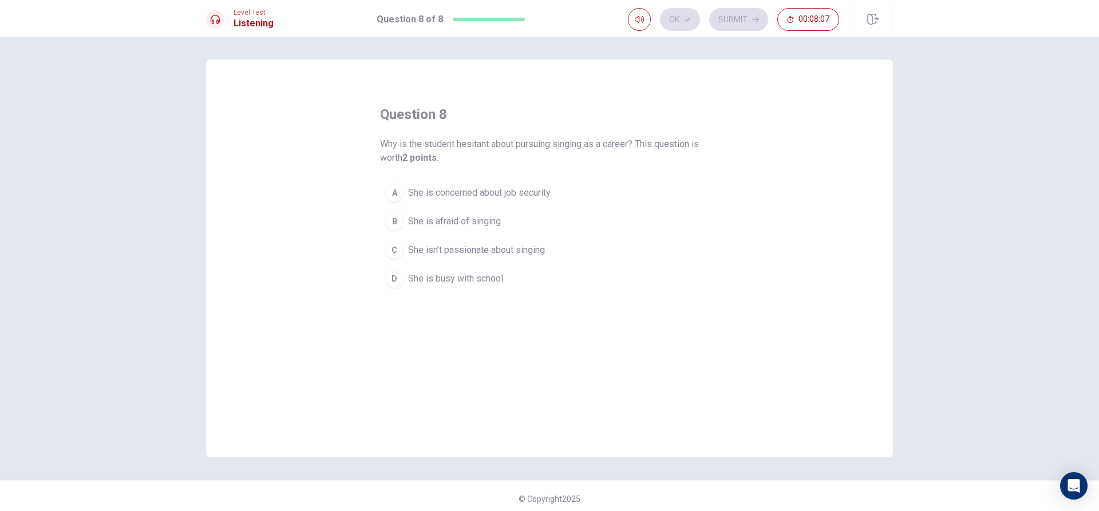
click at [412, 186] on span "She is concerned about job security" at bounding box center [479, 193] width 143 height 14
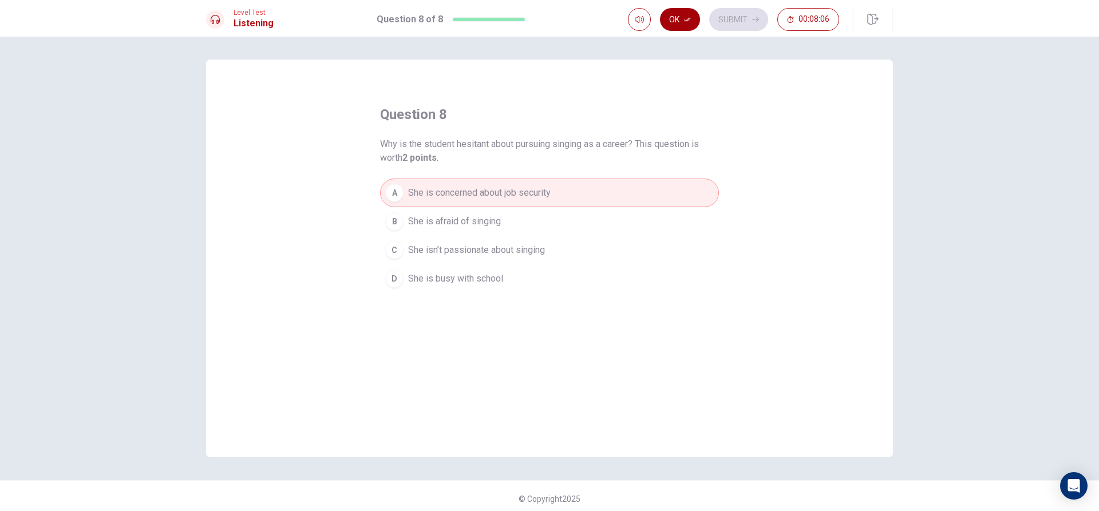
click at [686, 13] on button "Ok" at bounding box center [680, 19] width 40 height 23
click at [718, 15] on button "Submit" at bounding box center [738, 19] width 59 height 23
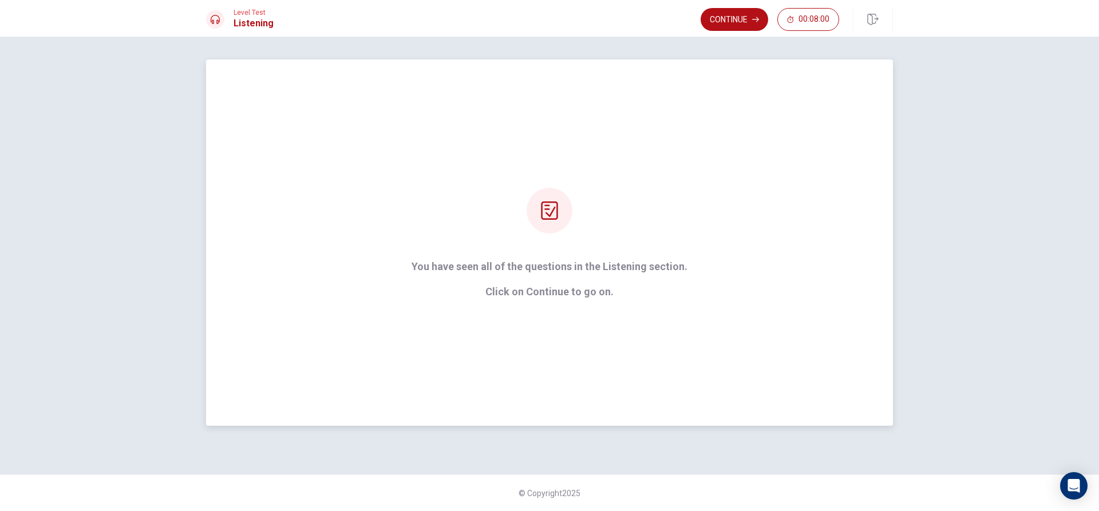
click at [682, 208] on div "You have seen all of the questions in the Listening section. Click on Continue …" at bounding box center [550, 243] width 308 height 110
click at [730, 17] on button "Continue" at bounding box center [735, 19] width 68 height 23
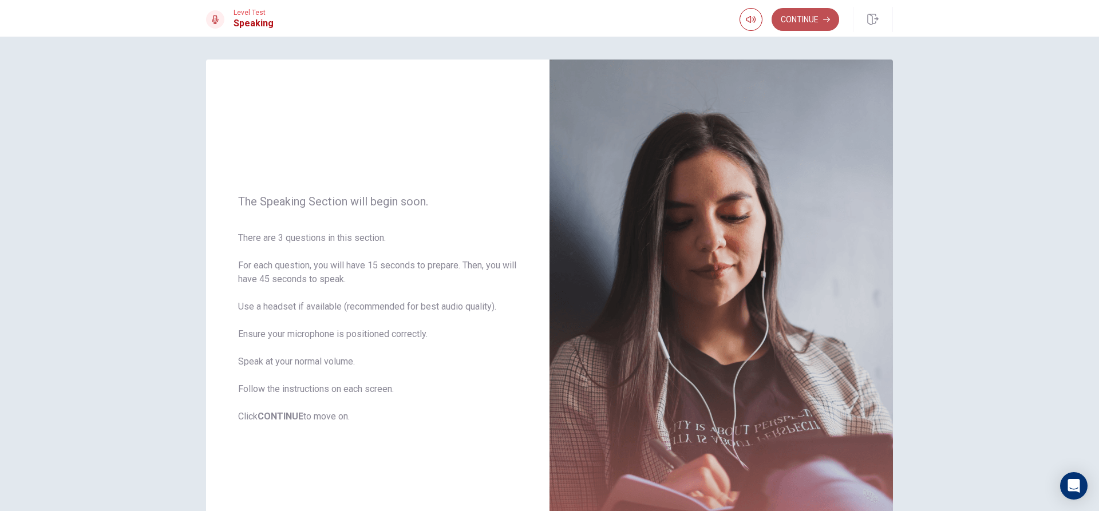
click at [794, 16] on button "Continue" at bounding box center [806, 19] width 68 height 23
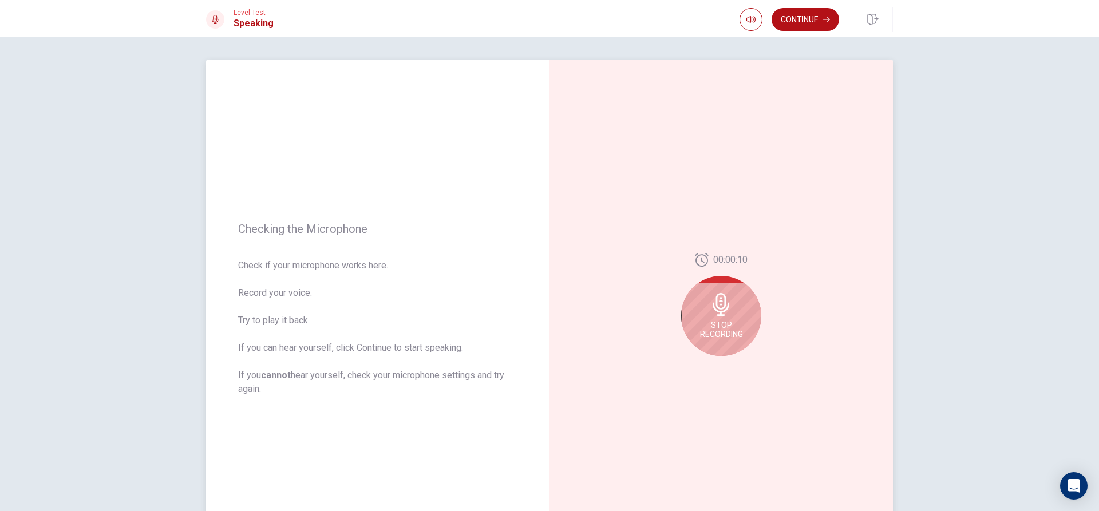
click at [717, 309] on icon at bounding box center [721, 304] width 17 height 23
click at [717, 310] on icon at bounding box center [723, 308] width 23 height 23
click at [728, 360] on button "Play Audio" at bounding box center [734, 365] width 16 height 16
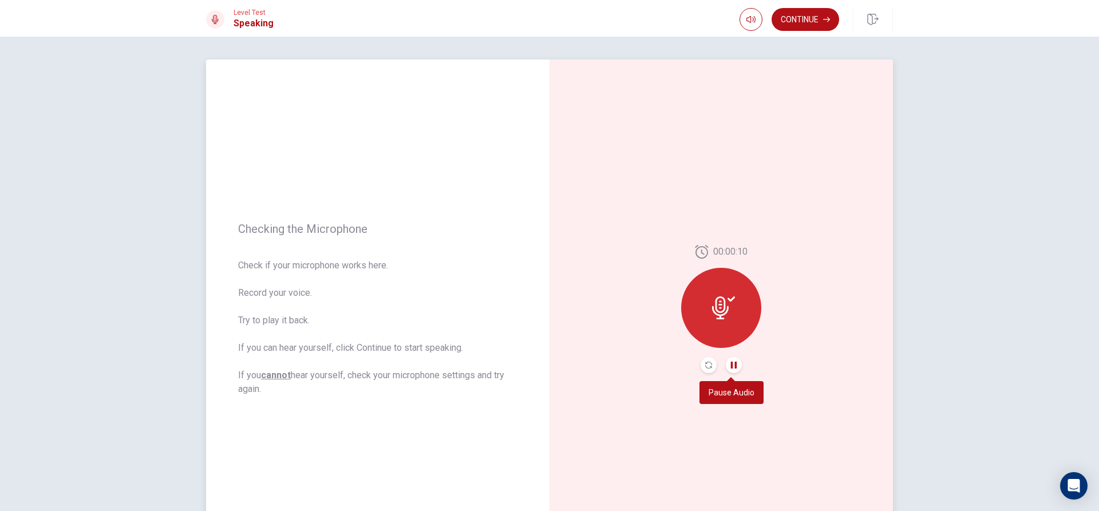
click at [732, 366] on icon "Pause Audio" at bounding box center [734, 365] width 6 height 7
click at [795, 20] on button "Continue" at bounding box center [806, 19] width 68 height 23
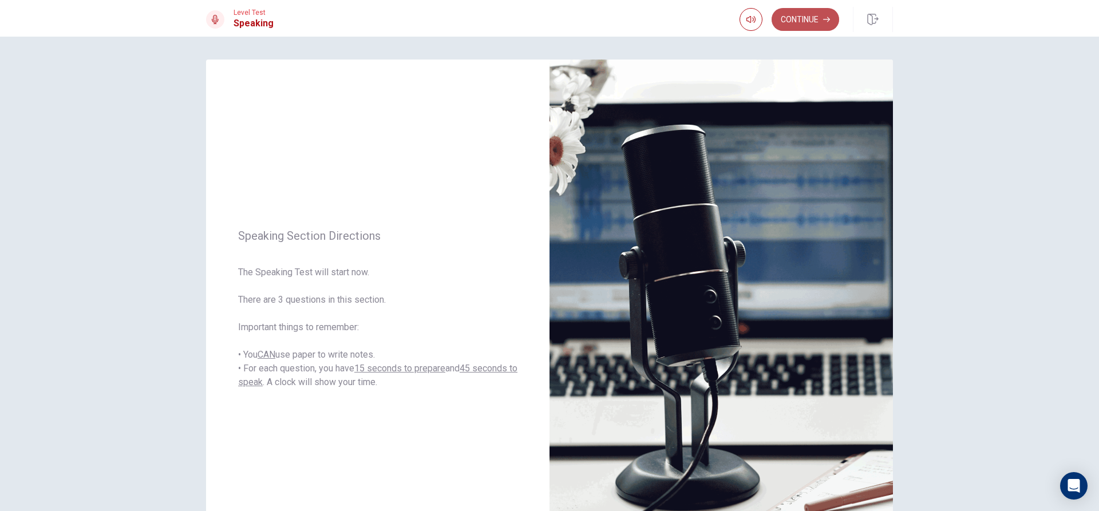
click at [815, 17] on button "Continue" at bounding box center [806, 19] width 68 height 23
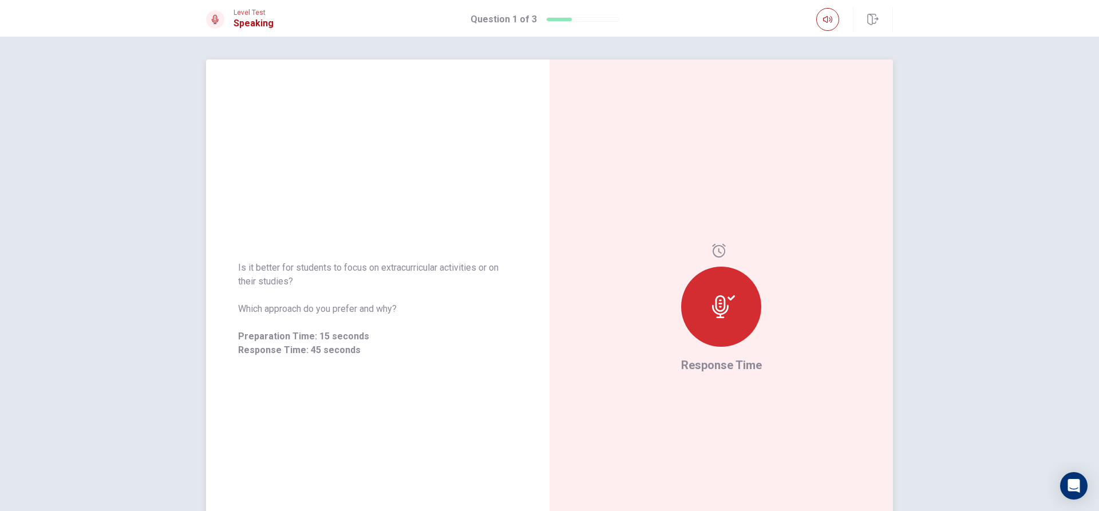
click at [702, 298] on div at bounding box center [721, 307] width 80 height 80
click at [740, 338] on div at bounding box center [721, 307] width 80 height 80
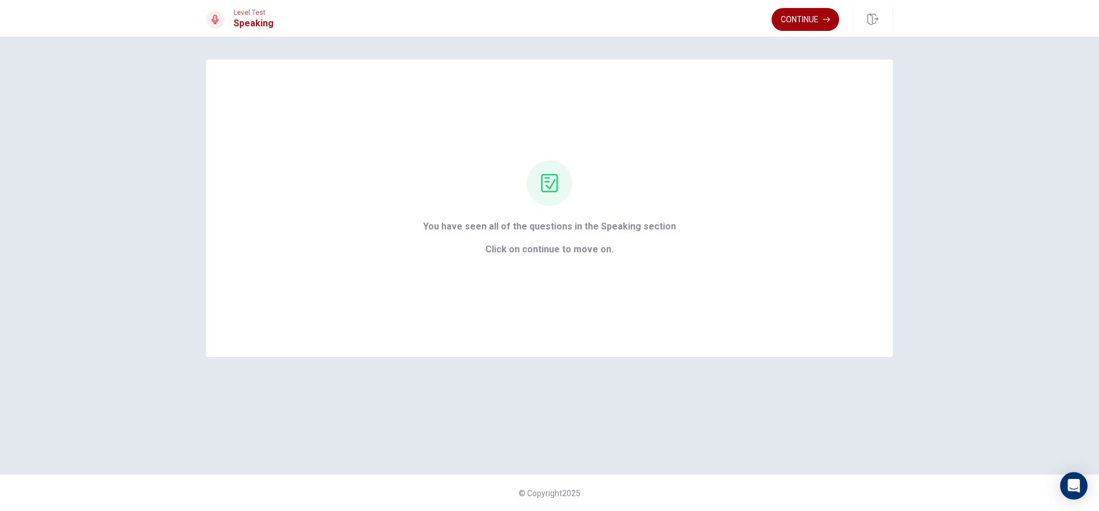
click at [810, 23] on button "Continue" at bounding box center [806, 19] width 68 height 23
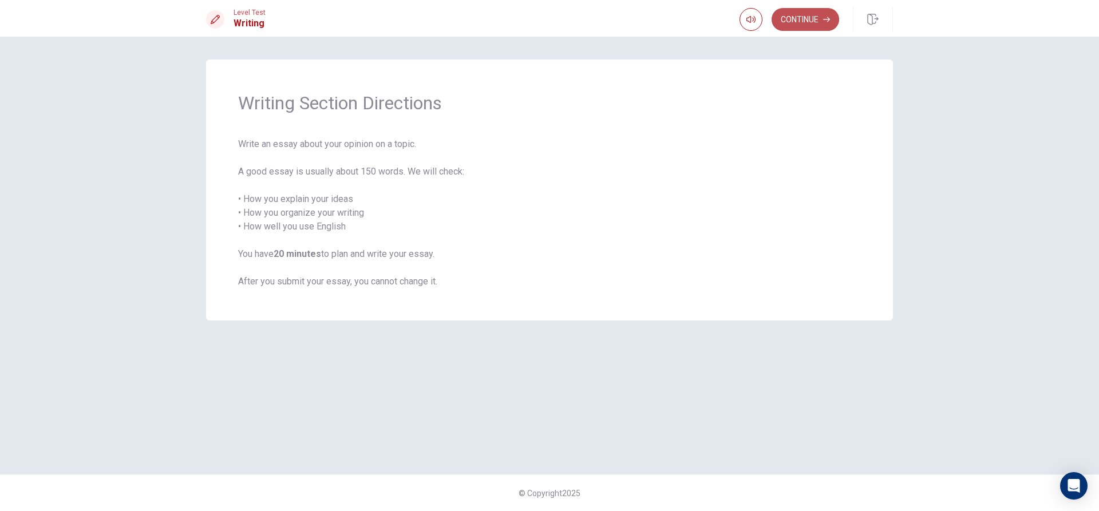
click at [810, 21] on button "Continue" at bounding box center [806, 19] width 68 height 23
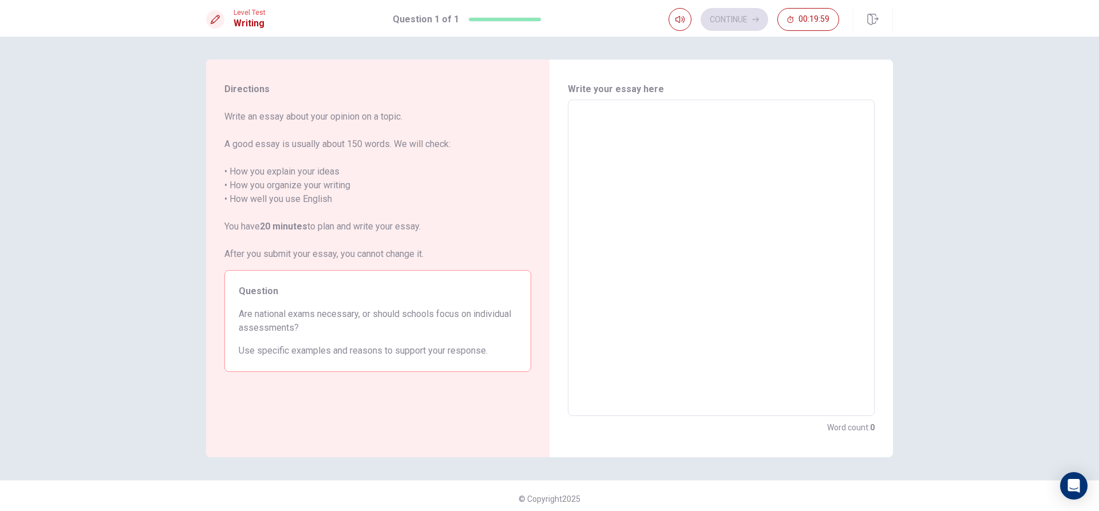
click at [657, 162] on textarea at bounding box center [721, 258] width 291 height 298
type textarea "y"
type textarea "x"
type textarea "ye"
type textarea "x"
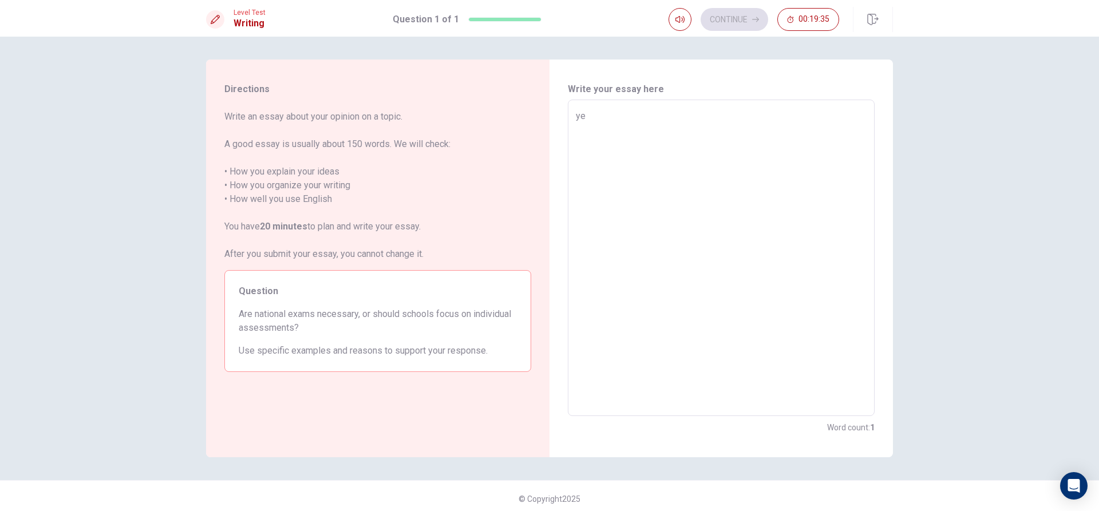
type textarea "yes"
type textarea "x"
type textarea "yes"
type textarea "x"
type textarea "yes n"
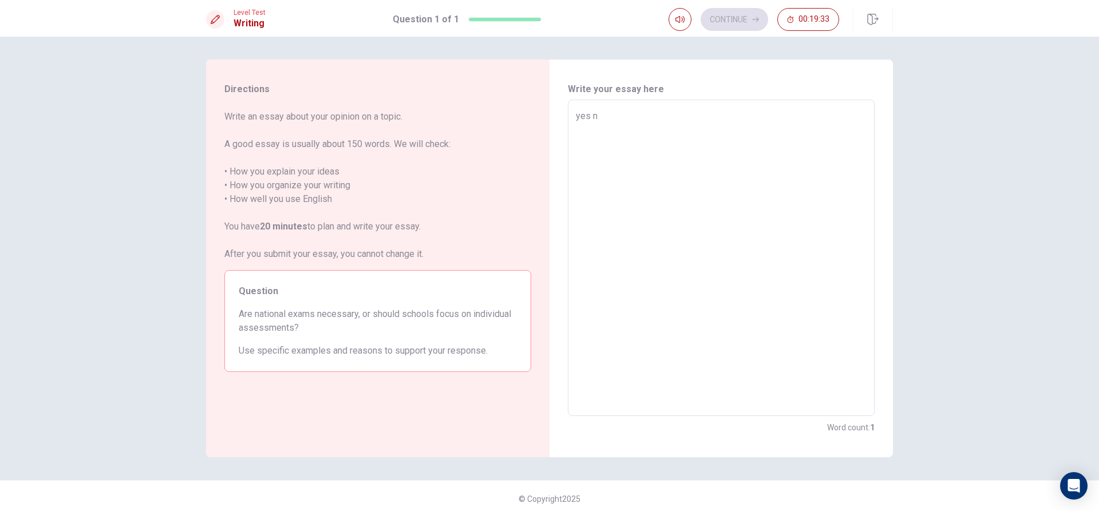
type textarea "x"
type textarea "yes na"
type textarea "x"
type textarea "yes nat"
type textarea "x"
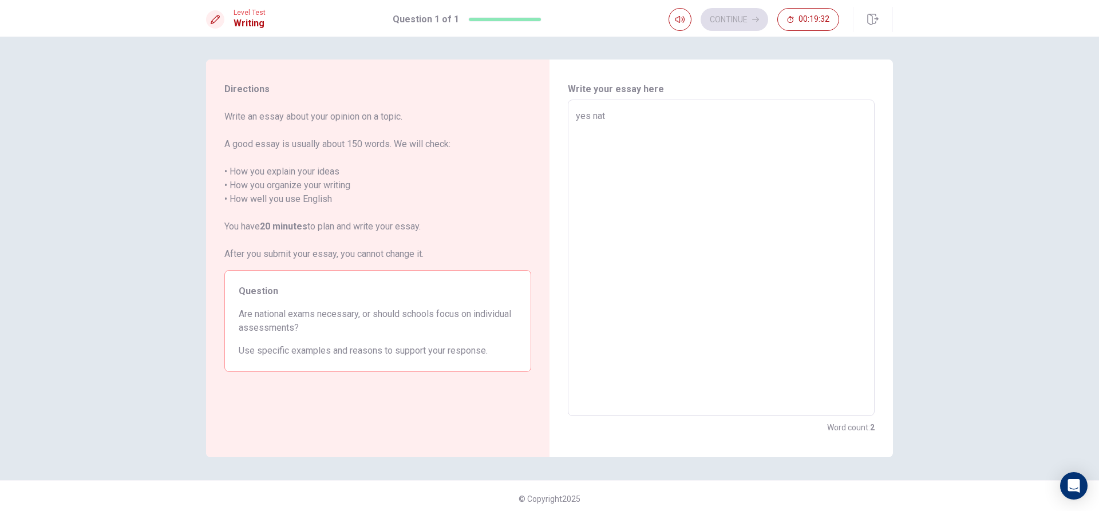
type textarea "yes nato"
type textarea "x"
type textarea "yes natoi"
type textarea "x"
type textarea "yes nato"
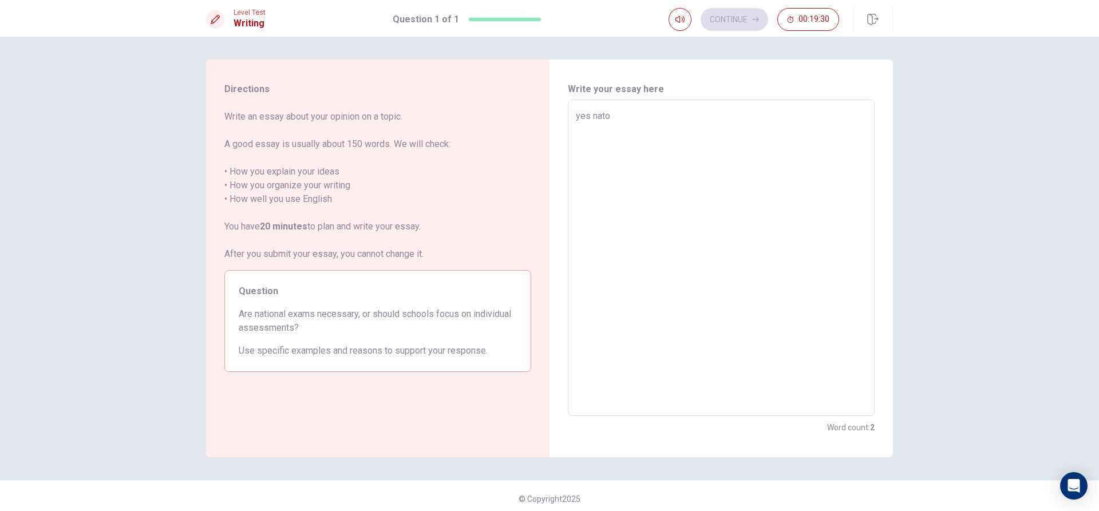
type textarea "x"
type textarea "yes nat"
type textarea "x"
type textarea "yes nati"
type textarea "x"
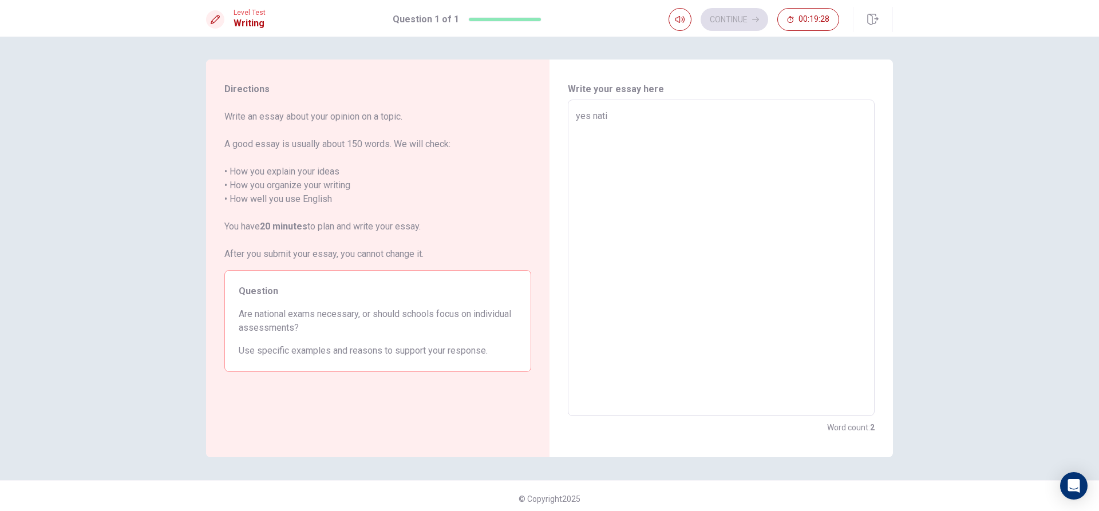
type textarea "yes natio"
type textarea "x"
type textarea "yes nation"
type textarea "x"
type textarea "yes nationa"
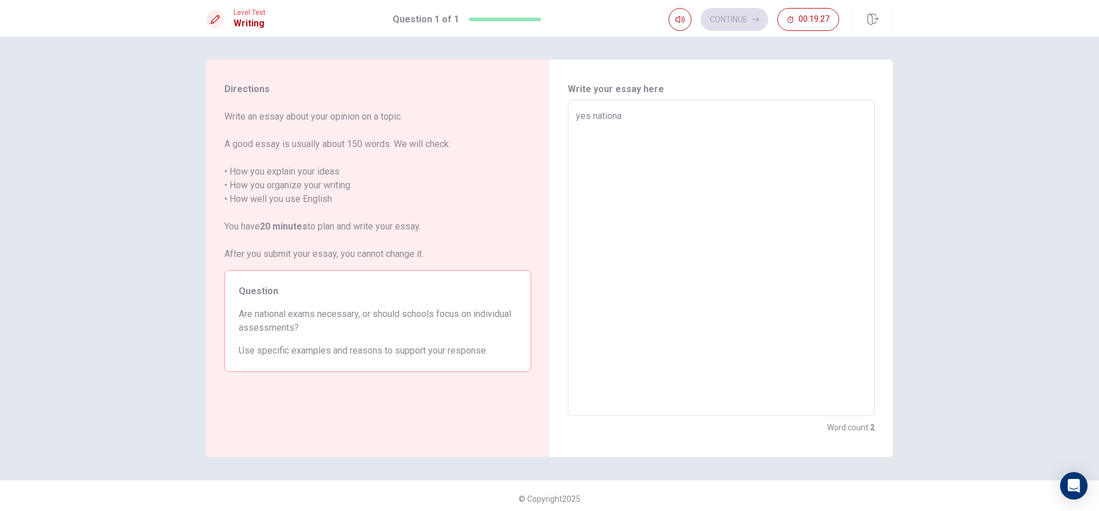
type textarea "x"
type textarea "yes national"
type textarea "x"
type textarea "yes national"
type textarea "x"
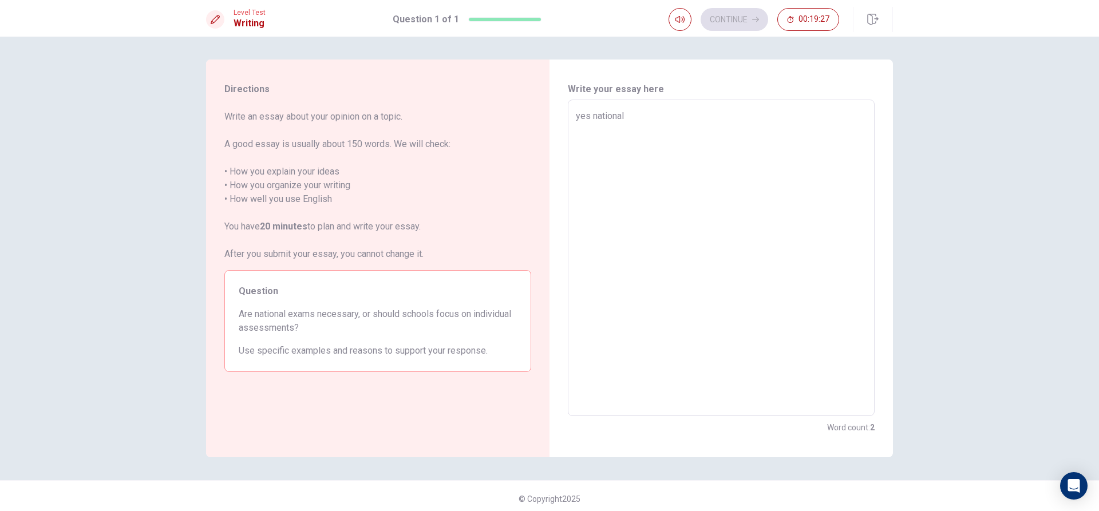
type textarea "yes national e"
type textarea "x"
type textarea "yes national ex"
type textarea "x"
type textarea "yes national exa"
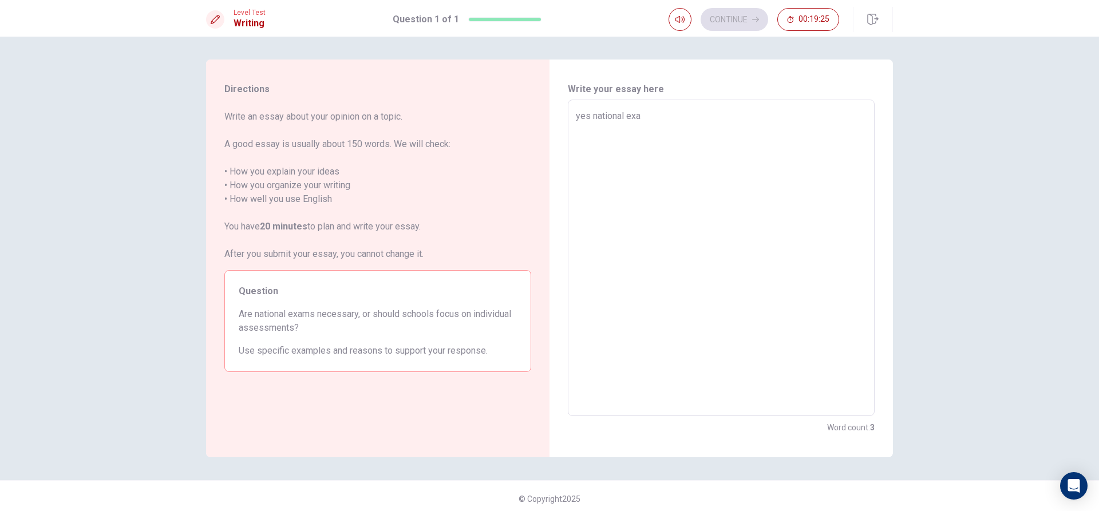
type textarea "x"
type textarea "yes national exam"
type textarea "x"
type textarea "yes national exam"
type textarea "x"
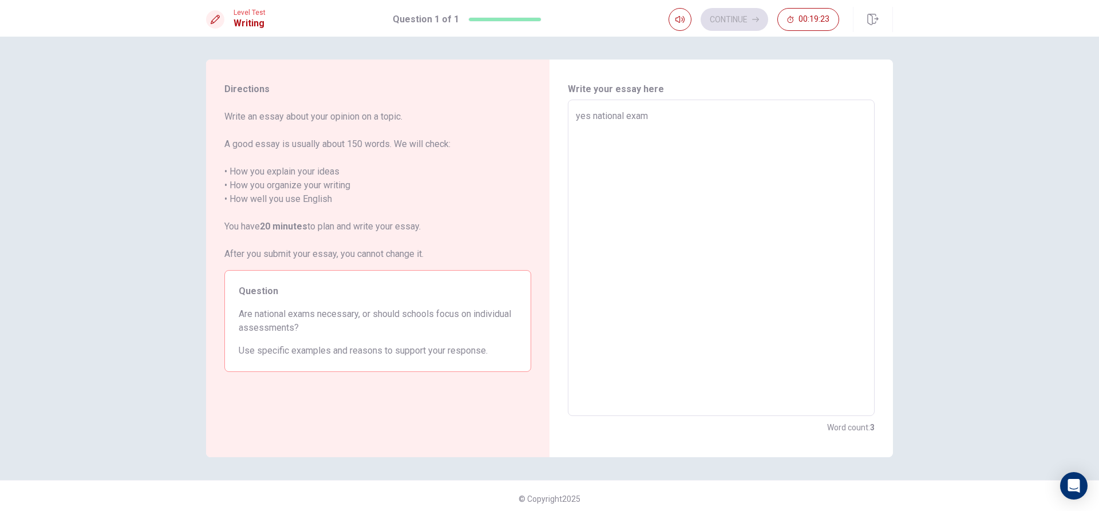
type textarea "yes national exam i"
type textarea "x"
type textarea "yes national exam is"
type textarea "x"
type textarea "yes national exam is"
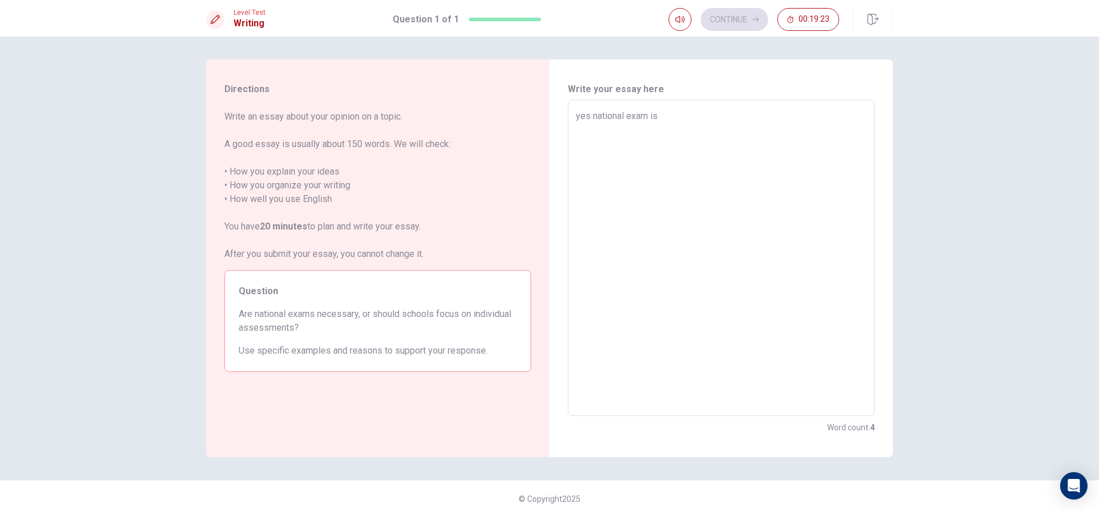
type textarea "x"
type textarea "yes national exam is i"
type textarea "x"
type textarea "yes national exam is im"
type textarea "x"
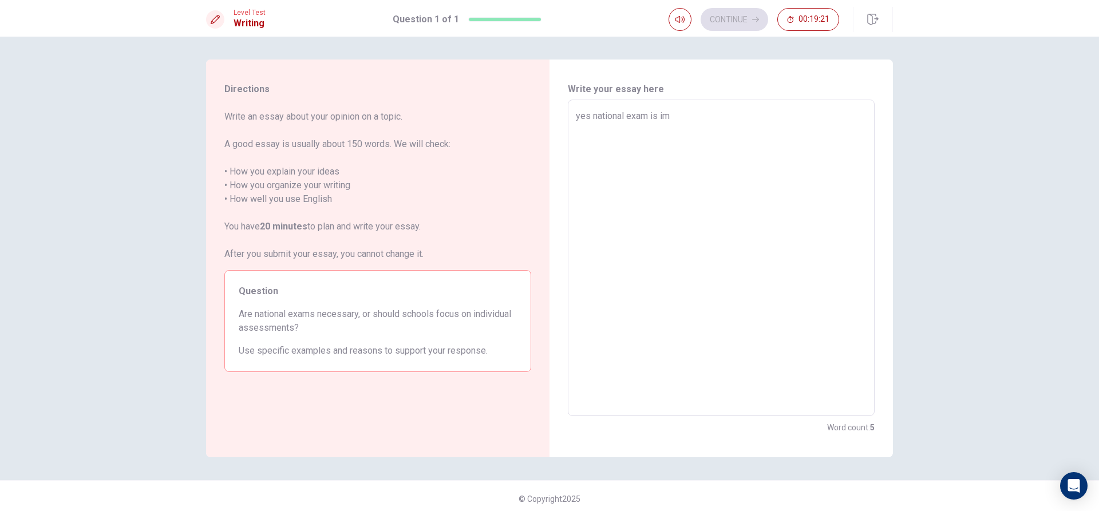
type textarea "yes national exam is imp"
type textarea "x"
type textarea "yes national exam is impo"
type textarea "x"
type textarea "yes national exam is impor"
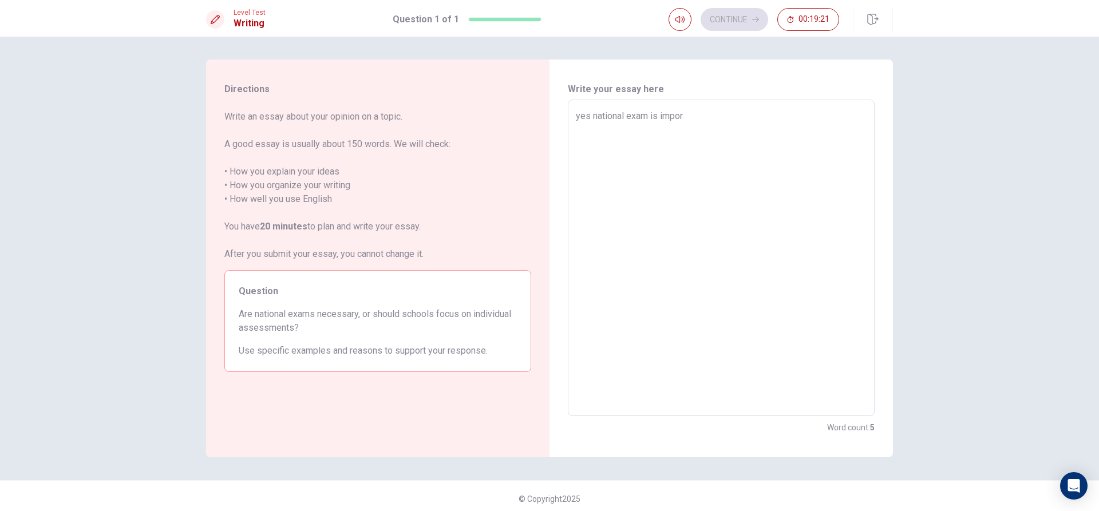
type textarea "x"
type textarea "yes national exam is import"
type textarea "x"
type textarea "yes national exam is importa"
type textarea "x"
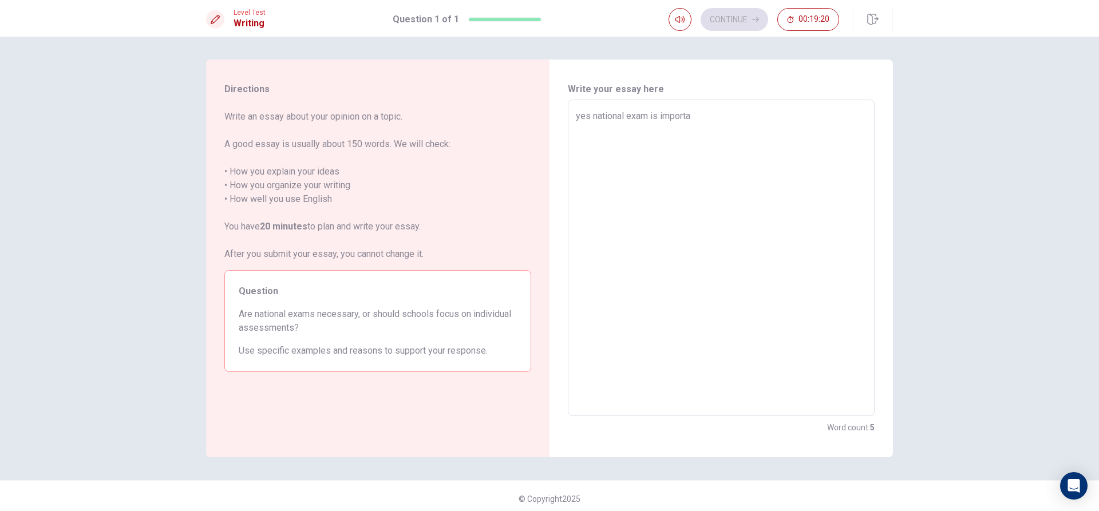
type textarea "yes national exam is importan"
type textarea "x"
type textarea "yes national exam is important"
type textarea "x"
type textarea "yes national exam is important"
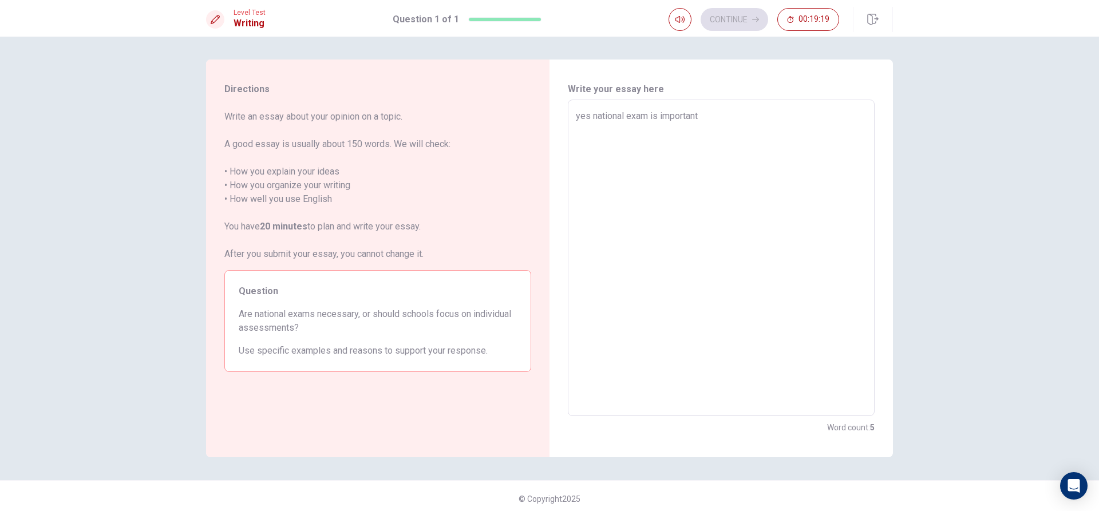
type textarea "x"
type textarea "yes national exam is important f"
type textarea "x"
type textarea "yes national exam is important fo"
type textarea "x"
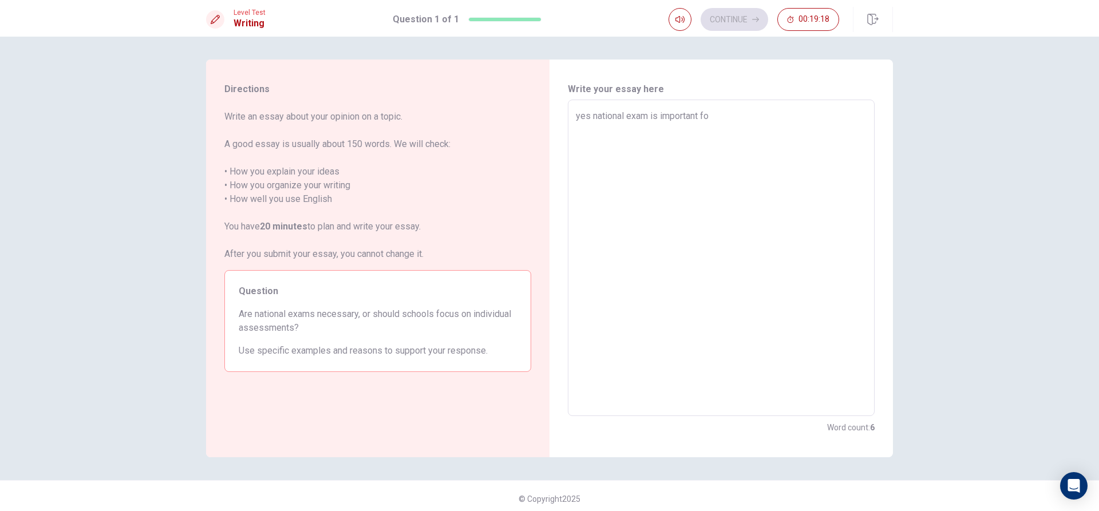
type textarea "yes national exam is important for"
type textarea "x"
type textarea "yes national exam is important for"
type textarea "x"
type textarea "yes national exam is important for t"
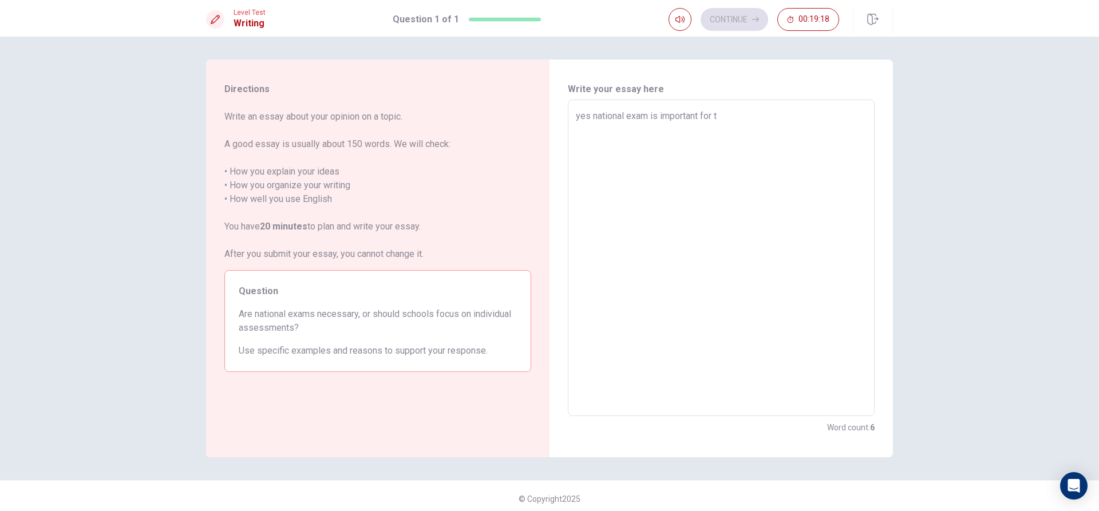
type textarea "x"
type textarea "yes national exam is important for th"
type textarea "x"
type textarea "yes national exam is important for the"
type textarea "x"
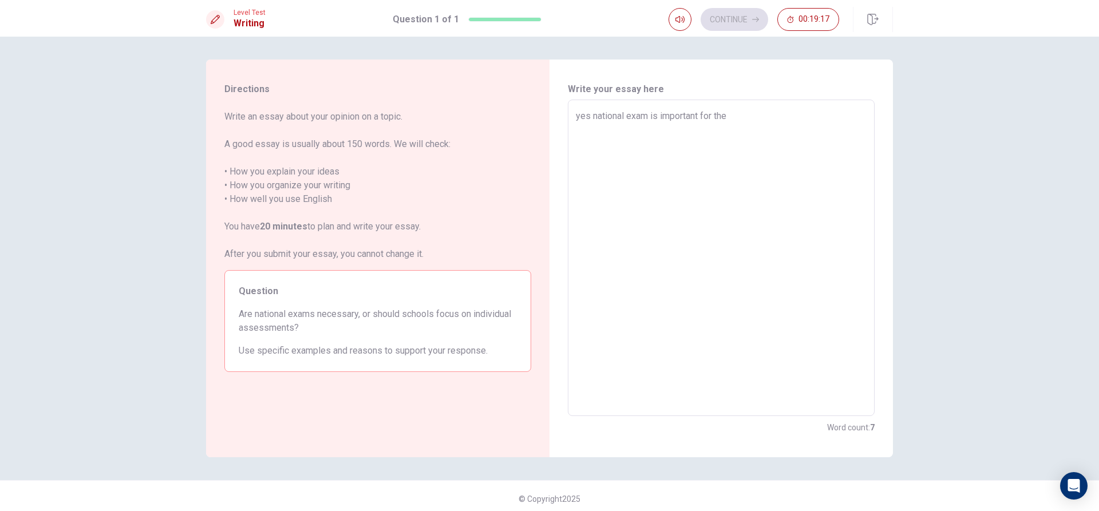
type textarea "yes national exam is important for the"
type textarea "x"
type textarea "yes national exam is important for the t"
type textarea "x"
type textarea "yes national exam is important for the te"
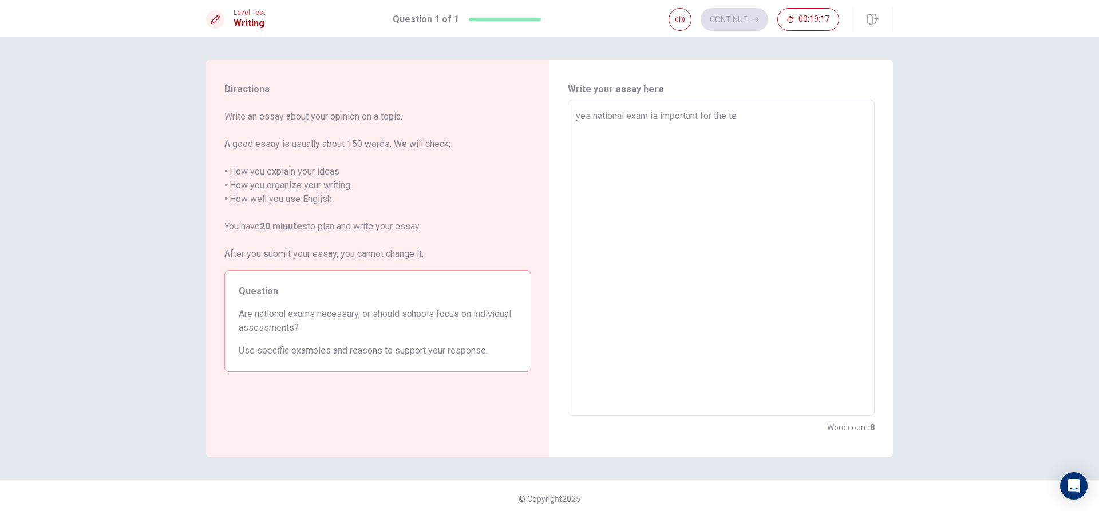
type textarea "x"
type textarea "yes national exam is important for the tea"
type textarea "x"
type textarea "yes national exam is important for the teac"
type textarea "x"
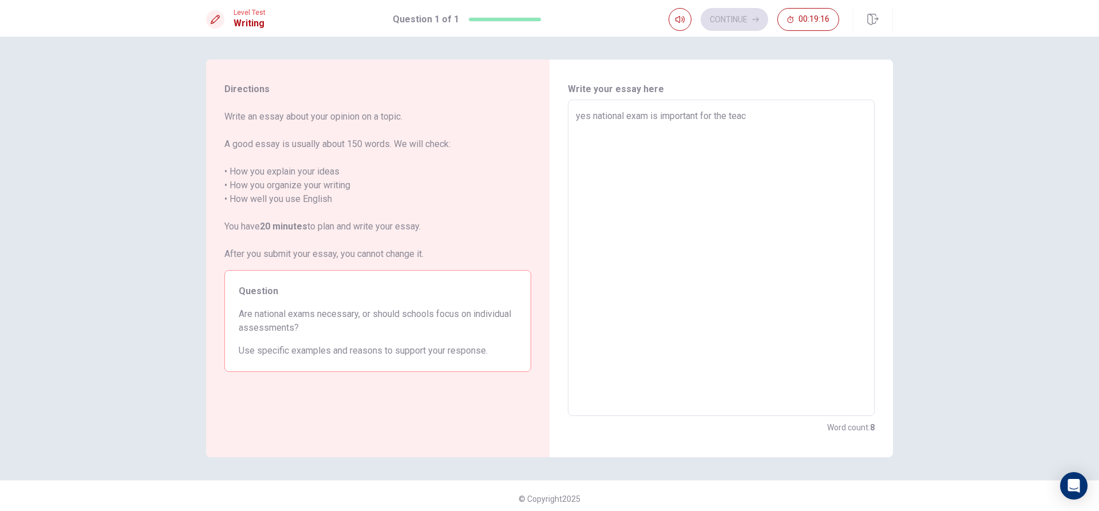
type textarea "yes national exam is important for the teach"
type textarea "x"
type textarea "yes national exam is important for the teache"
type textarea "x"
type textarea "yes national exam is important for the teacher"
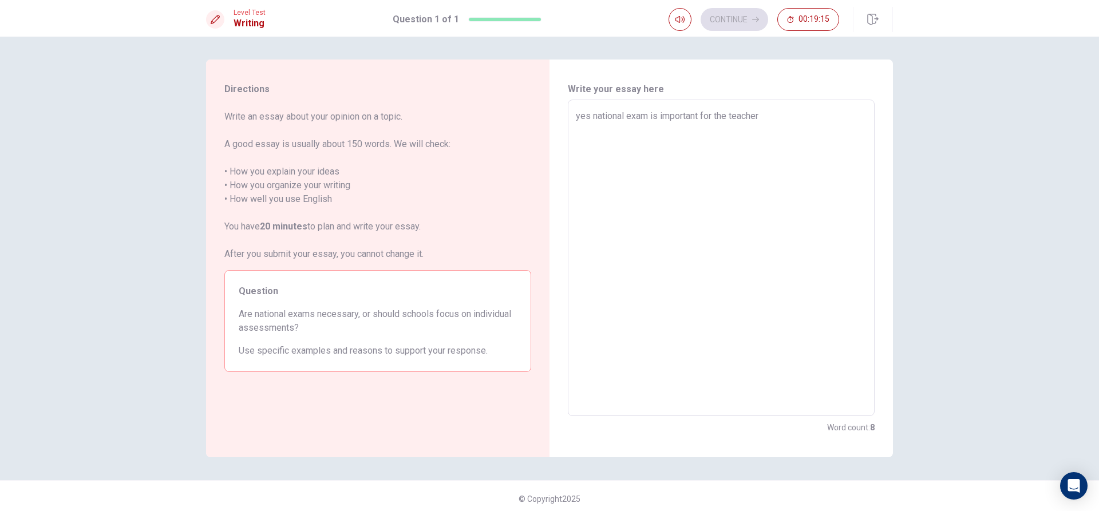
type textarea "x"
type textarea "yes national exam is important for the teacher"
type textarea "x"
type textarea "yes national exam is important for the teacher a"
type textarea "x"
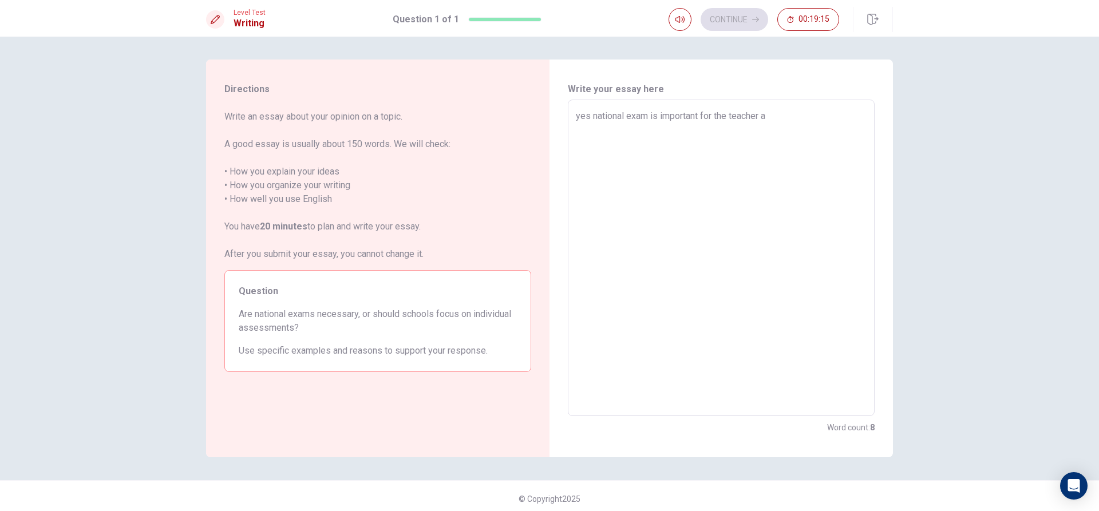
type textarea "yes national exam is important for the teacher an"
type textarea "x"
type textarea "yes national exam is important for the teacher and"
type textarea "x"
type textarea "yes national exam is important for the teacher and"
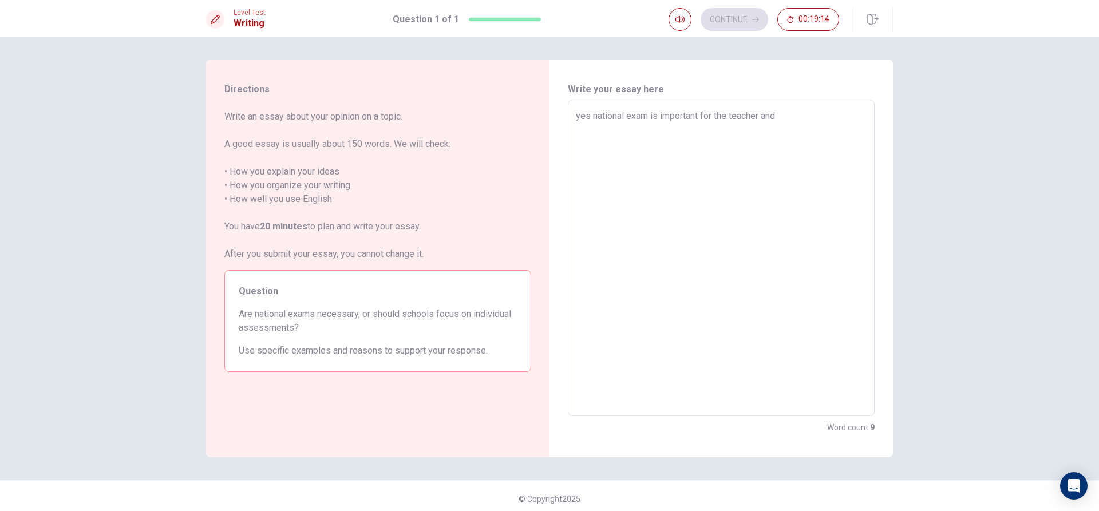
type textarea "x"
type textarea "yes national exam is important for the teacher and s"
type textarea "x"
type textarea "yes national exam is important for the teacher and st"
type textarea "x"
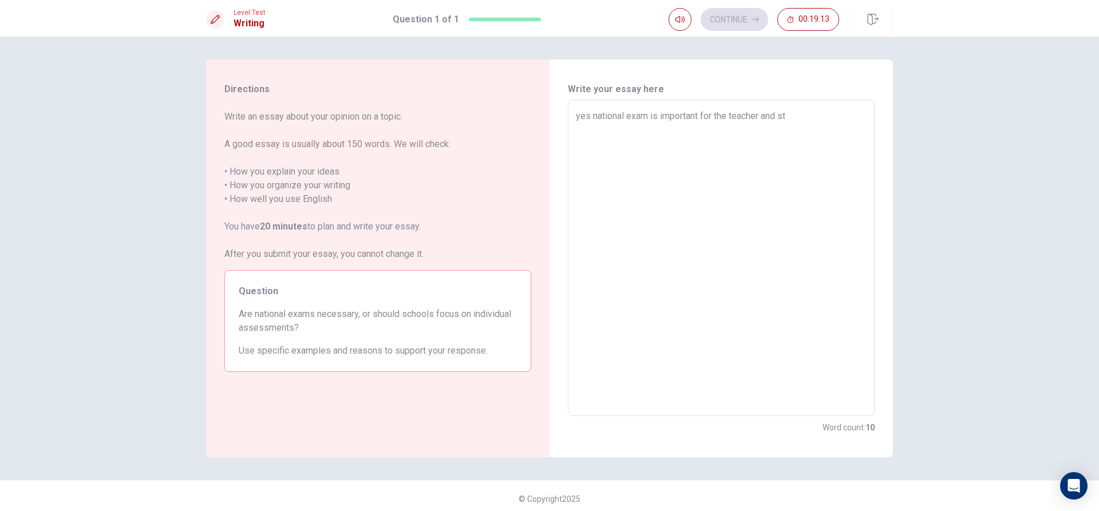
type textarea "yes national exam is important for the teacher and stu"
type textarea "x"
type textarea "yes national exam is important for the teacher and stud"
type textarea "x"
type textarea "yes national exam is important for the teacher and stude"
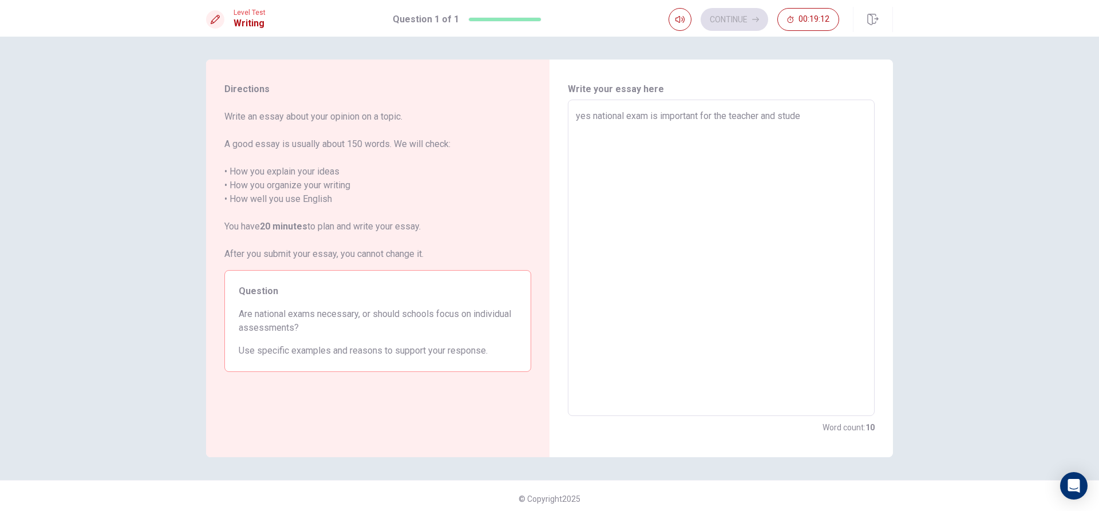
type textarea "x"
type textarea "yes national exam is important for the teacher and studen"
type textarea "x"
type textarea "yes national exam is important for the teacher and student"
type textarea "x"
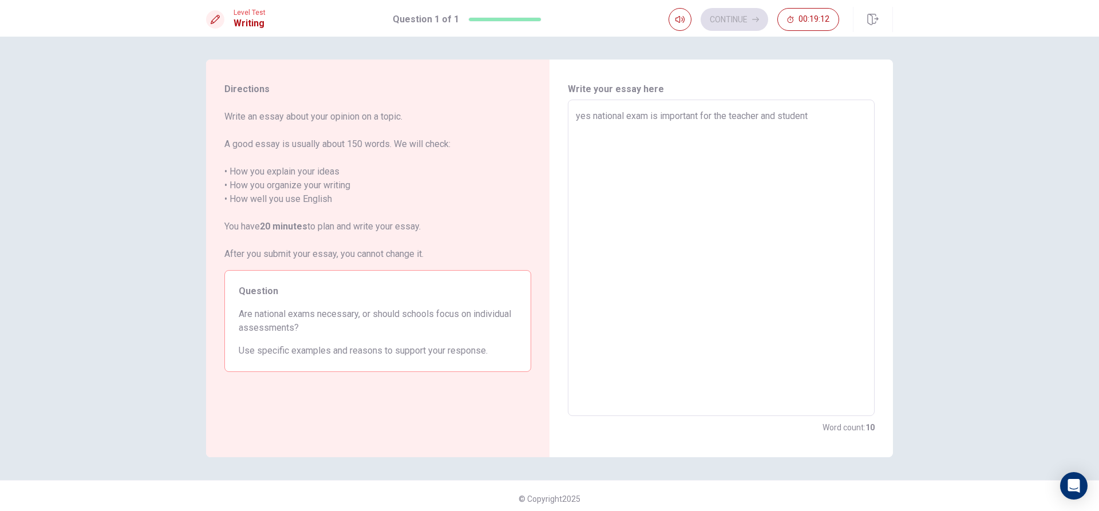
type textarea "yes national exam is important for the teacher and student"
type textarea "x"
type textarea "yes national exam is important for the teacher and student f"
type textarea "x"
type textarea "yes national exam is important for the teacher and student fo"
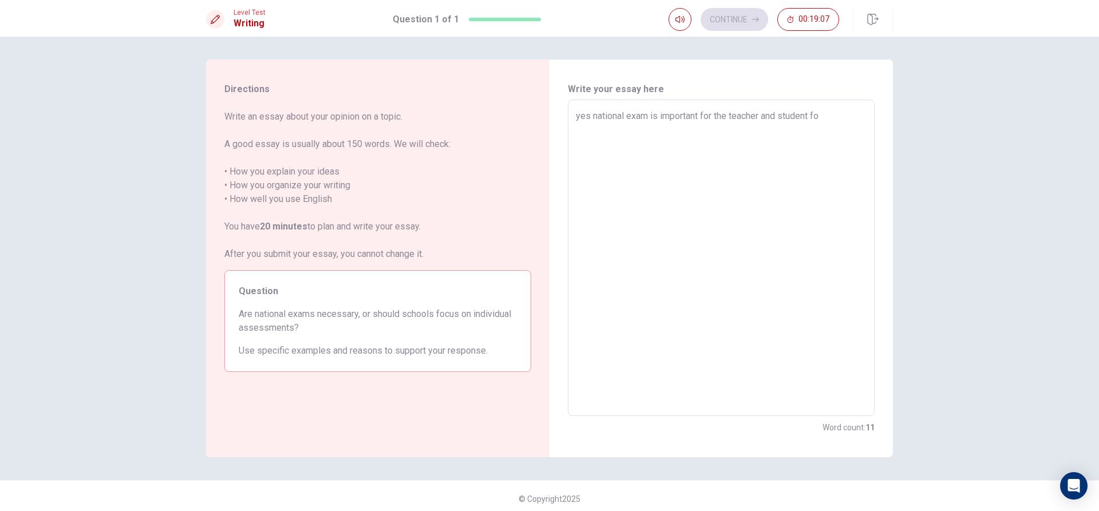
type textarea "x"
type textarea "yes national exam is important for the teacher and student for"
type textarea "x"
type textarea "yes national exam is important for the teacher and student for"
type textarea "x"
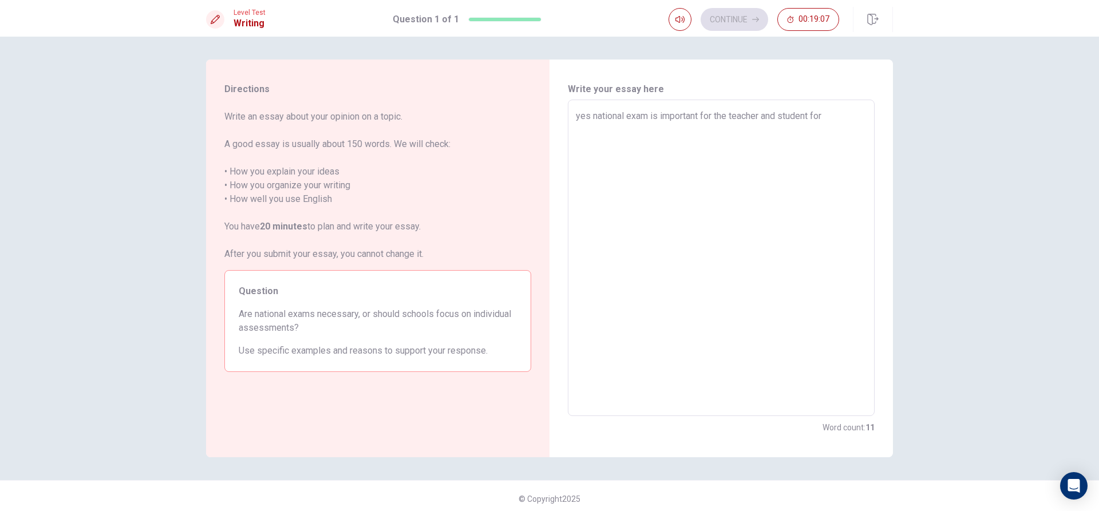
type textarea "yes national exam is important for the teacher and student for t"
type textarea "x"
type textarea "yes national exam is important for the teacher and student for th"
type textarea "x"
type textarea "yes national exam is important for the teacher and student for the"
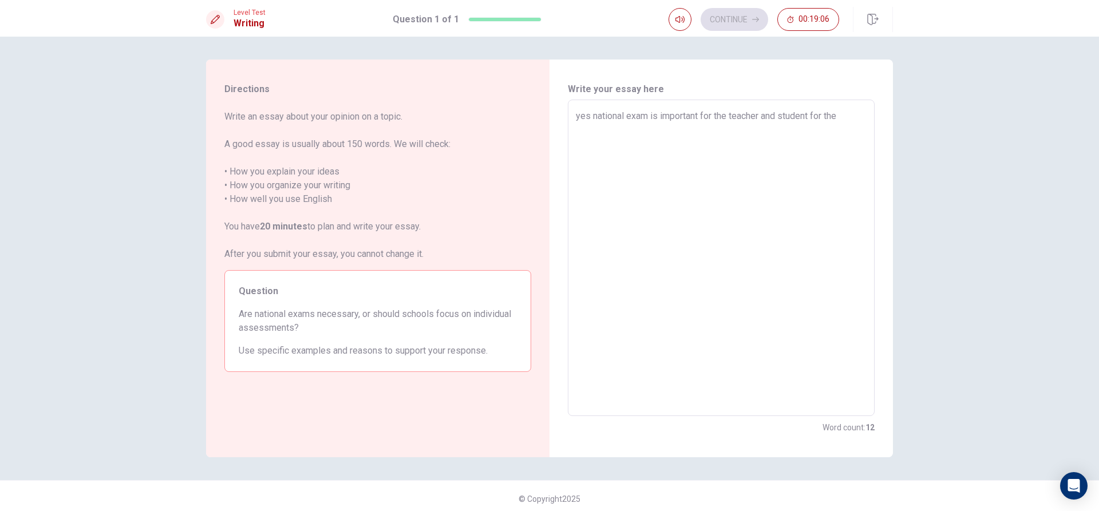
type textarea "x"
type textarea "yes national exam is important for the teacher and student for the"
type textarea "x"
type textarea "yes national exam is important for the teacher and student for the s"
type textarea "x"
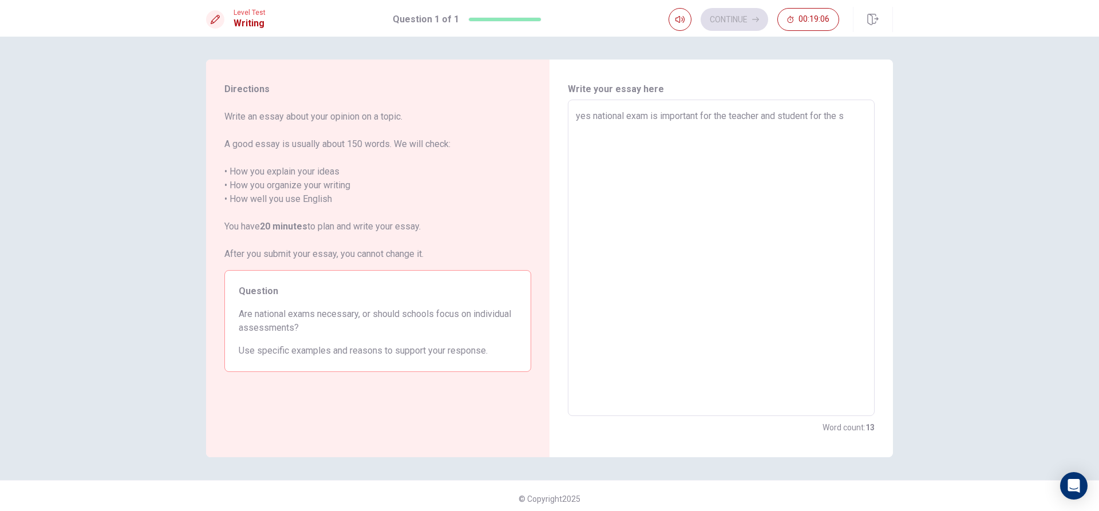
type textarea "yes national exam is important for the teacher and student for the st"
type textarea "x"
type textarea "yes national exam is important for the teacher and student for the stu"
type textarea "x"
type textarea "yes national exam is important for the teacher and student for the stud"
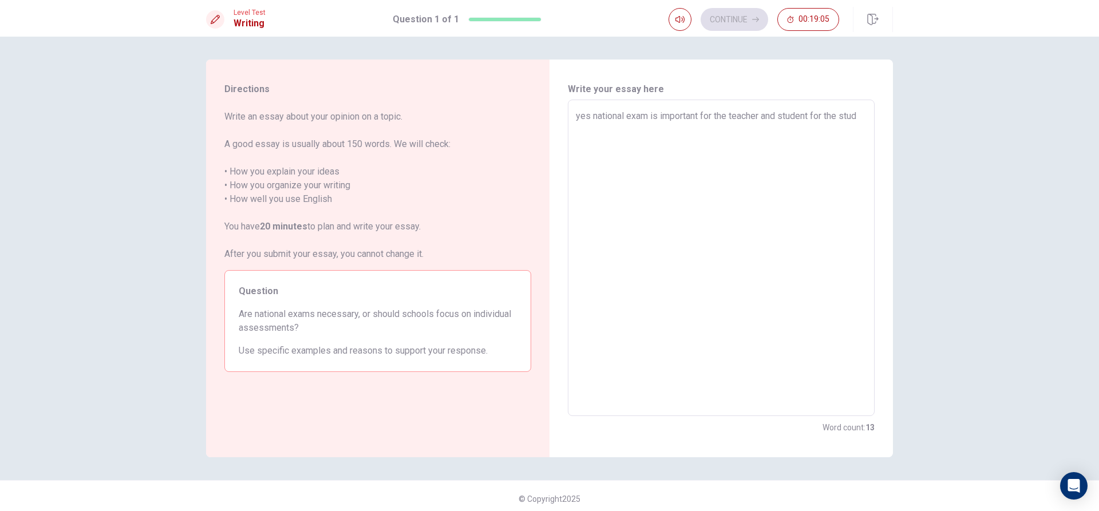
type textarea "x"
type textarea "yes national exam is important for the teacher and student for the stude"
type textarea "x"
type textarea "yes national exam is important for the teacher and student for the studen"
type textarea "x"
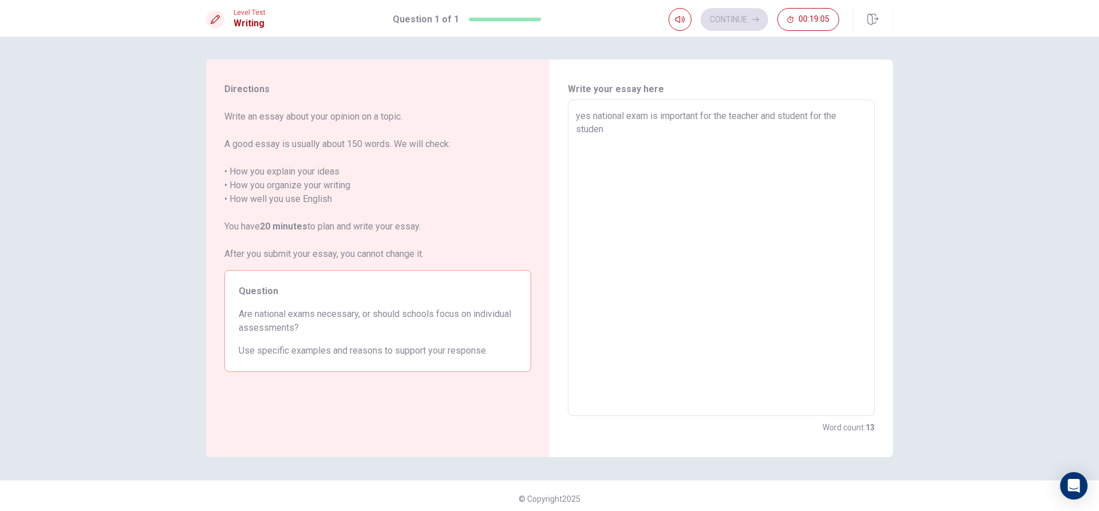
type textarea "yes national exam is important for the teacher and student for the student"
type textarea "x"
type textarea "yes national exam is important for the teacher and student for the student"
type textarea "x"
type textarea "yes national exam is important for the teacher and student for the student i"
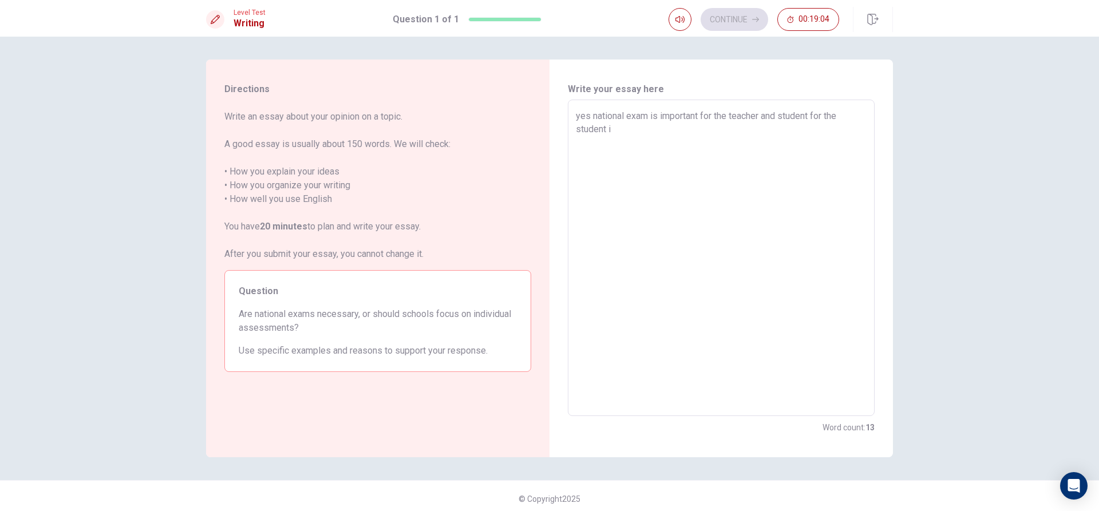
type textarea "x"
type textarea "yes national exam is important for the teacher and student for the student is"
type textarea "x"
type textarea "yes national exam is important for the teacher and student for the student is"
type textarea "x"
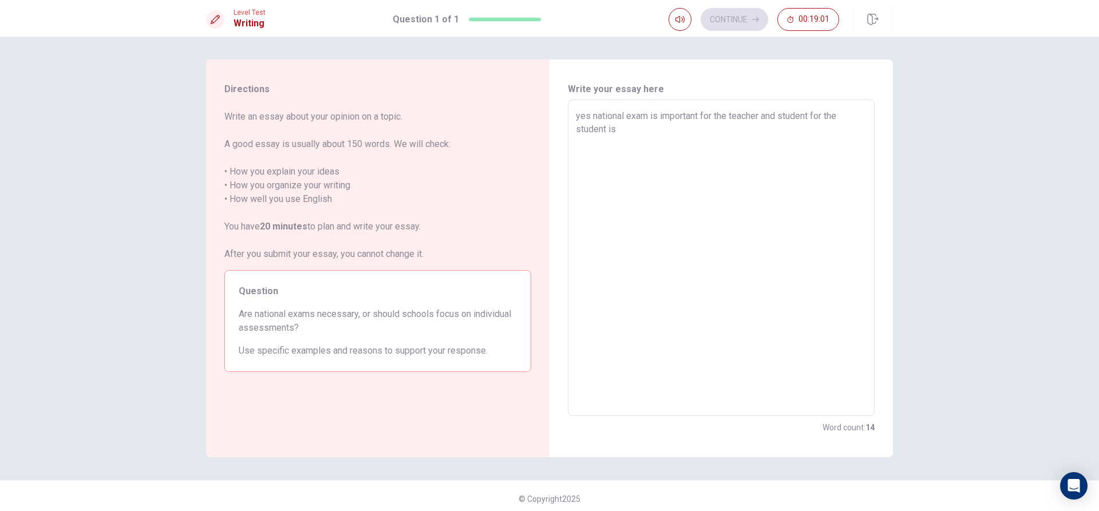
type textarea "yes national exam is important for the teacher and student for the student is t"
type textarea "x"
type textarea "yes national exam is important for the teacher and student for the student is th"
type textarea "x"
type textarea "yes national exam is important for the teacher and student for the student is t…"
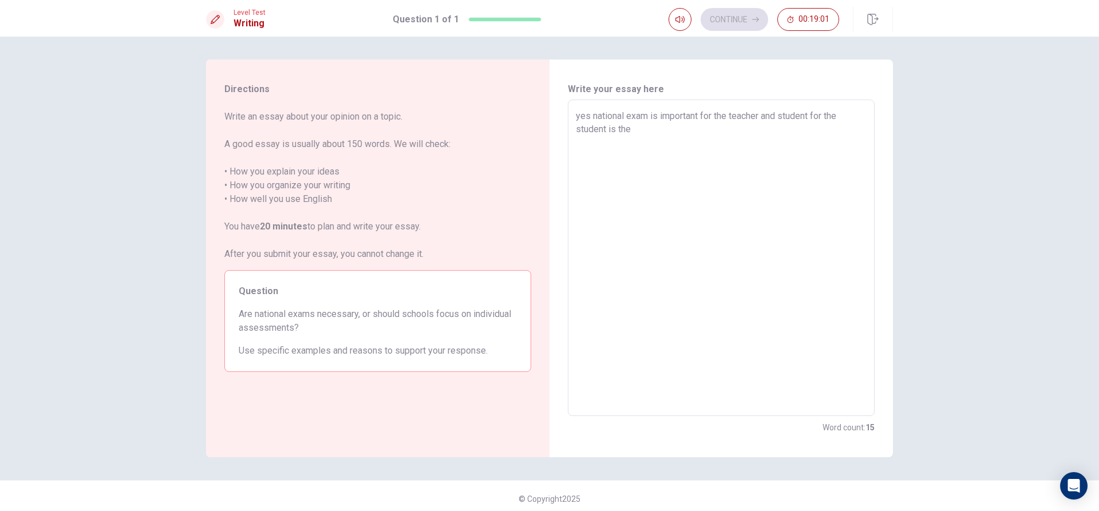
type textarea "x"
type textarea "yes national exam is important for the teacher and student for the student is t…"
type textarea "x"
type textarea "yes national exam is important for the teacher and student for the student is t…"
type textarea "x"
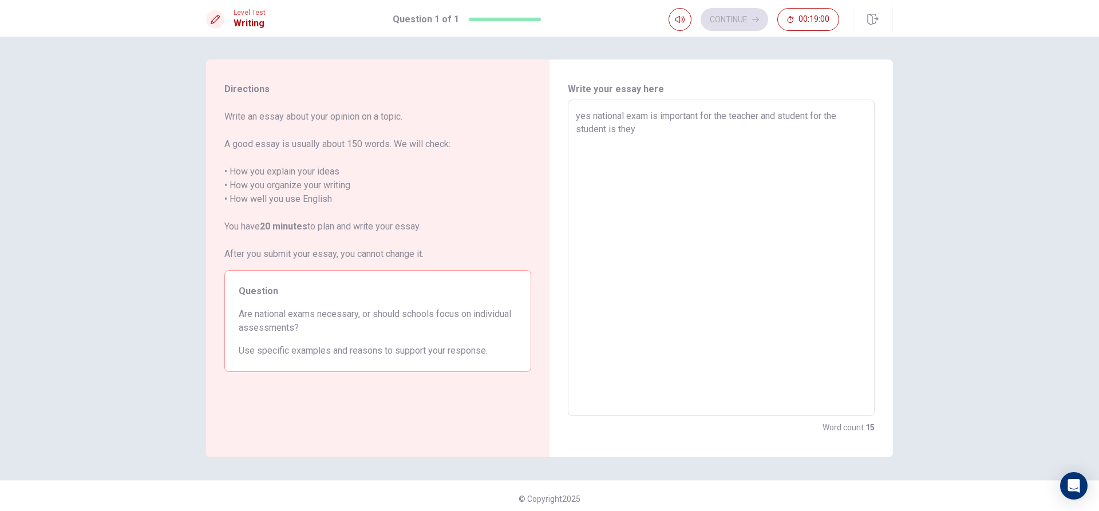
type textarea "yes national exam is important for the teacher and student for the student is t…"
type textarea "x"
type textarea "yes national exam is important for the teacher and student for the student is t…"
type textarea "x"
type textarea "yes national exam is important for the teacher and student for the student is t…"
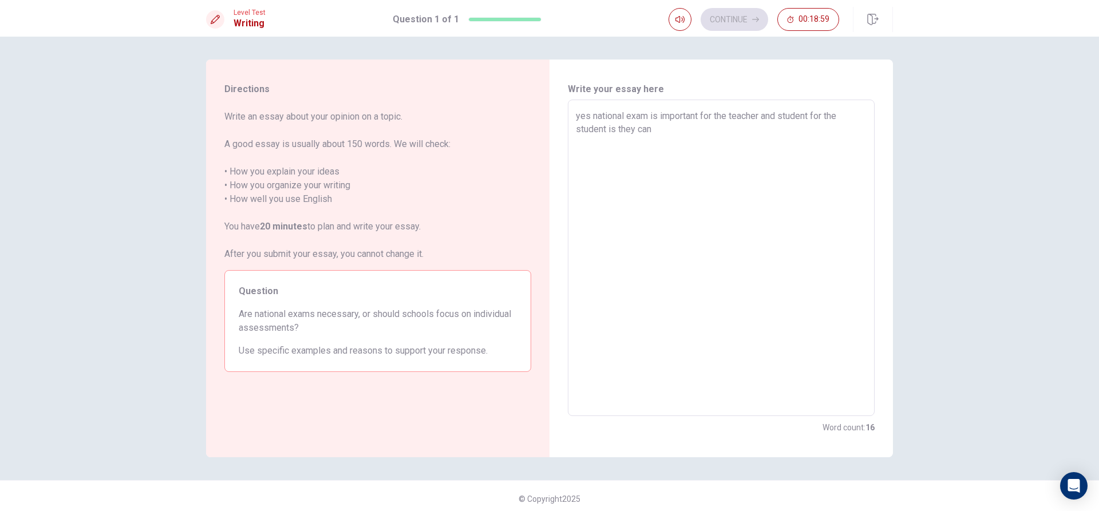
type textarea "x"
type textarea "yes national exam is important for the teacher and student for the student is t…"
type textarea "x"
type textarea "yes national exam is important for the teacher and student for the student is t…"
type textarea "x"
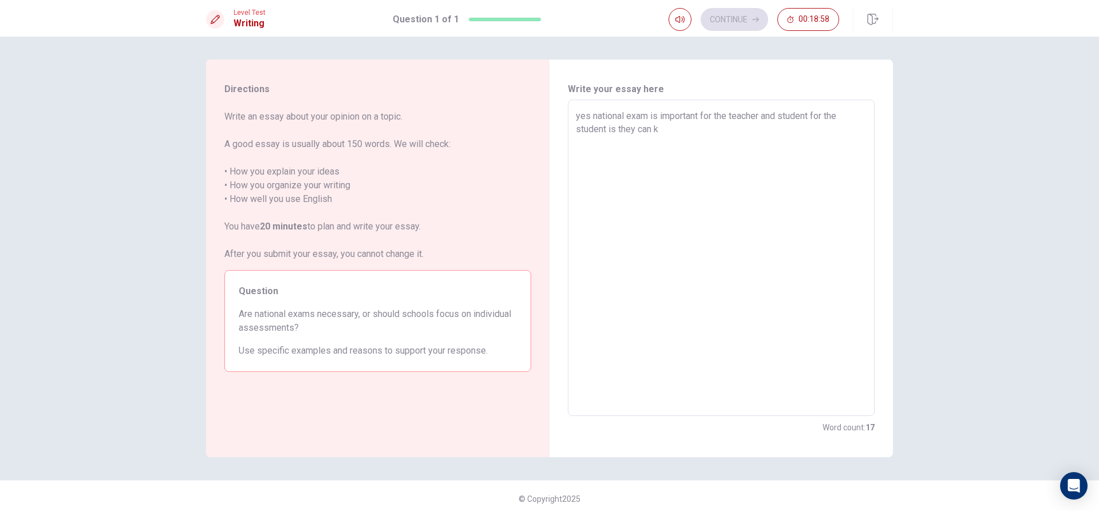
type textarea "yes national exam is important for the teacher and student for the student is t…"
type textarea "x"
type textarea "yes national exam is important for the teacher and student for the student is t…"
type textarea "x"
type textarea "yes national exam is important for the teacher and student for the student is t…"
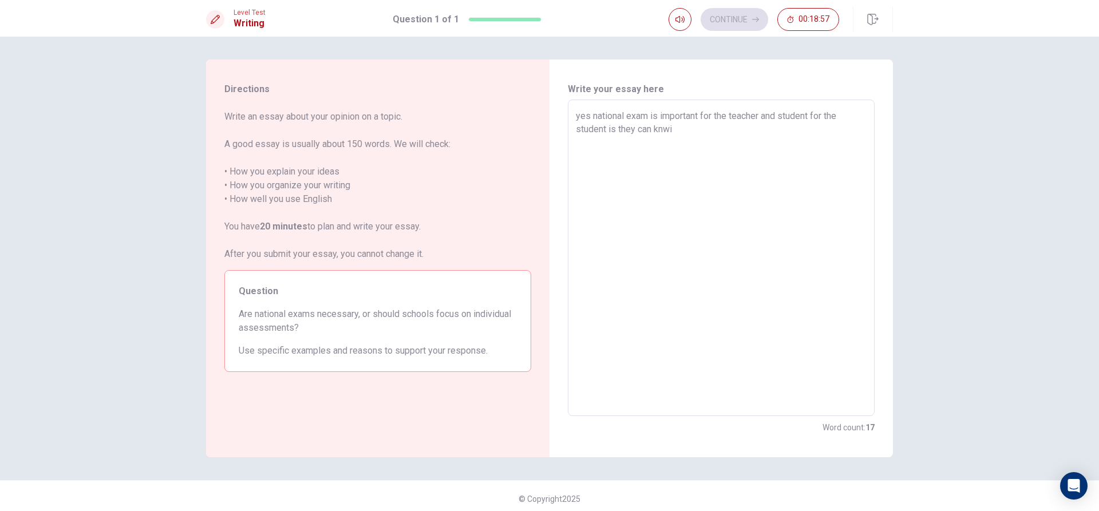
type textarea "x"
type textarea "yes national exam is important for the teacher and student for the student is t…"
type textarea "x"
type textarea "yes national exam is important for the teacher and student for the student is t…"
type textarea "x"
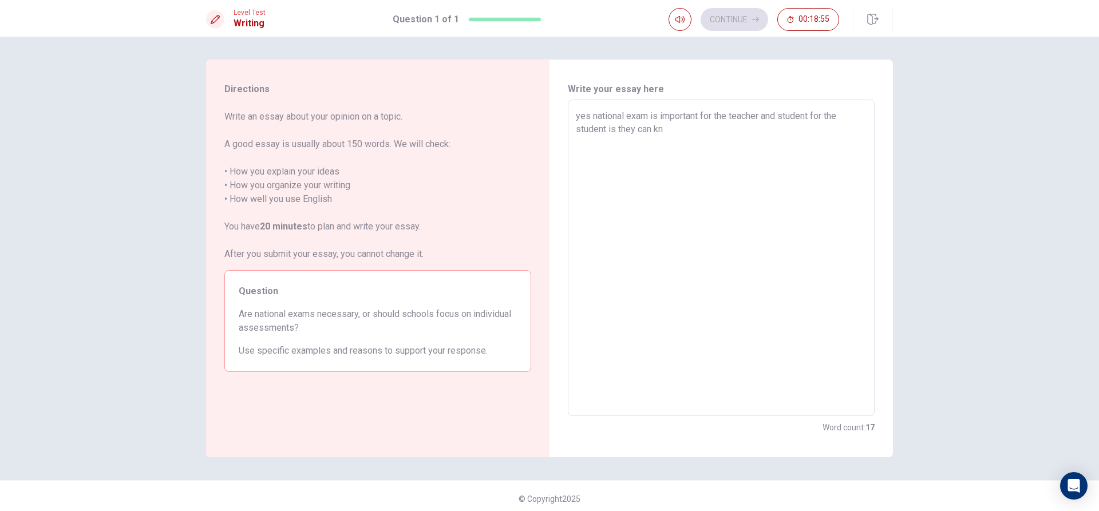
type textarea "yes national exam is important for the teacher and student for the student is t…"
type textarea "x"
type textarea "yes national exam is important for the teacher and student for the student is t…"
type textarea "x"
type textarea "yes national exam is important for the teacher and student for the student is t…"
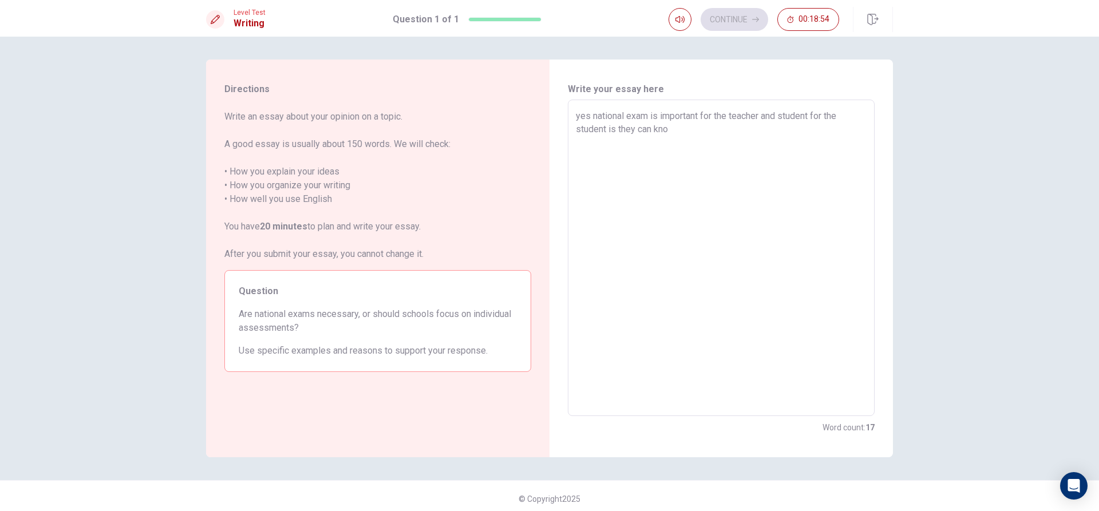
type textarea "x"
click at [755, 131] on textarea "yes national exam is important for the teacher and student for the student is t…" at bounding box center [721, 258] width 291 height 298
click at [751, 131] on textarea "yes national exam is important for the teacher and student for the student is t…" at bounding box center [721, 258] width 291 height 298
click at [772, 123] on textarea "yes national exam is important for the teacher and student for the student is t…" at bounding box center [721, 258] width 291 height 298
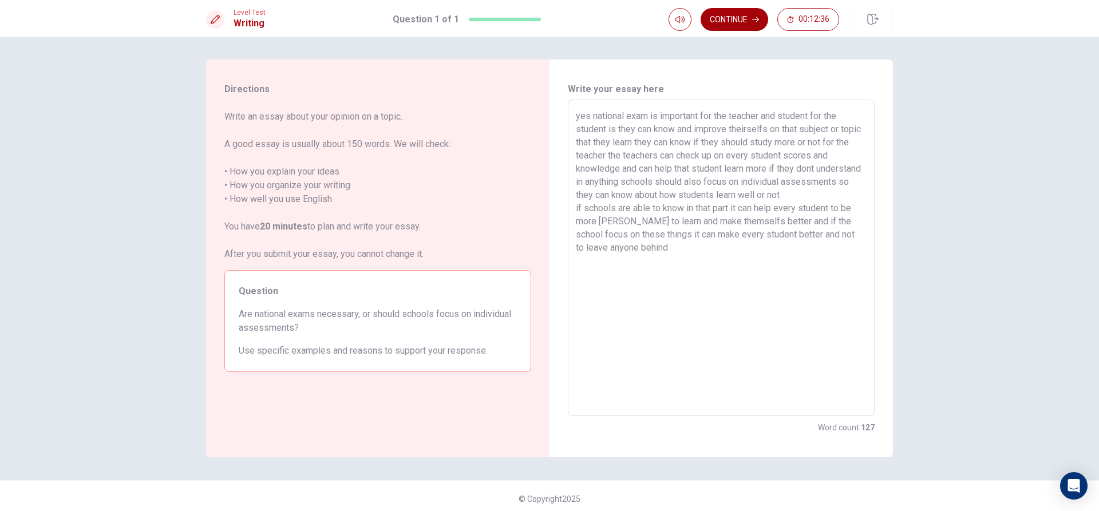
click at [725, 13] on button "Continue" at bounding box center [735, 19] width 68 height 23
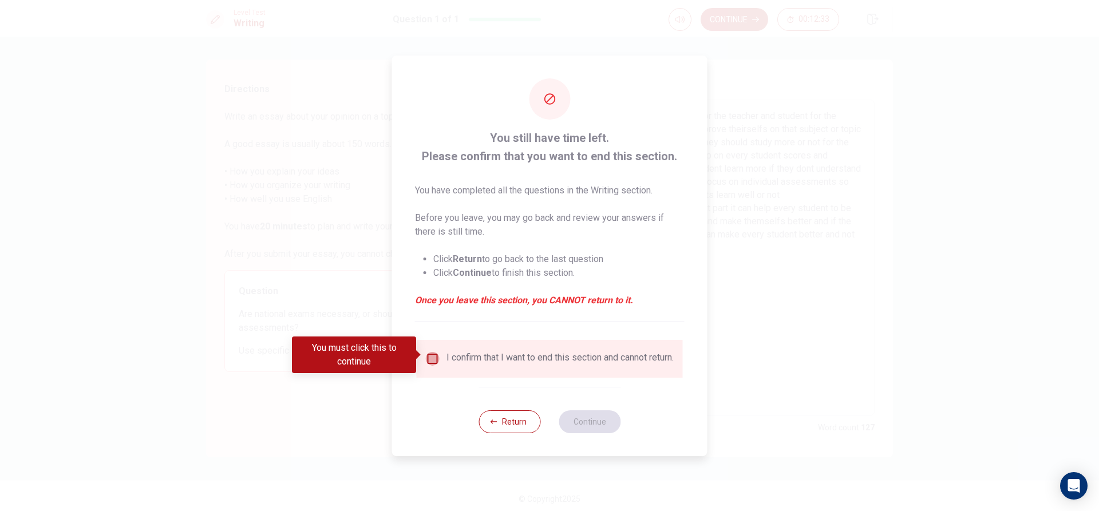
click at [433, 352] on input "You must click this to continue" at bounding box center [433, 359] width 14 height 14
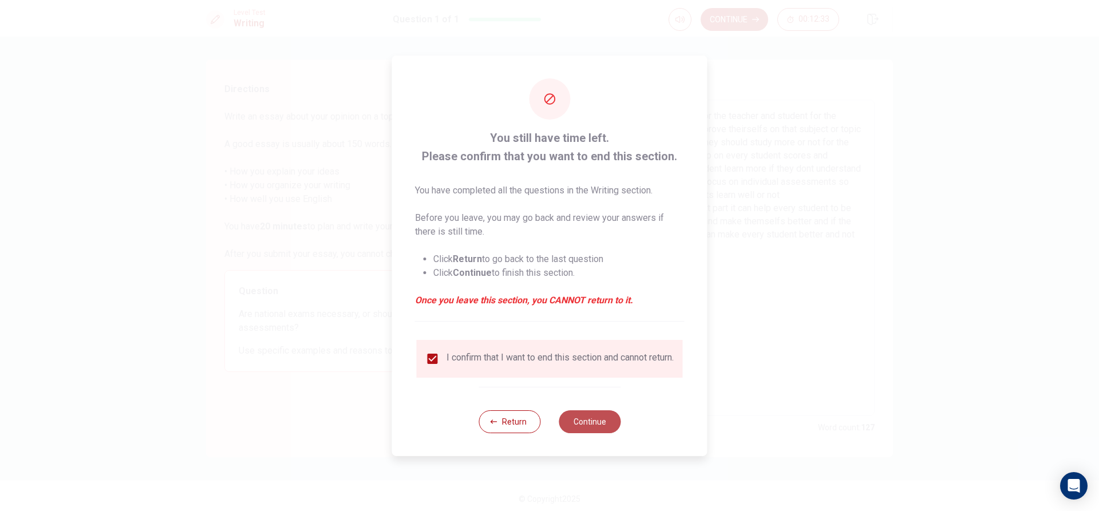
click at [587, 424] on button "Continue" at bounding box center [590, 422] width 62 height 23
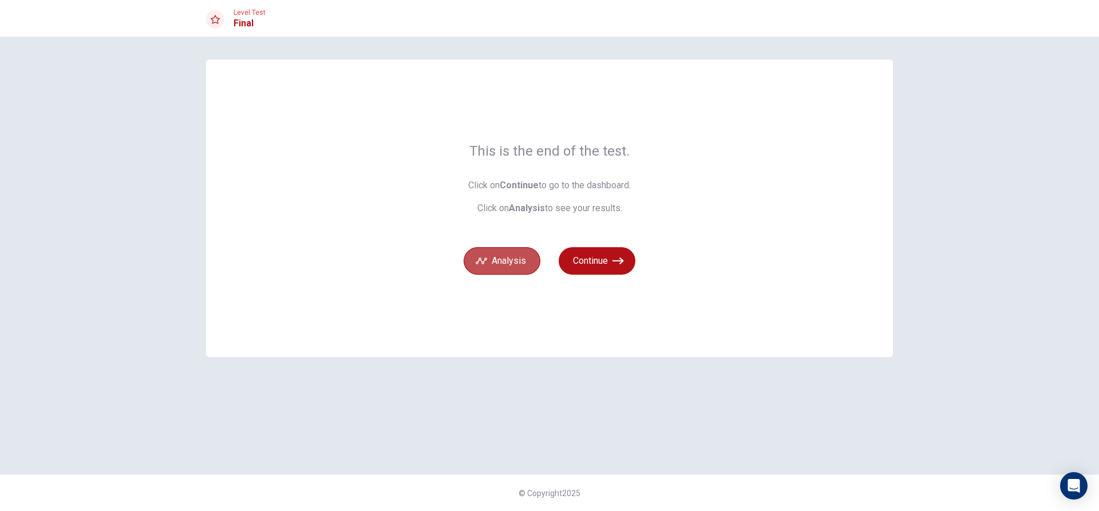
click at [494, 269] on button "Analysis" at bounding box center [502, 260] width 77 height 27
